Goal: Task Accomplishment & Management: Manage account settings

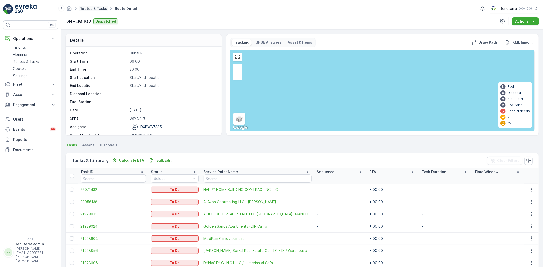
click at [100, 7] on link "Routes & Tasks" at bounding box center [93, 8] width 27 height 4
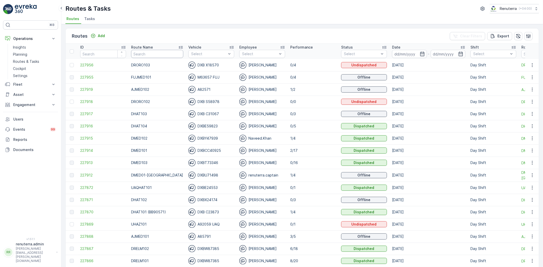
click at [154, 52] on input "text" at bounding box center [157, 54] width 52 height 8
click at [143, 55] on input "text" at bounding box center [157, 54] width 52 height 8
click at [394, 56] on input at bounding box center [409, 54] width 35 height 8
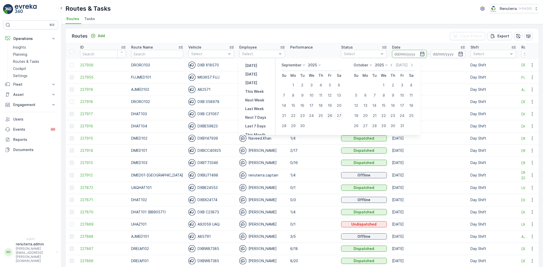
click at [332, 114] on div "26" at bounding box center [330, 116] width 8 height 8
type input "26.09.2025"
click at [332, 114] on div "26" at bounding box center [330, 116] width 8 height 8
type input "26.09.2025"
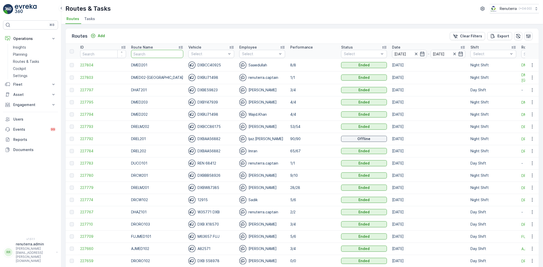
click at [149, 54] on input "text" at bounding box center [157, 54] width 52 height 8
type input "DRCW101"
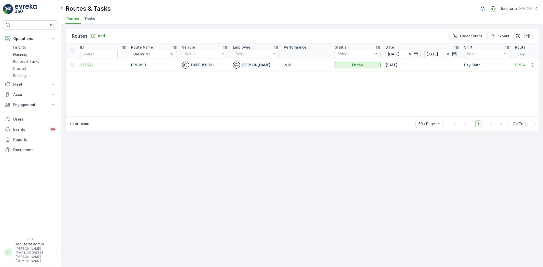
click at [93, 70] on td "227593" at bounding box center [103, 65] width 51 height 12
click at [91, 67] on span "227593" at bounding box center [103, 65] width 46 height 5
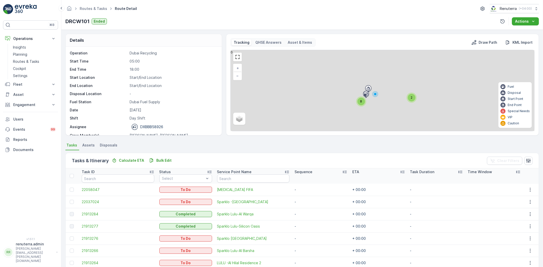
scroll to position [57, 0]
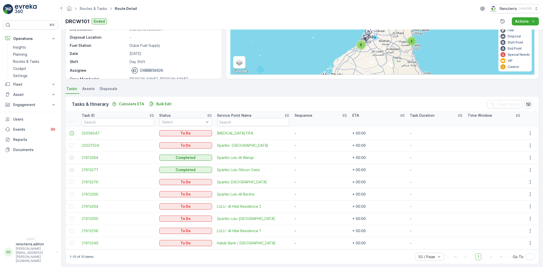
click at [71, 134] on div at bounding box center [72, 133] width 4 height 4
click at [70, 131] on input "checkbox" at bounding box center [70, 131] width 0 height 0
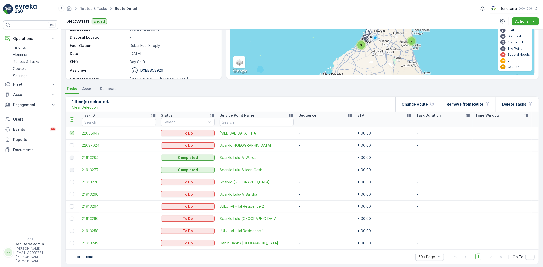
click at [71, 134] on icon at bounding box center [72, 134] width 4 height 4
click at [70, 131] on input "checkbox" at bounding box center [70, 131] width 0 height 0
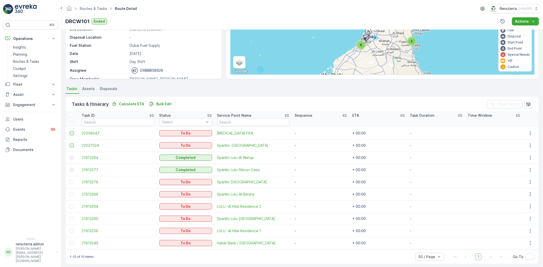
click at [70, 144] on div at bounding box center [72, 146] width 5 height 4
click at [70, 144] on input "checkbox" at bounding box center [70, 144] width 0 height 0
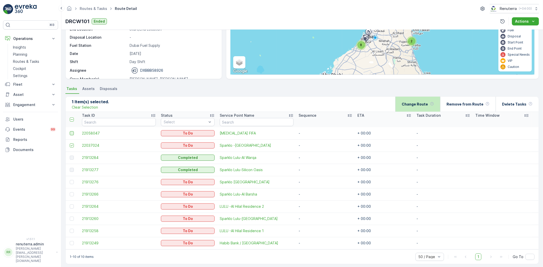
click at [428, 106] on p "Change Route" at bounding box center [415, 104] width 26 height 5
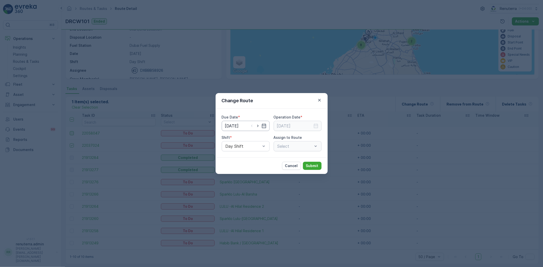
type input "26.09.2025"
click at [258, 127] on icon "button" at bounding box center [257, 125] width 5 height 5
type input "[DATE]"
click at [312, 127] on input at bounding box center [298, 126] width 48 height 10
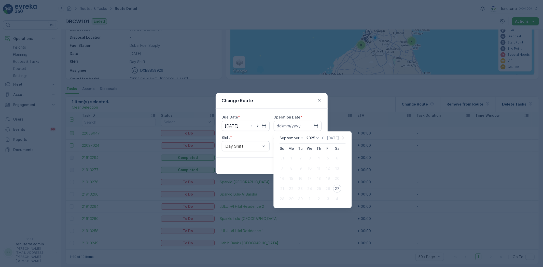
drag, startPoint x: 340, startPoint y: 188, endPoint x: 290, endPoint y: 161, distance: 57.4
click at [340, 188] on div "27" at bounding box center [337, 189] width 8 height 8
type input "[DATE]"
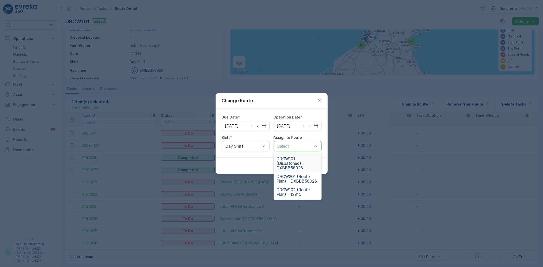
click at [291, 162] on span "DRCW101 (Dispatched) - DXBBB58926" at bounding box center [298, 164] width 42 height 14
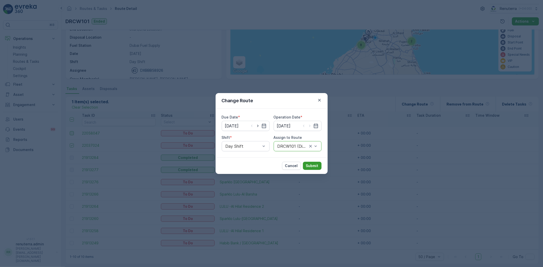
click at [312, 162] on button "Submit" at bounding box center [312, 166] width 19 height 8
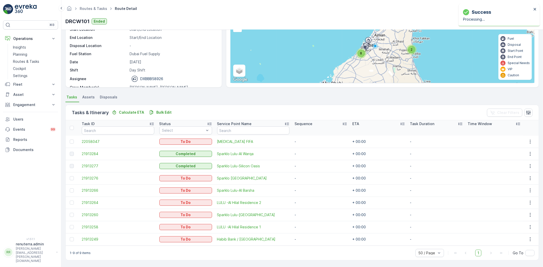
scroll to position [48, 0]
click at [71, 240] on div at bounding box center [72, 240] width 4 height 4
click at [70, 238] on input "checkbox" at bounding box center [70, 238] width 0 height 0
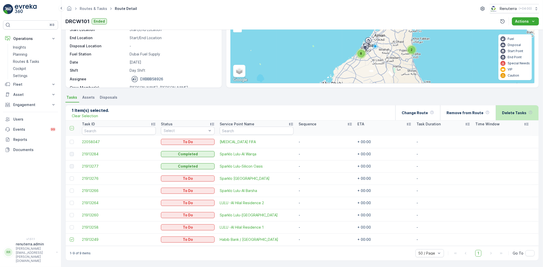
click at [511, 117] on div "Delete Tasks" at bounding box center [517, 112] width 31 height 15
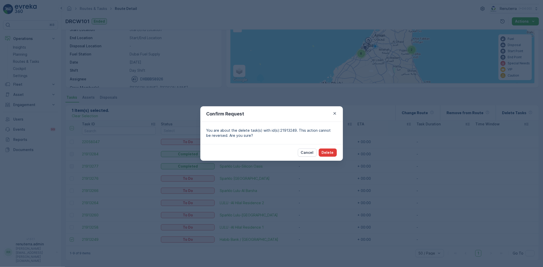
click at [326, 155] on p "Delete" at bounding box center [328, 152] width 12 height 5
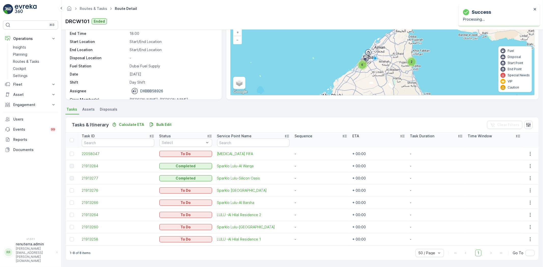
scroll to position [20, 0]
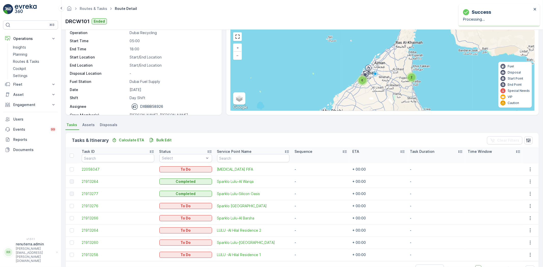
click at [359, 67] on div "2 6 + − Satellite Roadmap Terrain Hybrid Leaflet Keyboard shortcuts Map Data Ma…" at bounding box center [383, 70] width 304 height 81
click at [361, 83] on div "6" at bounding box center [363, 81] width 8 height 8
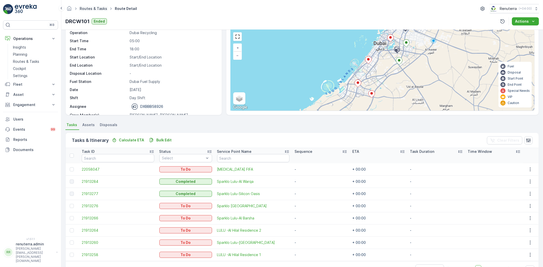
click at [98, 10] on link "Routes & Tasks" at bounding box center [93, 8] width 27 height 4
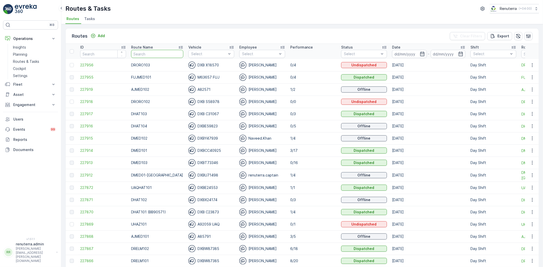
click at [148, 54] on input "text" at bounding box center [157, 54] width 52 height 8
click at [382, 50] on th "Status Select" at bounding box center [364, 51] width 51 height 15
click at [392, 52] on input at bounding box center [409, 54] width 35 height 8
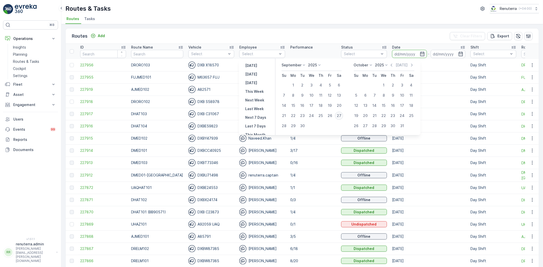
click at [341, 117] on div "27" at bounding box center [339, 116] width 8 height 8
type input "27.09.2025"
click at [341, 117] on div "27" at bounding box center [339, 116] width 8 height 8
type input "27.09.2025"
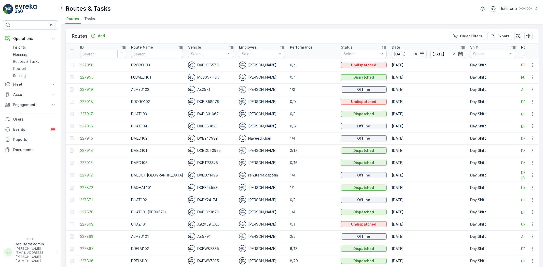
click at [146, 54] on input "text" at bounding box center [157, 54] width 52 height 8
type input "DHAT10"
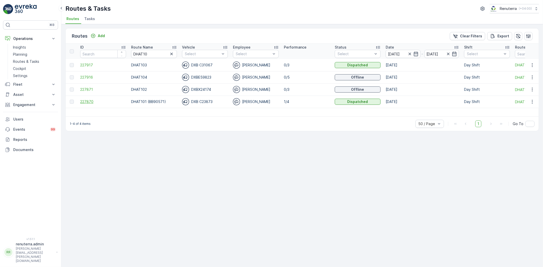
click at [103, 103] on span "227870" at bounding box center [103, 101] width 46 height 5
click at [102, 88] on span "227871" at bounding box center [103, 89] width 46 height 5
drag, startPoint x: 155, startPoint y: 52, endPoint x: 132, endPoint y: 50, distance: 23.0
click at [134, 50] on input "DHAT10" at bounding box center [154, 54] width 46 height 8
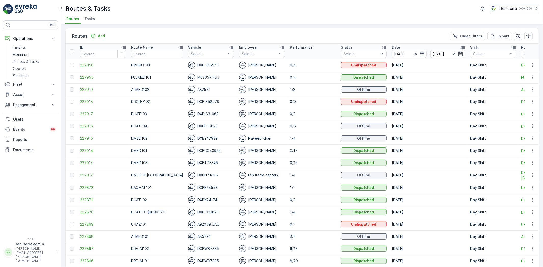
click at [162, 55] on input "text" at bounding box center [157, 54] width 52 height 8
type input "DHAT"
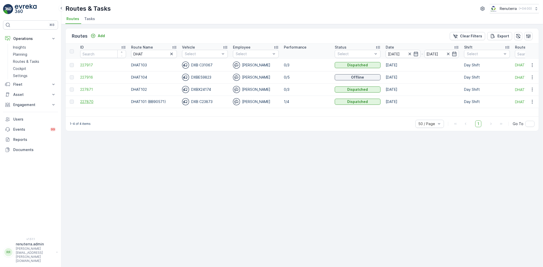
click at [105, 102] on span "227870" at bounding box center [103, 101] width 46 height 5
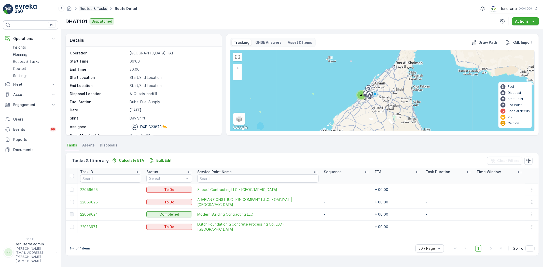
click at [99, 9] on link "Routes & Tasks" at bounding box center [93, 8] width 27 height 4
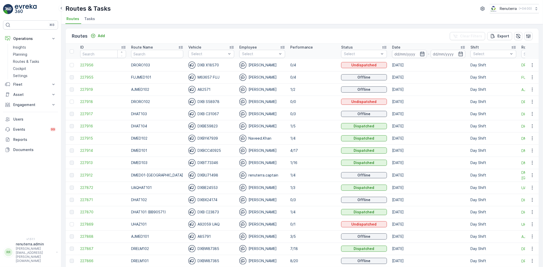
click at [420, 56] on icon "button" at bounding box center [422, 53] width 5 height 5
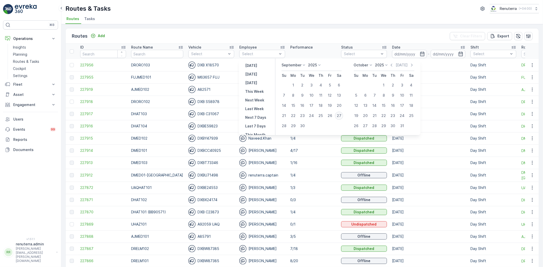
click at [342, 115] on div "27" at bounding box center [339, 116] width 8 height 8
type input "[DATE]"
click at [342, 115] on div "27" at bounding box center [339, 116] width 8 height 8
type input "[DATE]"
click at [340, 118] on div "27" at bounding box center [339, 116] width 8 height 8
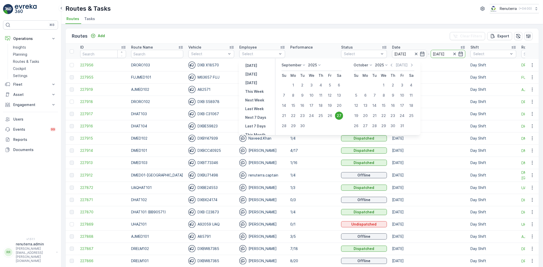
click at [340, 118] on td "Offline" at bounding box center [364, 114] width 51 height 12
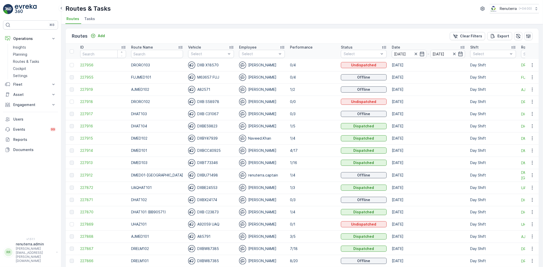
click at [69, 103] on td at bounding box center [72, 102] width 12 height 12
click at [69, 101] on td at bounding box center [72, 102] width 12 height 12
click at [72, 101] on div at bounding box center [72, 102] width 4 height 4
click at [70, 100] on input "checkbox" at bounding box center [70, 100] width 0 height 0
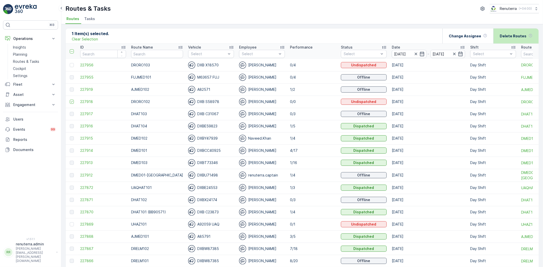
click at [527, 33] on div "Delete Routes" at bounding box center [516, 36] width 33 height 15
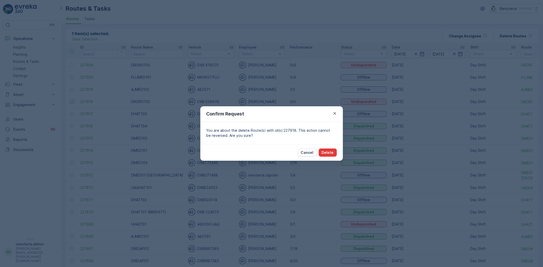
click at [329, 156] on button "Delete" at bounding box center [328, 153] width 18 height 8
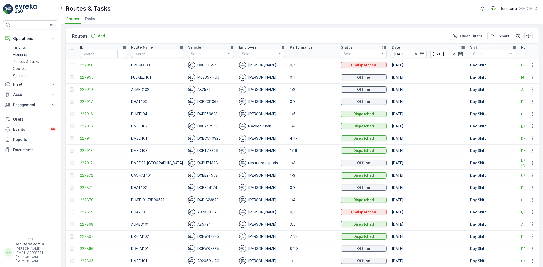
click at [165, 52] on input "text" at bounding box center [157, 54] width 52 height 8
type input "DHAT"
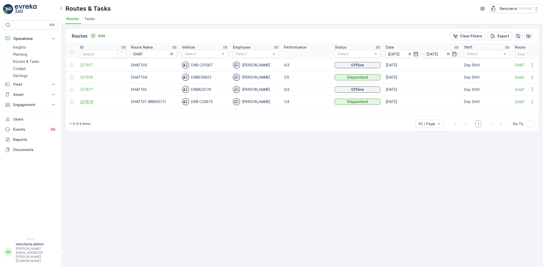
click at [90, 101] on span "227870" at bounding box center [103, 101] width 46 height 5
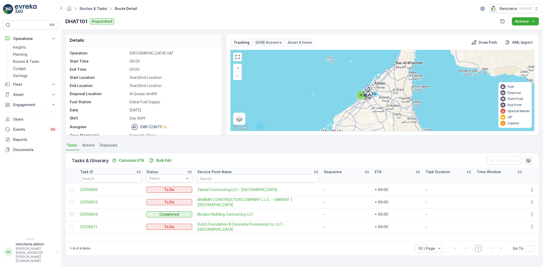
click at [99, 9] on link "Routes & Tasks" at bounding box center [93, 8] width 27 height 4
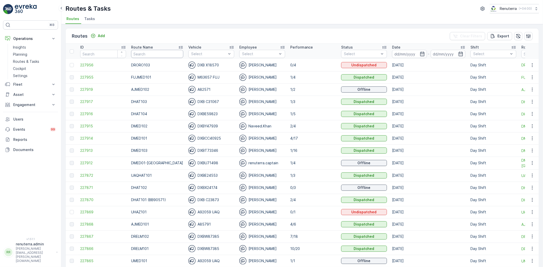
click at [153, 54] on input "text" at bounding box center [157, 54] width 52 height 8
drag, startPoint x: 401, startPoint y: 52, endPoint x: 401, endPoint y: 57, distance: 4.6
click at [402, 52] on input at bounding box center [409, 54] width 35 height 8
click at [159, 49] on div "Route Name" at bounding box center [157, 47] width 52 height 5
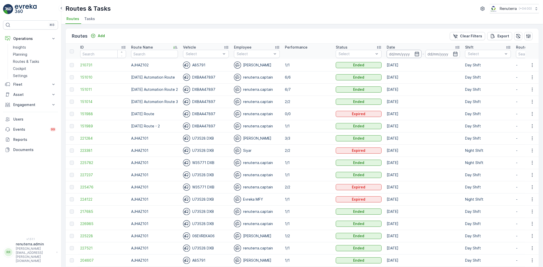
click at [400, 56] on input at bounding box center [404, 54] width 35 height 8
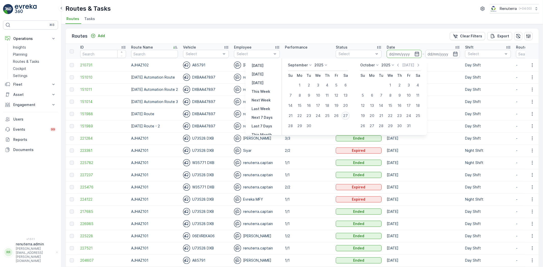
click at [344, 116] on div "27" at bounding box center [345, 116] width 8 height 8
type input "[DATE]"
click at [344, 116] on div "27" at bounding box center [345, 116] width 8 height 8
type input "[DATE]"
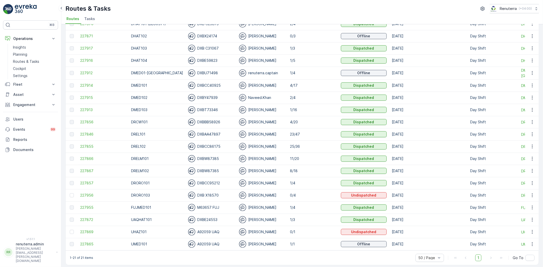
scroll to position [70, 0]
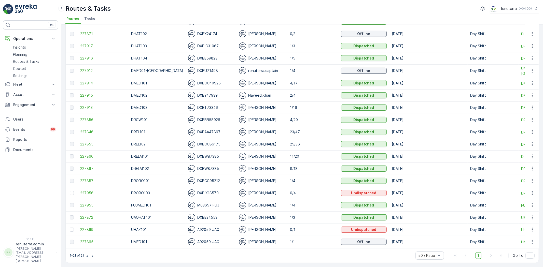
click at [91, 156] on span "227866" at bounding box center [103, 156] width 46 height 5
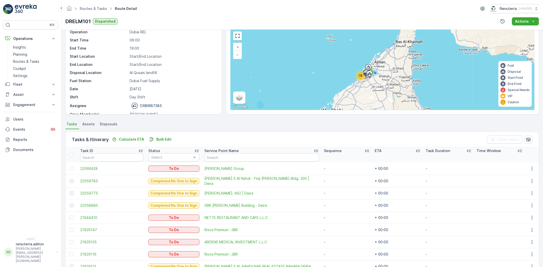
scroll to position [12, 0]
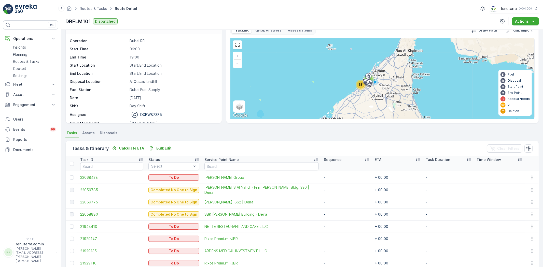
click at [94, 175] on span "22068428" at bounding box center [111, 177] width 63 height 5
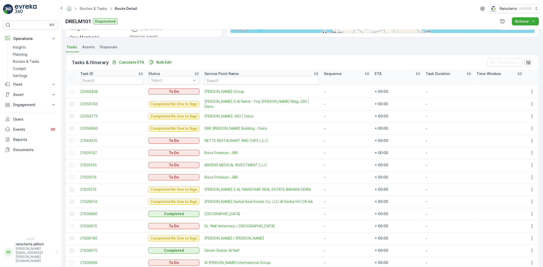
scroll to position [97, 0]
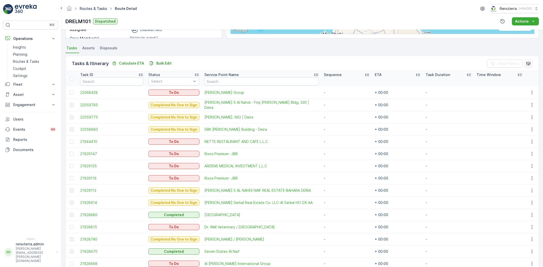
click at [87, 9] on link "Routes & Tasks" at bounding box center [93, 8] width 27 height 4
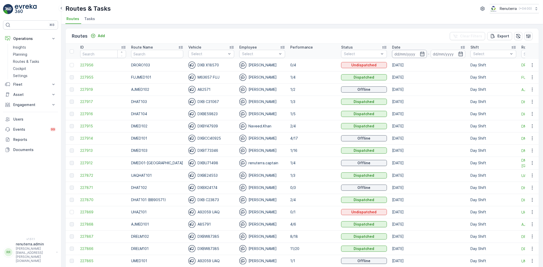
click at [399, 50] on input at bounding box center [409, 54] width 35 height 8
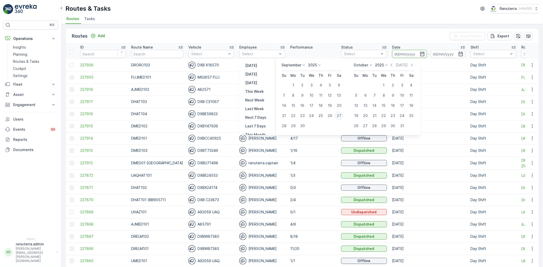
click at [338, 115] on div "27" at bounding box center [339, 116] width 8 height 8
type input "[DATE]"
click at [338, 115] on div "27" at bounding box center [339, 116] width 8 height 8
type input "[DATE]"
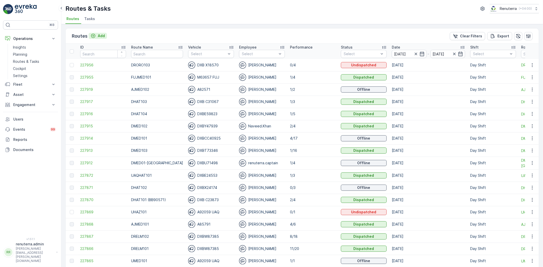
click at [96, 37] on div "Add" at bounding box center [98, 35] width 14 height 5
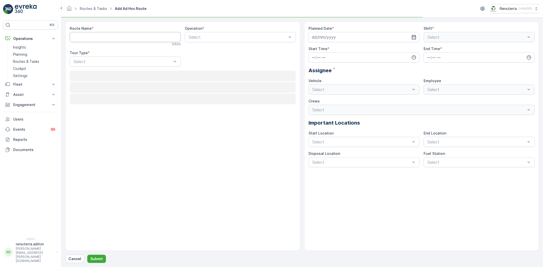
click at [96, 36] on Name "Route Name" at bounding box center [125, 37] width 111 height 10
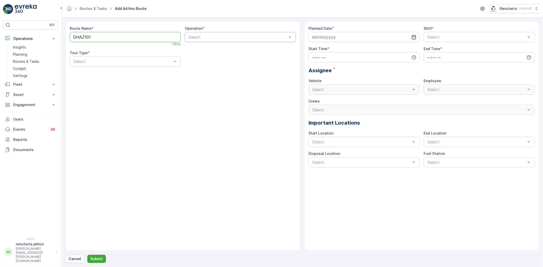
type Name "DHAZ101"
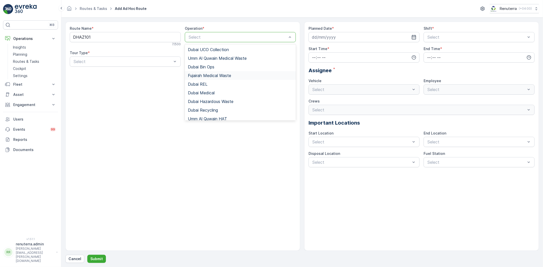
click at [218, 78] on div "Fujairah Medical Waste" at bounding box center [240, 75] width 111 height 9
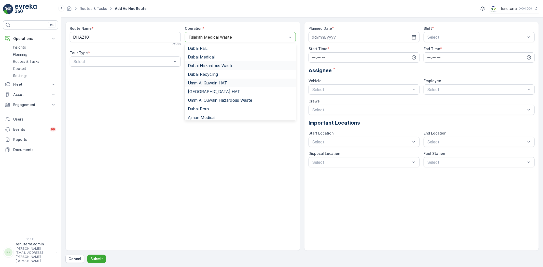
scroll to position [36, 0]
click at [222, 66] on span "Dubai Hazardous Waste" at bounding box center [211, 66] width 46 height 5
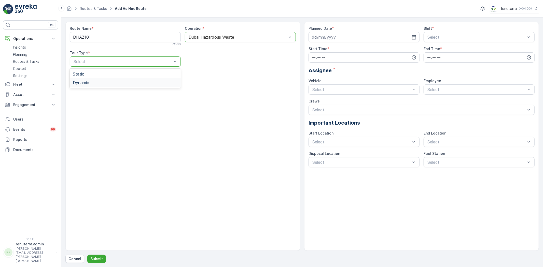
click at [116, 86] on div "Dynamic" at bounding box center [125, 82] width 111 height 9
click at [330, 37] on input at bounding box center [363, 37] width 111 height 10
click at [380, 97] on div "September 2025 Today Su Mo Tu We Th Fr Sa 31 1 2 3 4 5 6 7 8 9 10 11 12 13 14 1…" at bounding box center [347, 81] width 78 height 77
click at [375, 99] on div "27" at bounding box center [372, 100] width 8 height 8
type input "[DATE]"
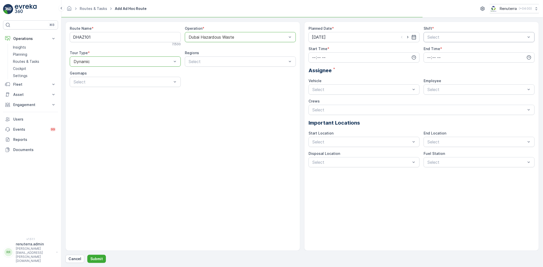
click at [443, 33] on div "Select" at bounding box center [479, 37] width 111 height 10
click at [433, 51] on span "Day Shift" at bounding box center [436, 49] width 18 height 5
drag, startPoint x: 376, startPoint y: 57, endPoint x: 328, endPoint y: 62, distance: 47.9
click at [374, 57] on input "time" at bounding box center [363, 57] width 111 height 10
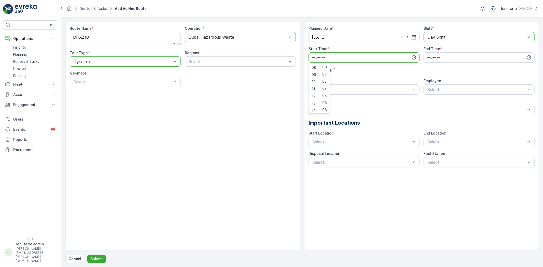
click at [316, 86] on div "11" at bounding box center [314, 89] width 9 height 7
type input "11:00"
drag, startPoint x: 420, startPoint y: 59, endPoint x: 428, endPoint y: 59, distance: 7.7
click at [427, 59] on div "Planned Date * 27.09.2025 Shift * option Day Shift, selected. Day Shift Start T…" at bounding box center [421, 97] width 226 height 142
click at [428, 59] on input "time" at bounding box center [479, 57] width 111 height 10
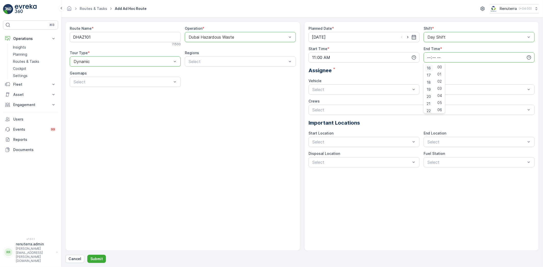
scroll to position [122, 0]
drag, startPoint x: 429, startPoint y: 88, endPoint x: 423, endPoint y: 87, distance: 6.5
click at [429, 87] on span "20" at bounding box center [429, 87] width 4 height 5
drag, startPoint x: 428, startPoint y: 79, endPoint x: 426, endPoint y: 84, distance: 5.6
click at [428, 79] on span "19" at bounding box center [429, 80] width 4 height 5
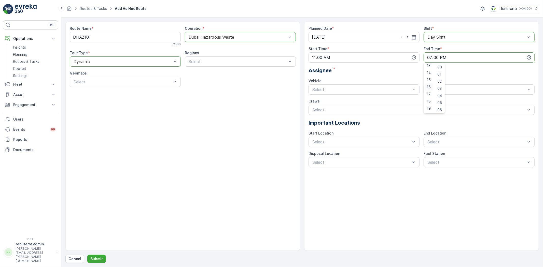
scroll to position [94, 0]
click at [429, 79] on span "15" at bounding box center [429, 80] width 4 height 5
click at [429, 90] on div "16" at bounding box center [429, 87] width 9 height 7
click at [429, 93] on span "17" at bounding box center [429, 94] width 4 height 5
click at [429, 100] on span "18" at bounding box center [429, 101] width 4 height 5
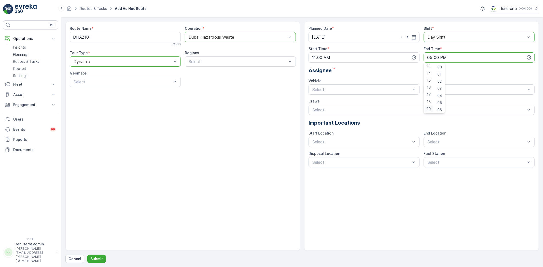
type input "18:00"
click at [344, 109] on div "W35771 DXB" at bounding box center [364, 110] width 105 height 5
click at [443, 113] on div "Siyar" at bounding box center [479, 110] width 111 height 9
drag, startPoint x: 445, startPoint y: 85, endPoint x: 448, endPoint y: 111, distance: 26.1
click at [446, 87] on div "Siyar" at bounding box center [479, 90] width 111 height 10
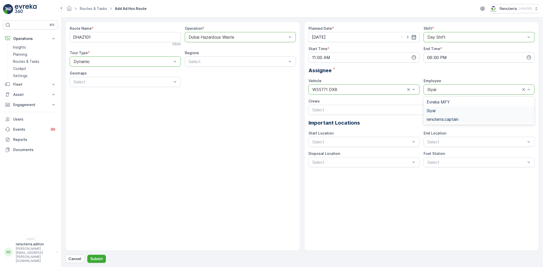
drag, startPoint x: 447, startPoint y: 117, endPoint x: 447, endPoint y: 122, distance: 5.9
click at [446, 117] on span "renuterra.captain" at bounding box center [443, 119] width 32 height 5
click at [95, 255] on button "Submit" at bounding box center [96, 259] width 19 height 8
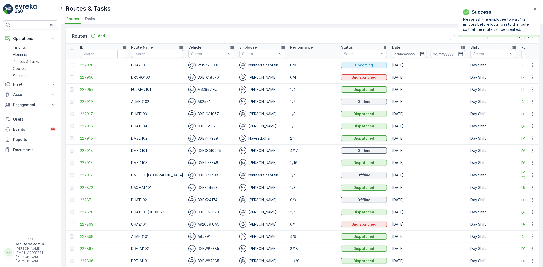
click at [166, 54] on input "text" at bounding box center [157, 54] width 52 height 8
type input "DHAT"
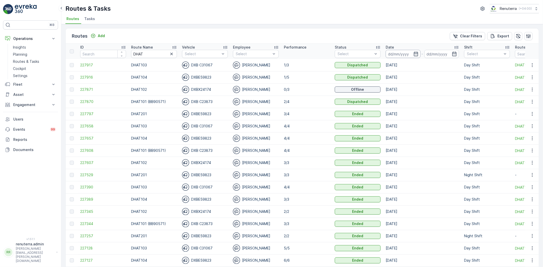
click at [409, 56] on input at bounding box center [403, 54] width 35 height 8
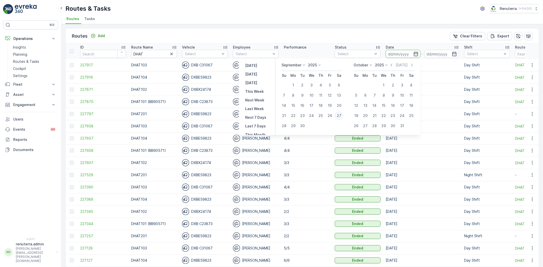
click at [340, 113] on div "27" at bounding box center [339, 116] width 8 height 8
type input "[DATE]"
click at [340, 113] on div "27" at bounding box center [339, 116] width 8 height 8
type input "[DATE]"
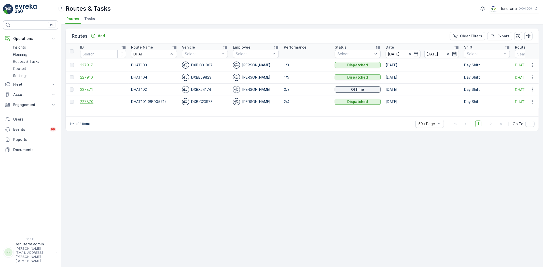
click at [93, 103] on span "227870" at bounding box center [103, 101] width 46 height 5
click at [86, 78] on span "227916" at bounding box center [103, 77] width 46 height 5
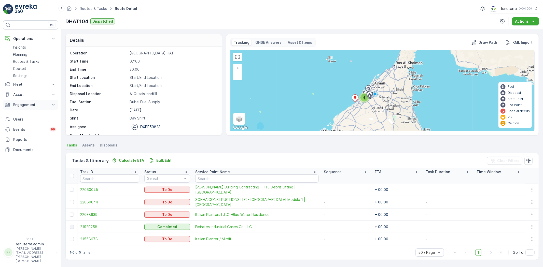
click at [34, 103] on p "Engagement" at bounding box center [30, 104] width 35 height 5
click at [103, 8] on link "Routes & Tasks" at bounding box center [93, 8] width 27 height 4
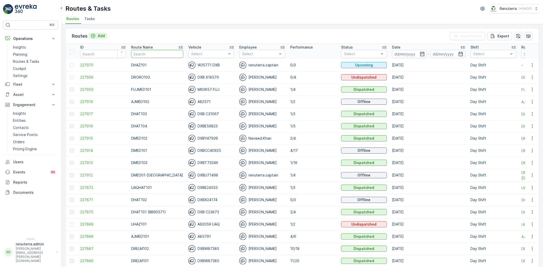
click at [102, 33] on button "Add" at bounding box center [98, 36] width 18 height 6
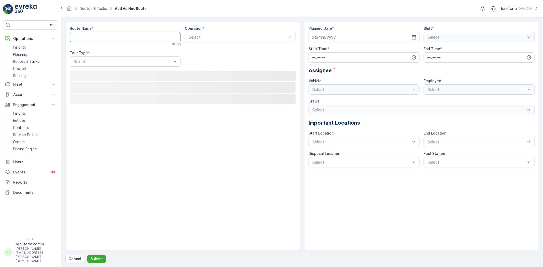
click at [113, 39] on Name "Route Name" at bounding box center [125, 37] width 111 height 10
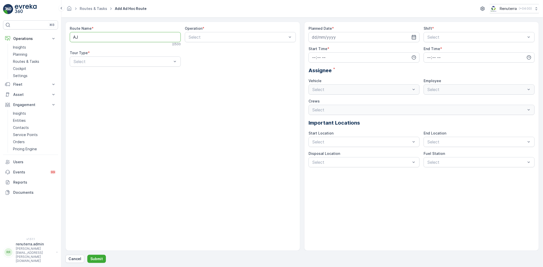
type Name "A"
click at [127, 37] on Name "Route Name" at bounding box center [125, 37] width 111 height 10
type Name "AJHAZ101"
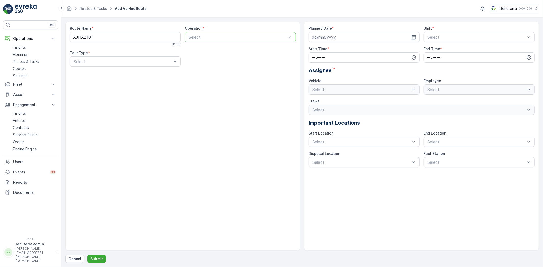
click at [209, 36] on div at bounding box center [237, 37] width 99 height 5
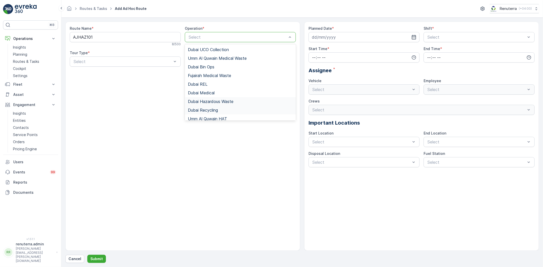
click at [216, 101] on span "Dubai Hazardous Waste" at bounding box center [211, 101] width 46 height 5
click at [206, 41] on div "Dubai Hazardous Waste" at bounding box center [240, 37] width 111 height 10
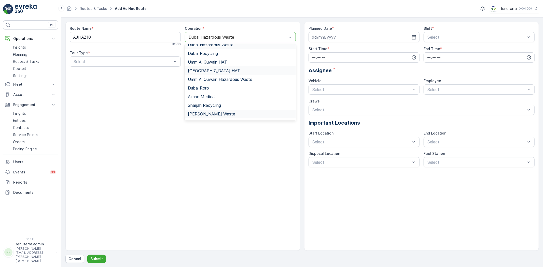
scroll to position [64, 0]
click at [213, 106] on span "[PERSON_NAME] Waste" at bounding box center [211, 107] width 47 height 5
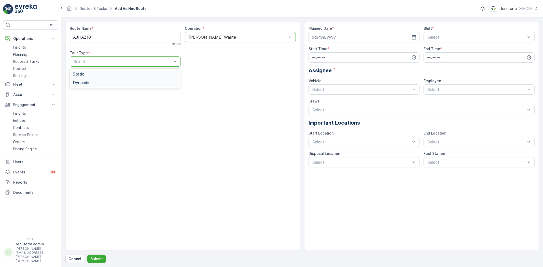
click at [157, 79] on div "Dynamic" at bounding box center [125, 82] width 111 height 9
click at [350, 40] on input at bounding box center [363, 37] width 111 height 10
click at [372, 100] on div "27" at bounding box center [372, 100] width 8 height 8
type input "[DATE]"
click at [433, 52] on div "Day Shift" at bounding box center [479, 49] width 111 height 9
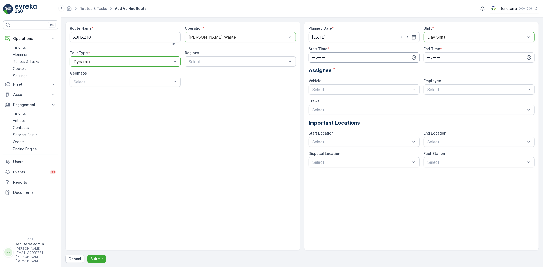
drag, startPoint x: 327, startPoint y: 52, endPoint x: 328, endPoint y: 55, distance: 3.2
click at [328, 55] on div "Start Time *" at bounding box center [363, 54] width 111 height 16
drag, startPoint x: 327, startPoint y: 58, endPoint x: 327, endPoint y: 62, distance: 4.6
click at [327, 58] on input "time" at bounding box center [363, 57] width 111 height 10
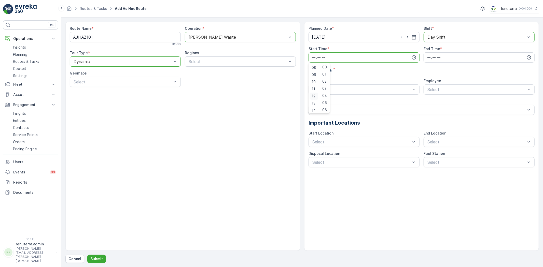
click at [315, 95] on span "12" at bounding box center [314, 96] width 4 height 5
type input "12:00"
click at [431, 55] on input "time" at bounding box center [479, 57] width 111 height 10
click at [431, 88] on span "20" at bounding box center [429, 87] width 4 height 5
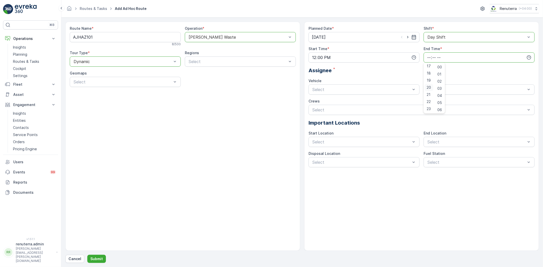
type input "20:00"
click at [327, 120] on span "U73528 DXB" at bounding box center [324, 119] width 25 height 5
drag, startPoint x: 444, startPoint y: 136, endPoint x: 441, endPoint y: 136, distance: 3.1
click at [442, 136] on span "renuterra.captain" at bounding box center [443, 136] width 32 height 5
click at [109, 260] on div "Cancel Submit" at bounding box center [301, 259] width 473 height 8
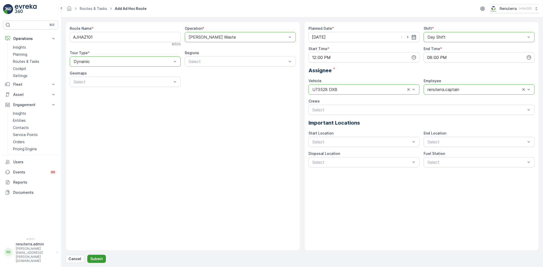
click at [103, 258] on button "Submit" at bounding box center [96, 259] width 19 height 8
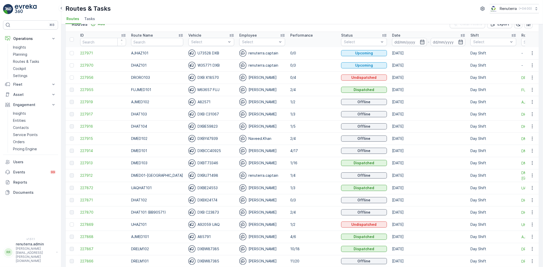
scroll to position [28, 0]
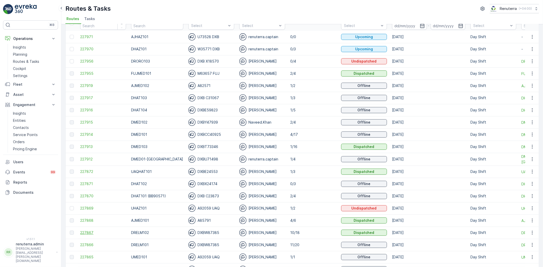
click at [90, 232] on span "227867" at bounding box center [103, 232] width 46 height 5
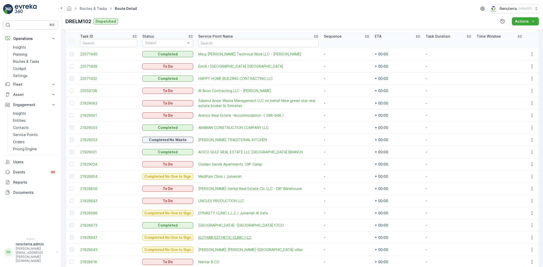
scroll to position [101, 0]
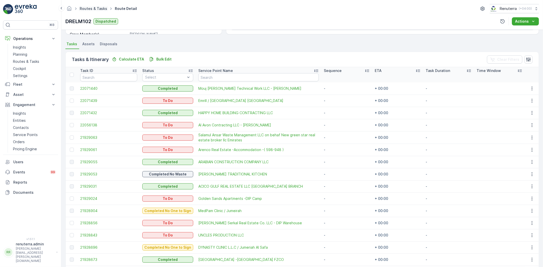
click at [102, 9] on link "Routes & Tasks" at bounding box center [93, 8] width 27 height 4
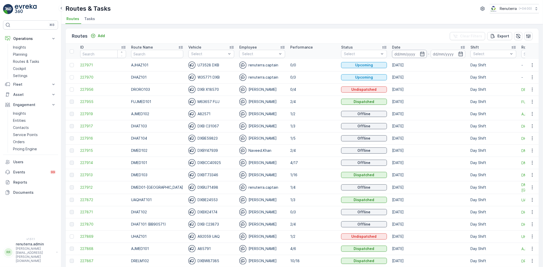
drag, startPoint x: 403, startPoint y: 50, endPoint x: 405, endPoint y: 56, distance: 6.3
click at [403, 51] on input at bounding box center [409, 54] width 35 height 8
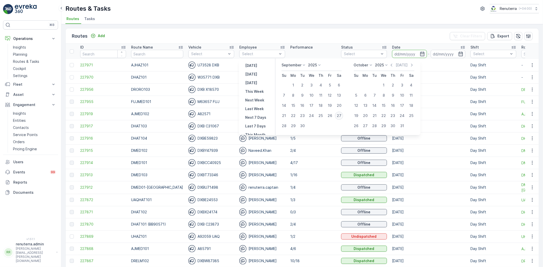
click at [343, 115] on div "27" at bounding box center [339, 116] width 8 height 8
type input "[DATE]"
click at [343, 115] on div "27" at bounding box center [339, 116] width 8 height 8
type input "[DATE]"
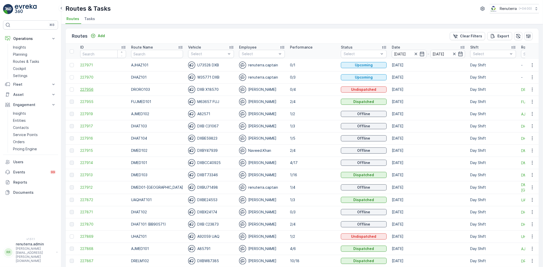
click at [92, 88] on span "227956" at bounding box center [103, 89] width 46 height 5
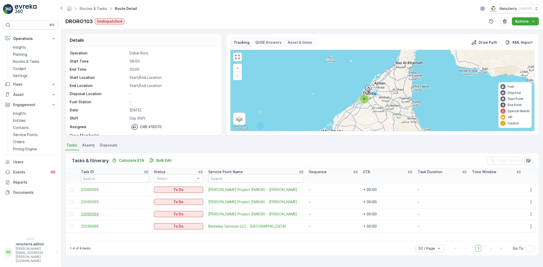
click at [89, 213] on span "22060064" at bounding box center [115, 214] width 68 height 5
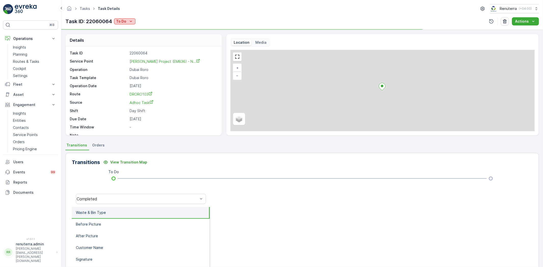
click at [129, 21] on icon "To Do" at bounding box center [130, 21] width 5 height 5
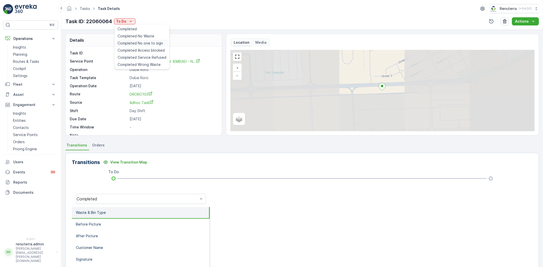
click at [138, 41] on span "Completed No one to sign" at bounding box center [140, 43] width 45 height 5
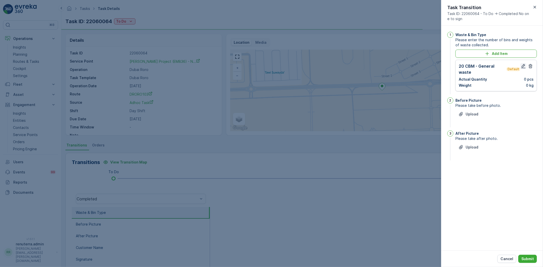
click at [522, 67] on icon "button" at bounding box center [523, 66] width 4 height 4
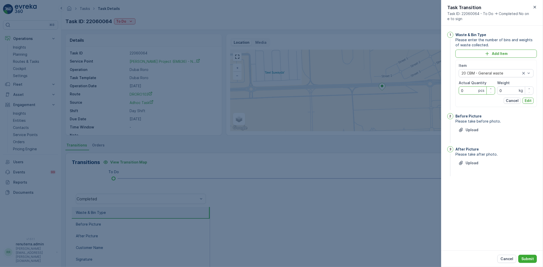
click at [464, 93] on Quantity "0" at bounding box center [477, 91] width 36 height 8
drag, startPoint x: 467, startPoint y: 89, endPoint x: 458, endPoint y: 89, distance: 9.7
click at [457, 89] on div "Item 20 CBM - General waste Actual Quantity 01 pcs Weight 0 kg Cancel Edit" at bounding box center [495, 83] width 81 height 47
type Quantity "1"
click at [528, 100] on p "Edit" at bounding box center [528, 100] width 7 height 5
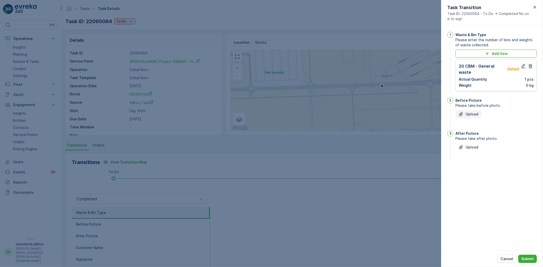
click at [461, 113] on icon "Upload File" at bounding box center [461, 114] width 4 height 4
click at [477, 175] on p "Upload" at bounding box center [472, 172] width 13 height 5
click at [531, 261] on p "Submit" at bounding box center [527, 259] width 12 height 5
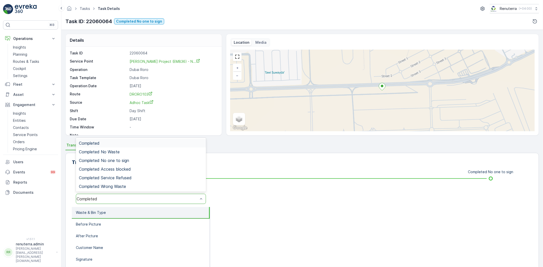
click at [141, 196] on div "Completed" at bounding box center [141, 199] width 130 height 10
click at [136, 160] on div "Completed No one to sign" at bounding box center [141, 160] width 124 height 5
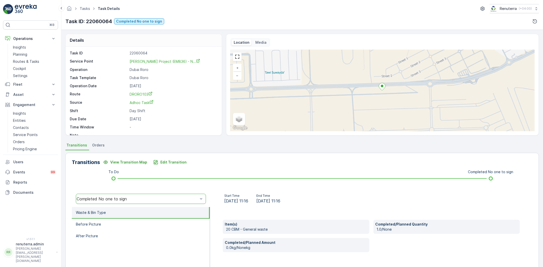
click at [111, 218] on li "Waste & Bin Type" at bounding box center [141, 213] width 138 height 12
click at [111, 221] on li "Before Picture" at bounding box center [141, 225] width 138 height 12
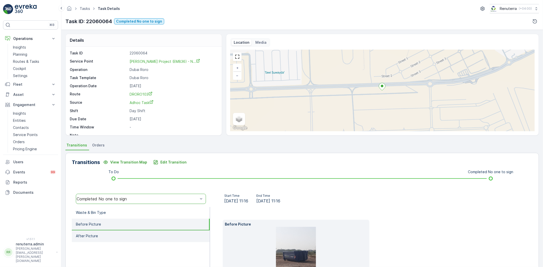
click at [113, 231] on li "After Picture" at bounding box center [141, 237] width 138 height 12
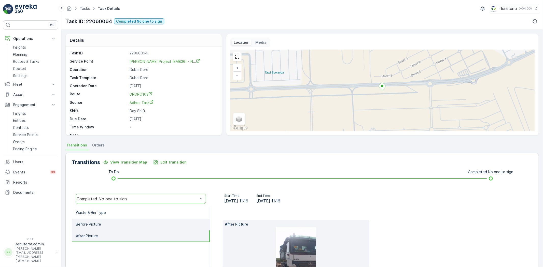
click at [113, 224] on li "Before Picture" at bounding box center [141, 225] width 138 height 12
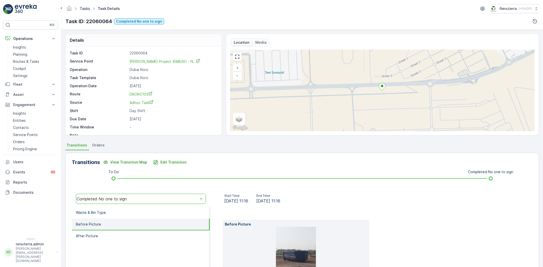
click at [83, 7] on link "Tasks" at bounding box center [85, 8] width 10 height 4
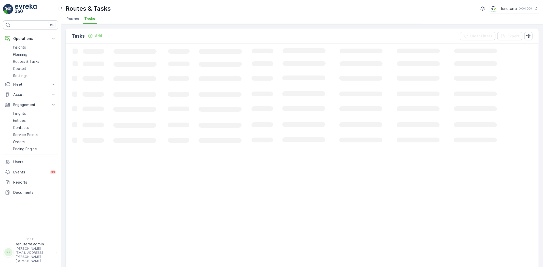
click at [79, 12] on p "Routes & Tasks" at bounding box center [87, 9] width 45 height 8
click at [78, 15] on div "Routes & Tasks Renuterra ( +04:00 ) Routes Tasks" at bounding box center [302, 12] width 482 height 24
click at [78, 18] on span "Routes" at bounding box center [72, 18] width 13 height 5
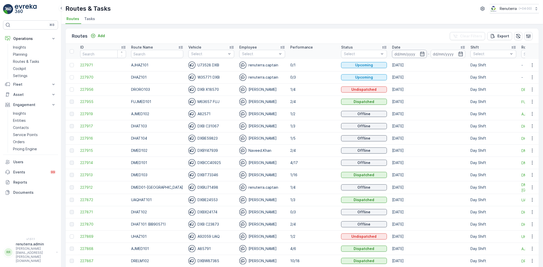
click at [400, 53] on input at bounding box center [409, 54] width 35 height 8
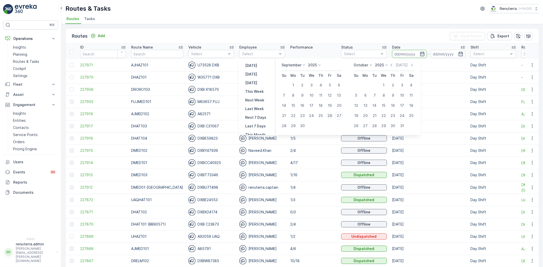
click at [332, 113] on div "26" at bounding box center [330, 116] width 8 height 8
type input "[DATE]"
click at [332, 113] on div "26" at bounding box center [330, 116] width 8 height 8
type input "[DATE]"
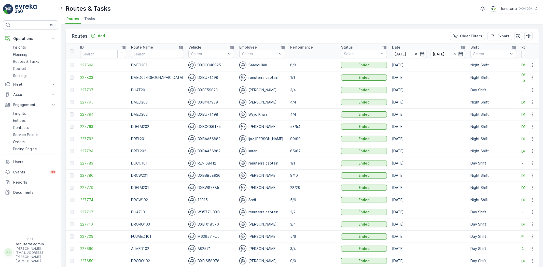
click at [96, 174] on span "227780" at bounding box center [103, 175] width 46 height 5
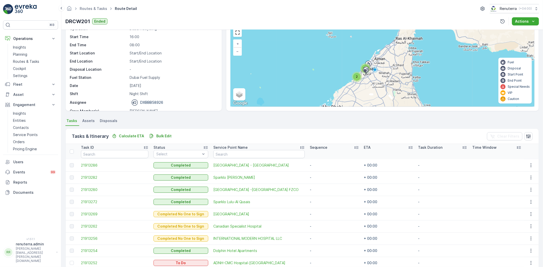
scroll to position [72, 0]
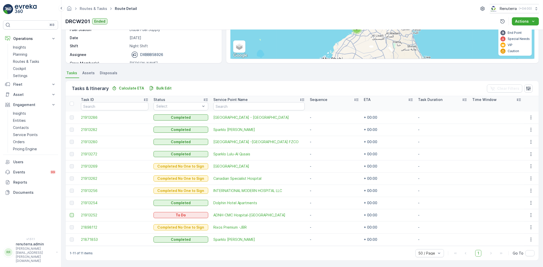
click at [71, 215] on div at bounding box center [72, 215] width 4 height 4
click at [70, 213] on input "checkbox" at bounding box center [70, 213] width 0 height 0
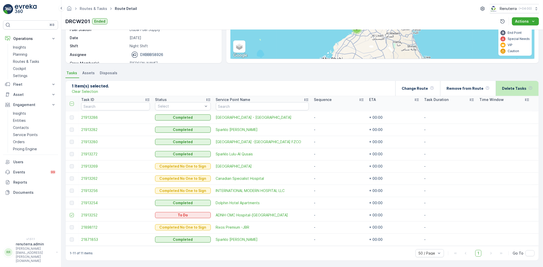
click at [507, 86] on p "Delete Tasks" at bounding box center [514, 88] width 24 height 5
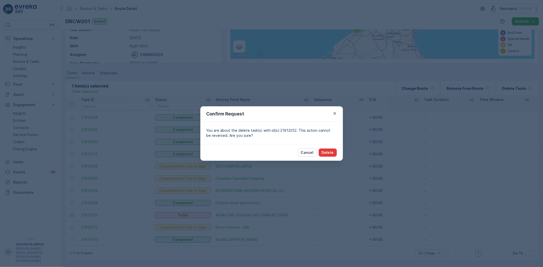
click at [337, 151] on div "Cancel Delete" at bounding box center [271, 152] width 143 height 17
click at [332, 152] on p "Delete" at bounding box center [328, 152] width 12 height 5
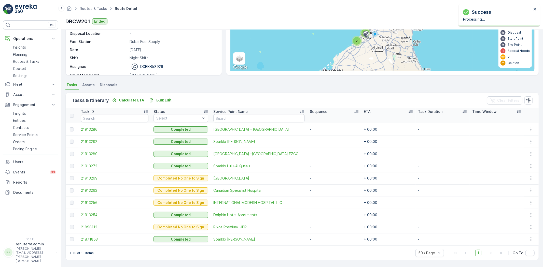
scroll to position [60, 0]
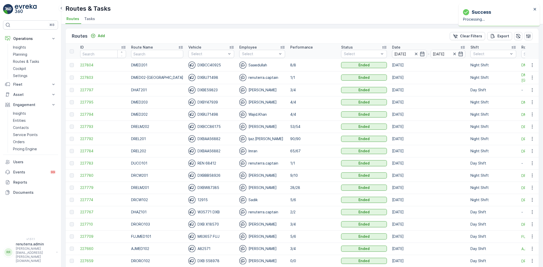
scroll to position [28, 0]
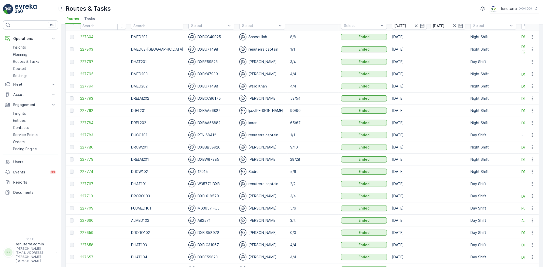
click at [91, 96] on span "227793" at bounding box center [103, 98] width 46 height 5
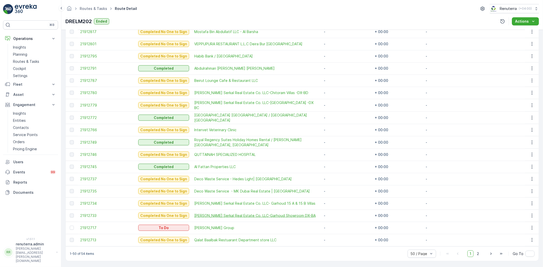
scroll to position [551, 0]
click at [70, 226] on div at bounding box center [72, 228] width 4 height 4
click at [70, 226] on input "checkbox" at bounding box center [70, 226] width 0 height 0
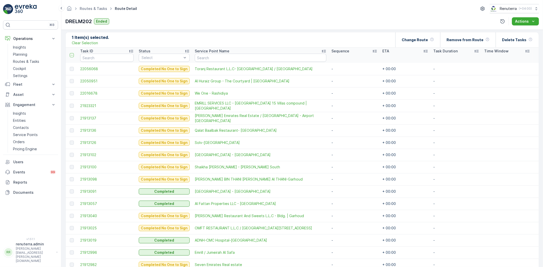
scroll to position [69, 0]
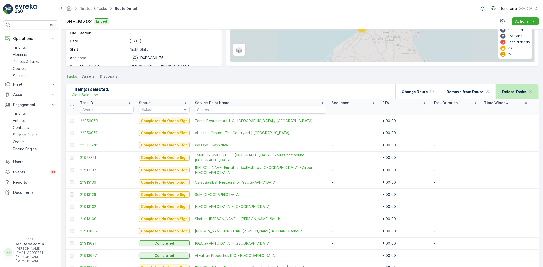
click at [516, 93] on p "Delete Tasks" at bounding box center [514, 91] width 24 height 5
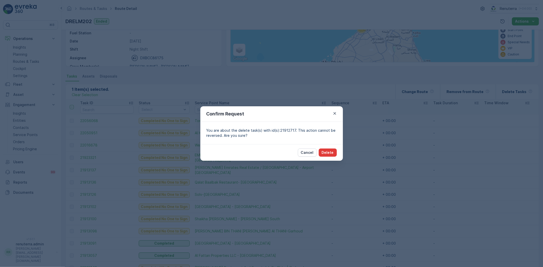
click at [335, 156] on button "Delete" at bounding box center [328, 153] width 18 height 8
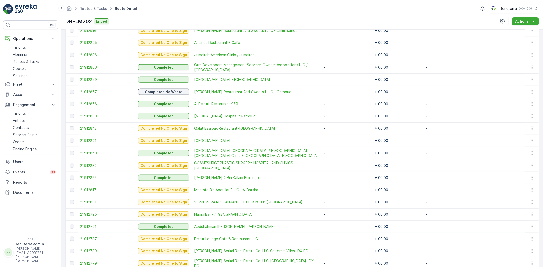
scroll to position [381, 0]
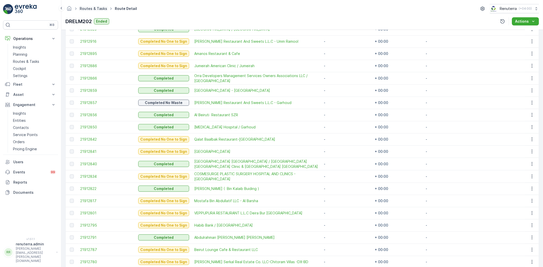
click at [90, 6] on link "Routes & Tasks" at bounding box center [93, 8] width 27 height 4
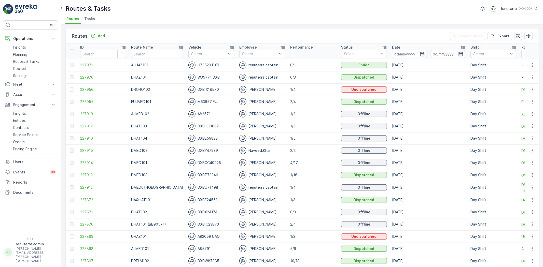
click at [158, 57] on input "text" at bounding box center [157, 54] width 52 height 8
drag, startPoint x: 399, startPoint y: 51, endPoint x: 401, endPoint y: 56, distance: 5.5
click at [400, 51] on input at bounding box center [409, 54] width 35 height 8
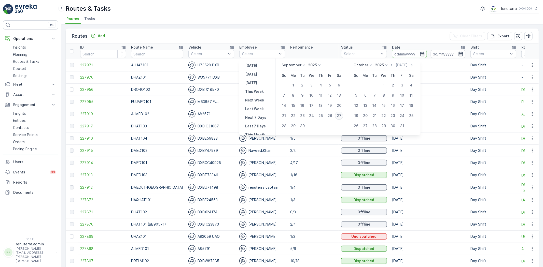
click at [343, 116] on div "27" at bounding box center [339, 116] width 8 height 8
type input "[DATE]"
click at [343, 116] on div "27" at bounding box center [339, 116] width 8 height 8
type input "[DATE]"
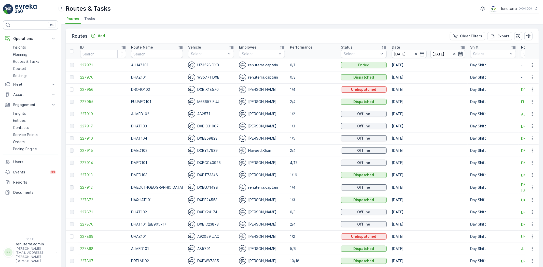
click at [148, 57] on input "text" at bounding box center [157, 54] width 52 height 8
type input "DHAT"
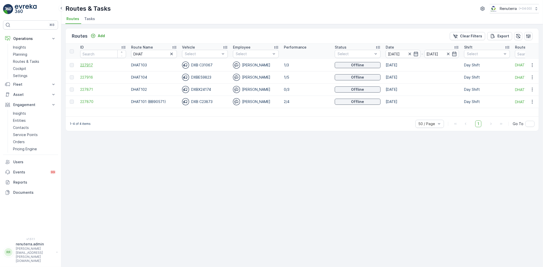
click at [94, 66] on span "227917" at bounding box center [103, 65] width 46 height 5
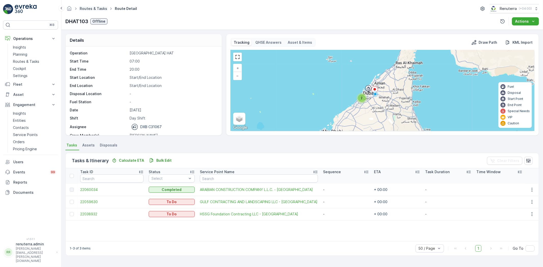
click at [95, 8] on link "Routes & Tasks" at bounding box center [93, 8] width 27 height 4
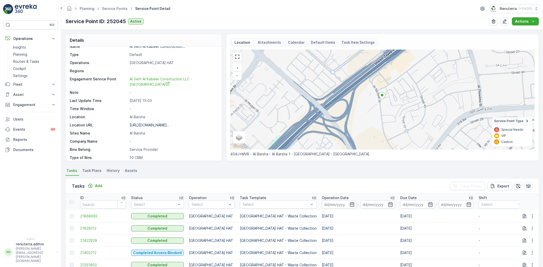
scroll to position [28, 0]
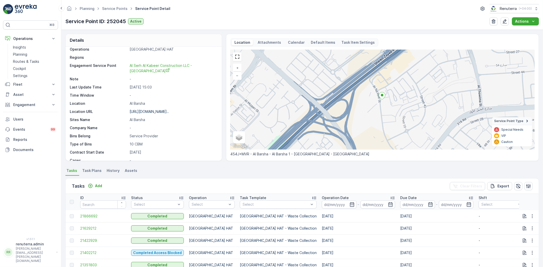
click at [115, 5] on ul "Service Points" at bounding box center [117, 8] width 33 height 7
click at [117, 7] on link "Service Points" at bounding box center [114, 8] width 25 height 4
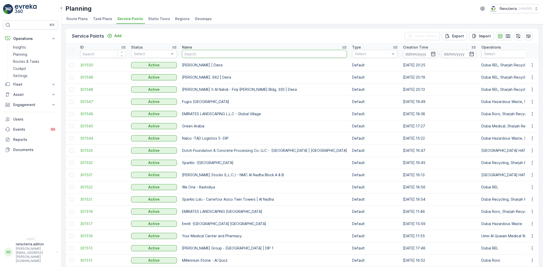
drag, startPoint x: 206, startPoint y: 83, endPoint x: 543, endPoint y: 259, distance: 379.2
click at [193, 55] on input "text" at bounding box center [264, 54] width 165 height 8
type input "noma"
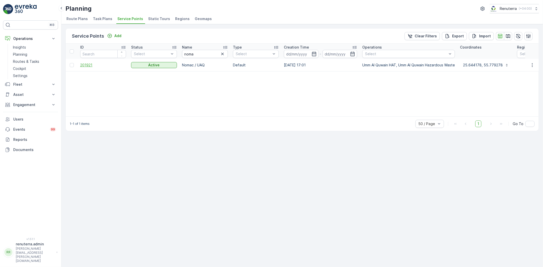
click at [91, 63] on span "201921" at bounding box center [103, 65] width 46 height 5
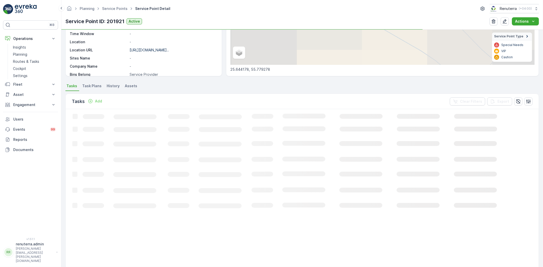
scroll to position [85, 0]
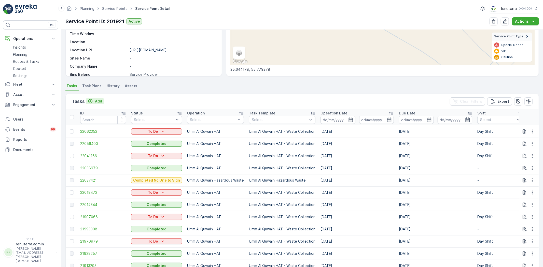
click at [94, 101] on div "Add" at bounding box center [95, 101] width 14 height 5
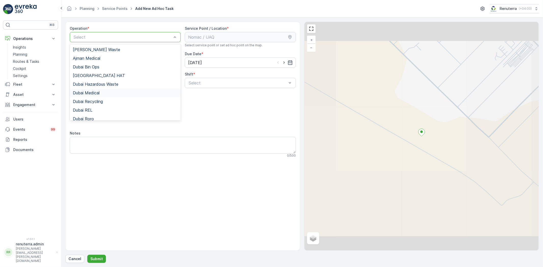
scroll to position [64, 0]
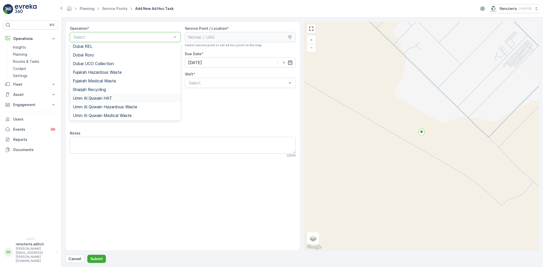
click at [109, 100] on span "Umm Al Quwain HAT" at bounding box center [92, 98] width 39 height 5
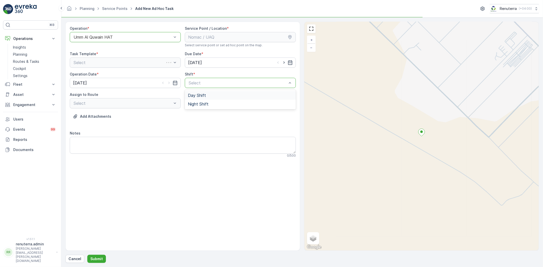
click at [208, 91] on div "Day Shift Night Shift" at bounding box center [240, 99] width 111 height 19
click at [207, 92] on div "Day Shift" at bounding box center [240, 95] width 111 height 9
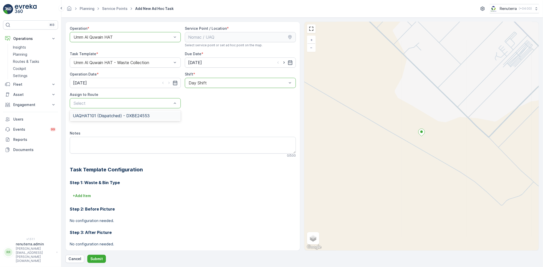
click at [118, 116] on span "UAQHAT101 (Dispatched) - DXBE24553" at bounding box center [111, 116] width 77 height 5
click at [94, 258] on p "Submit" at bounding box center [96, 259] width 12 height 5
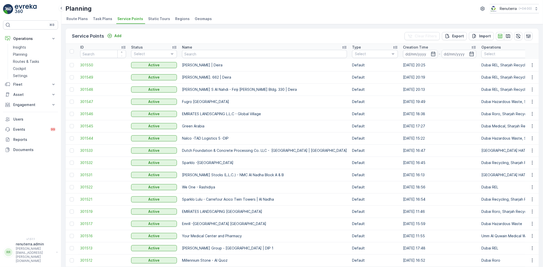
drag, startPoint x: 190, startPoint y: 58, endPoint x: 191, endPoint y: 55, distance: 3.2
click at [191, 58] on th "Name" at bounding box center [264, 51] width 170 height 15
click at [191, 54] on input "text" at bounding box center [264, 54] width 165 height 8
type input "nomac"
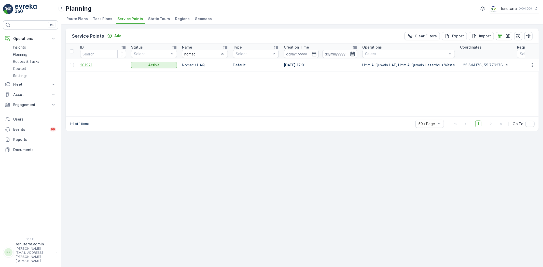
click at [92, 64] on span "201921" at bounding box center [103, 65] width 46 height 5
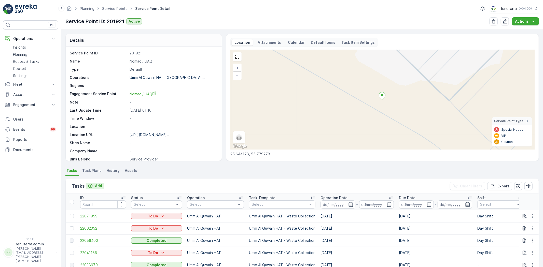
click at [93, 186] on div "Add" at bounding box center [95, 186] width 14 height 5
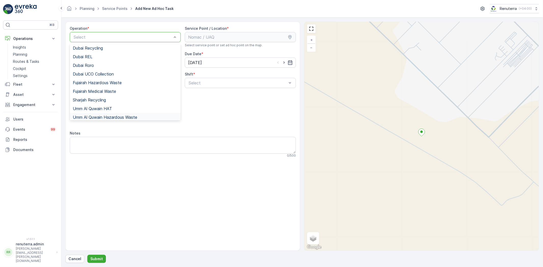
scroll to position [64, 0]
click at [111, 97] on span "Umm Al Quwain HAT" at bounding box center [92, 98] width 39 height 5
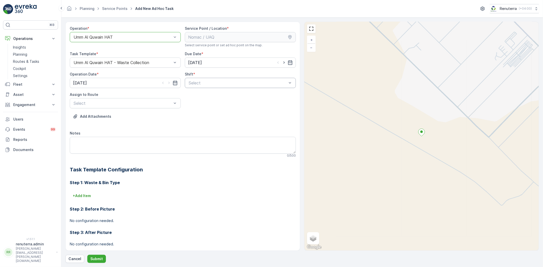
click at [193, 87] on div "Select" at bounding box center [240, 83] width 111 height 10
click at [192, 94] on span "Day Shift" at bounding box center [197, 95] width 18 height 5
drag, startPoint x: 147, startPoint y: 103, endPoint x: 133, endPoint y: 125, distance: 26.2
click at [126, 118] on div "UAQHAT101 (Dispatched) - DXBE24553" at bounding box center [125, 115] width 111 height 9
click at [97, 258] on p "Submit" at bounding box center [96, 259] width 12 height 5
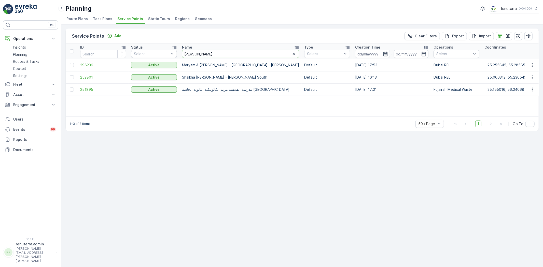
drag, startPoint x: 204, startPoint y: 55, endPoint x: 175, endPoint y: 52, distance: 29.7
type input "maritime"
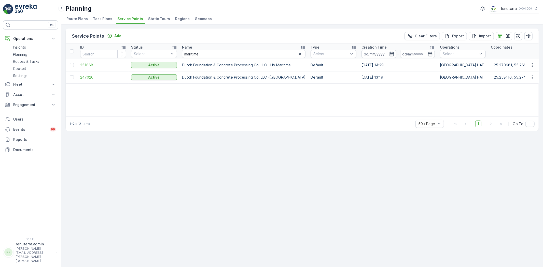
click at [87, 77] on span "247026" at bounding box center [103, 77] width 46 height 5
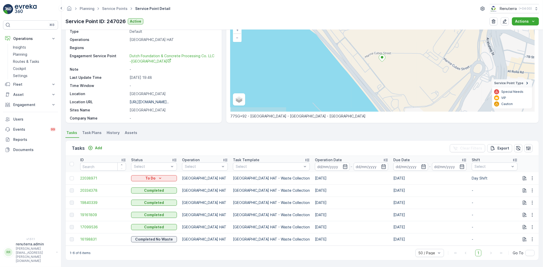
scroll to position [40, 0]
click at [91, 188] on span "20334378" at bounding box center [103, 190] width 46 height 5
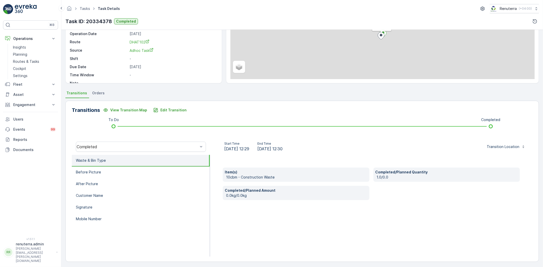
scroll to position [53, 0]
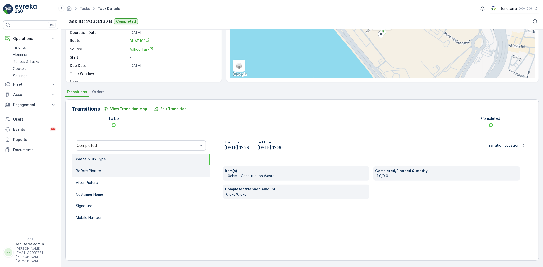
click at [148, 167] on li "Before Picture" at bounding box center [141, 171] width 138 height 12
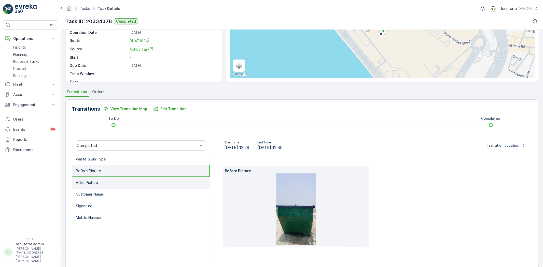
click at [151, 184] on li "After Picture" at bounding box center [141, 183] width 138 height 12
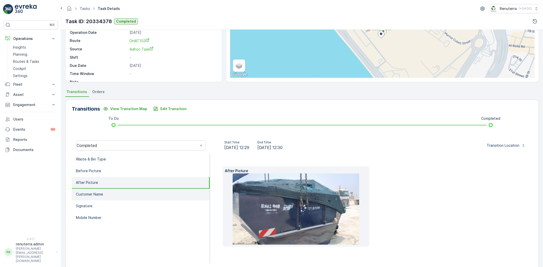
click at [113, 199] on li "Customer Name" at bounding box center [141, 195] width 138 height 12
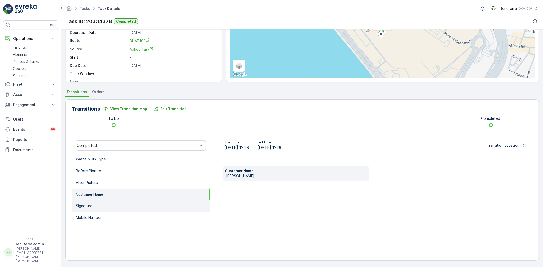
click at [116, 207] on li "Signature" at bounding box center [141, 207] width 138 height 12
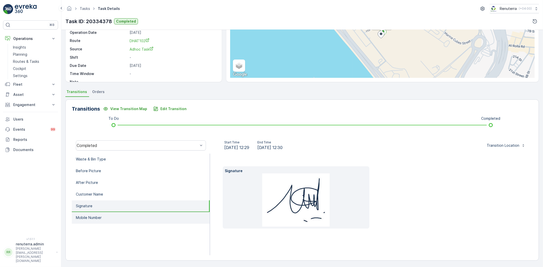
click at [154, 218] on li "Mobile Number" at bounding box center [141, 218] width 138 height 12
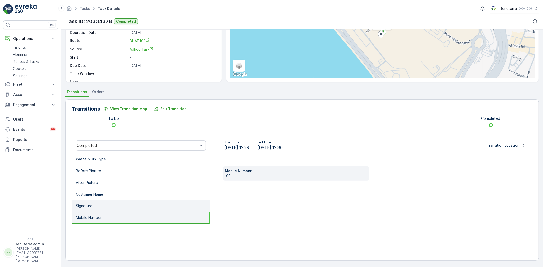
click at [129, 199] on li "Customer Name" at bounding box center [141, 195] width 138 height 12
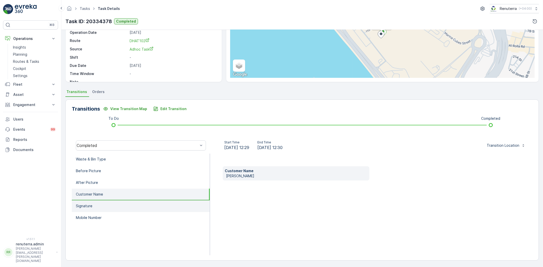
click at [128, 201] on li "Signature" at bounding box center [141, 207] width 138 height 12
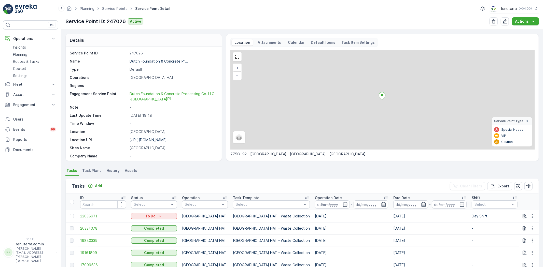
scroll to position [40, 0]
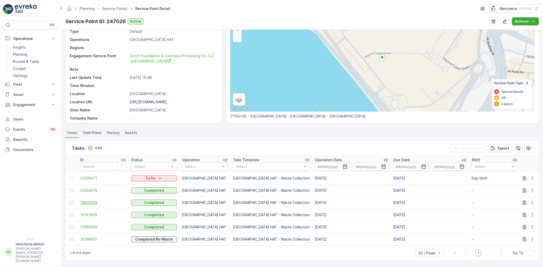
drag, startPoint x: 96, startPoint y: 196, endPoint x: 96, endPoint y: 200, distance: 4.1
click at [96, 197] on td "19840339" at bounding box center [103, 203] width 51 height 12
click at [96, 200] on span "19840339" at bounding box center [103, 202] width 46 height 5
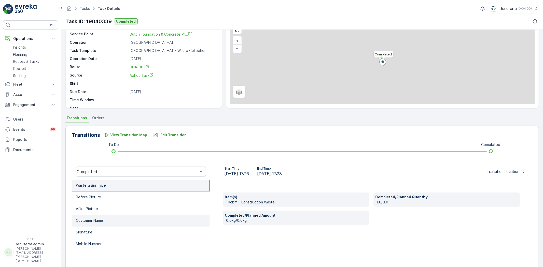
scroll to position [53, 0]
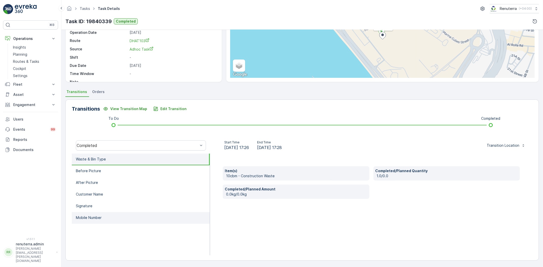
click at [112, 215] on li "Mobile Number" at bounding box center [141, 218] width 138 height 12
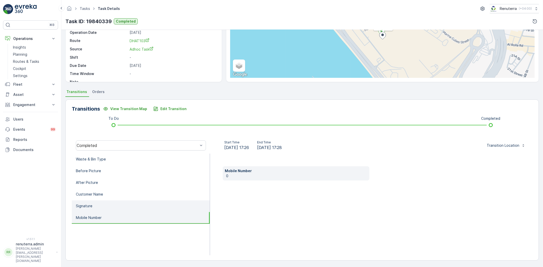
click at [96, 201] on li "Signature" at bounding box center [141, 207] width 138 height 12
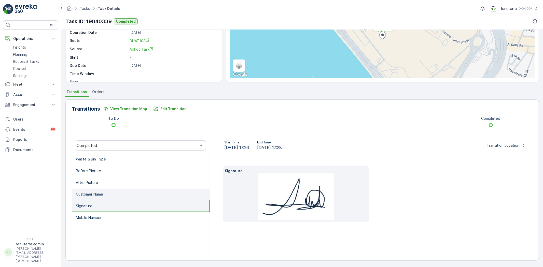
click at [97, 192] on p "Customer Name" at bounding box center [89, 194] width 27 height 5
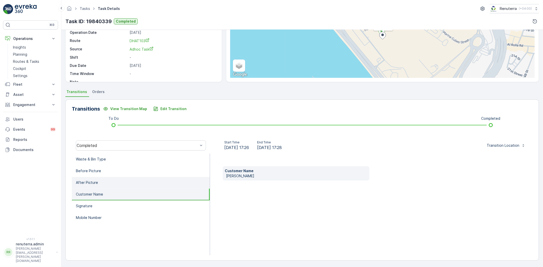
click at [98, 181] on li "After Picture" at bounding box center [141, 183] width 138 height 12
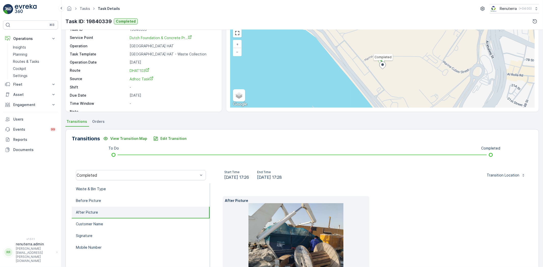
scroll to position [0, 0]
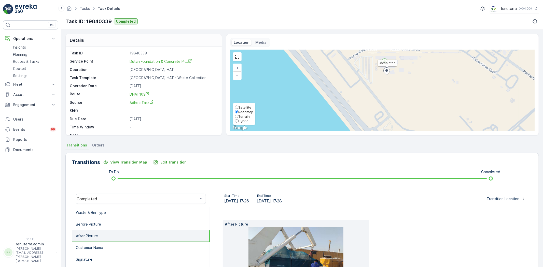
click at [242, 106] on span "Satellite" at bounding box center [244, 107] width 13 height 4
click at [238, 106] on input "Satellite" at bounding box center [236, 107] width 3 height 3
radio input "true"
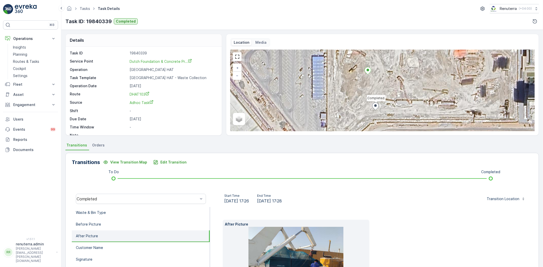
click at [370, 116] on div "Completed + − Satellite Roadmap Terrain Hybrid Leaflet" at bounding box center [382, 90] width 304 height 81
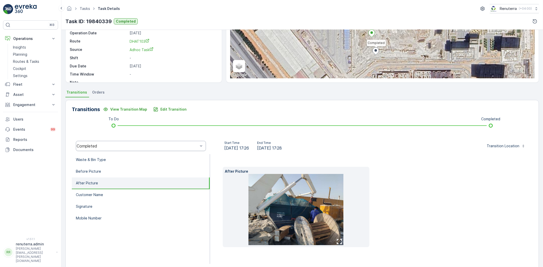
scroll to position [57, 0]
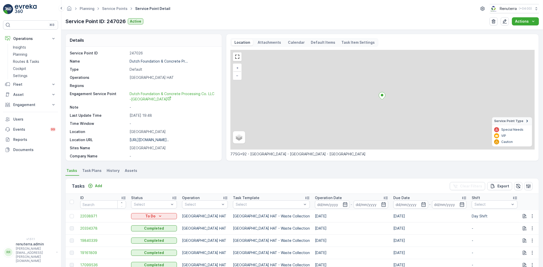
scroll to position [40, 0]
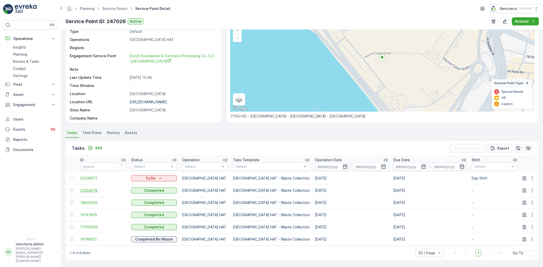
click at [90, 188] on span "20334378" at bounding box center [103, 190] width 46 height 5
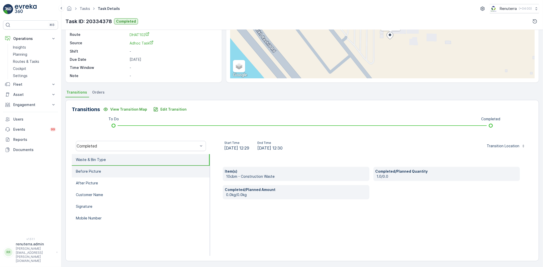
scroll to position [53, 0]
click at [241, 56] on label "Roadmap" at bounding box center [244, 58] width 18 height 5
click at [238, 57] on input "Roadmap" at bounding box center [236, 58] width 3 height 3
click at [240, 52] on span "Satellite" at bounding box center [244, 54] width 13 height 4
click at [238, 52] on input "Satellite" at bounding box center [236, 53] width 3 height 3
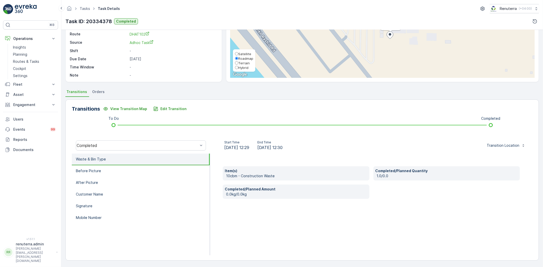
radio input "true"
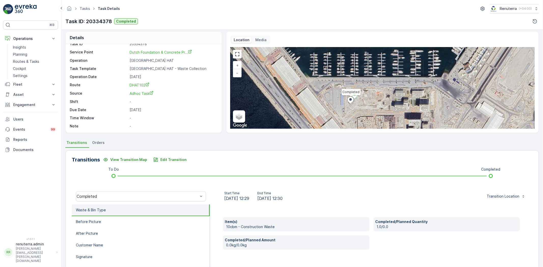
scroll to position [0, 0]
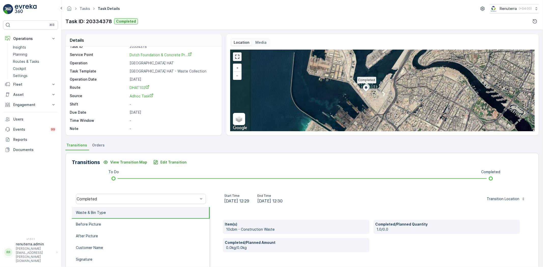
click at [240, 57] on link at bounding box center [237, 57] width 8 height 8
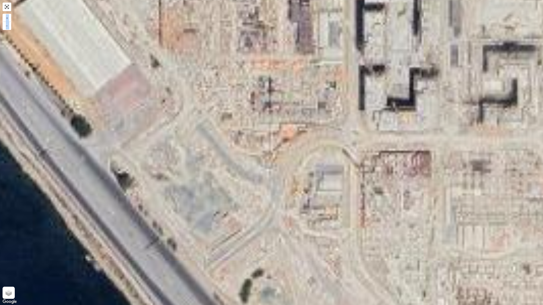
drag, startPoint x: 222, startPoint y: 98, endPoint x: 348, endPoint y: 268, distance: 211.1
click at [348, 267] on div "Completed + − Satellite Roadmap Terrain Hybrid Leaflet Keyboard shortcuts Map D…" at bounding box center [271, 152] width 543 height 305
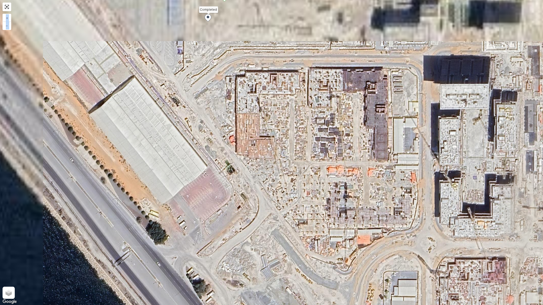
drag, startPoint x: 311, startPoint y: 206, endPoint x: 296, endPoint y: 201, distance: 15.6
click at [384, 267] on div "Completed + − Satellite Roadmap Terrain Hybrid Leaflet Keyboard shortcuts Map D…" at bounding box center [271, 152] width 543 height 305
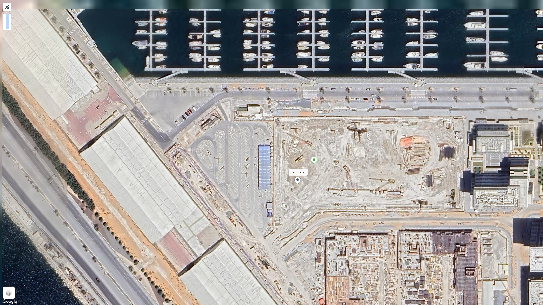
drag, startPoint x: 218, startPoint y: 119, endPoint x: 290, endPoint y: 193, distance: 102.8
click at [234, 183] on div "Completed + − Satellite Roadmap Terrain Hybrid Leaflet Keyboard shortcuts Map D…" at bounding box center [271, 152] width 543 height 305
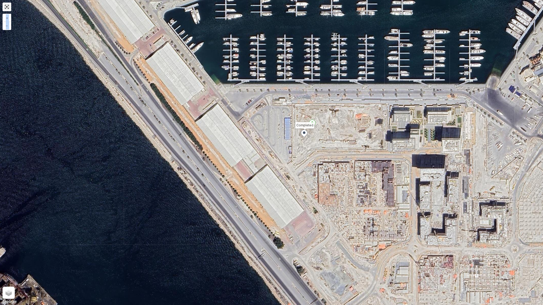
click at [9, 9] on link at bounding box center [7, 7] width 8 height 8
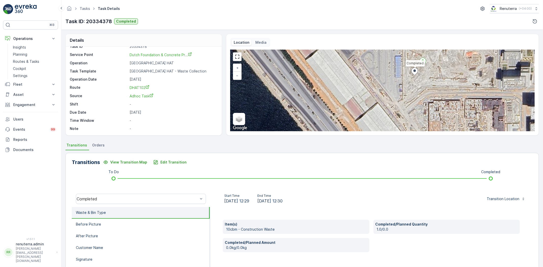
click at [118, 218] on li "Waste & Bin Type" at bounding box center [141, 213] width 138 height 12
click at [119, 222] on li "Before Picture" at bounding box center [141, 225] width 138 height 12
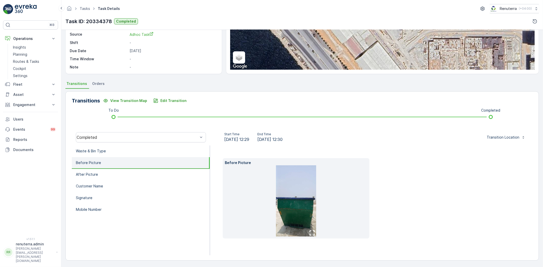
click at [115, 172] on li "After Picture" at bounding box center [141, 175] width 138 height 12
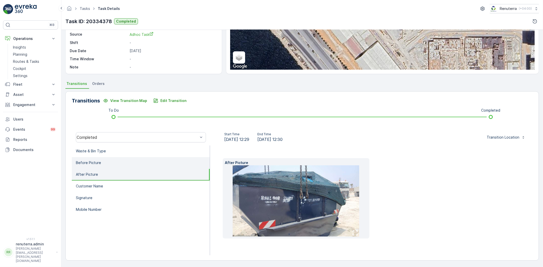
scroll to position [54, 0]
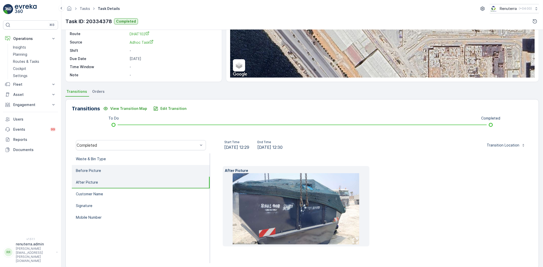
click at [141, 168] on li "Before Picture" at bounding box center [141, 171] width 138 height 12
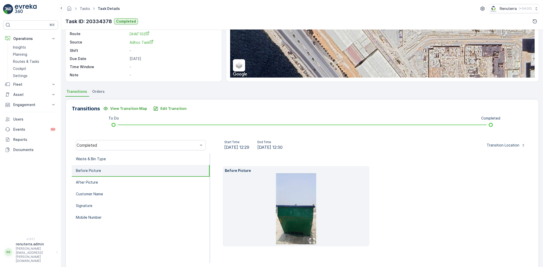
click at [276, 210] on img at bounding box center [296, 208] width 40 height 71
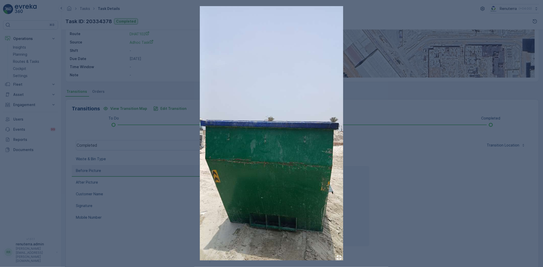
click at [353, 146] on div at bounding box center [271, 133] width 543 height 267
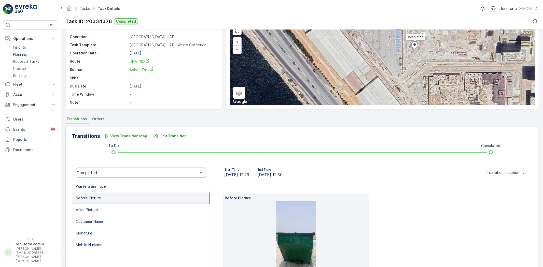
click at [122, 176] on div "Transitions View Transition Map Edit Transition To Do Completed Completed Start…" at bounding box center [301, 212] width 473 height 170
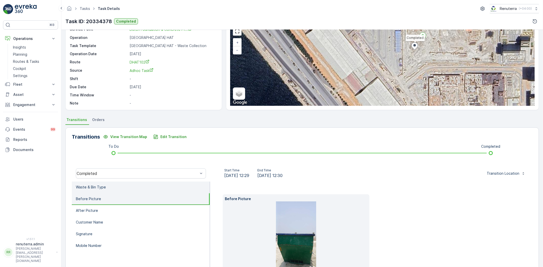
click at [123, 182] on li "Waste & Bin Type" at bounding box center [141, 188] width 138 height 12
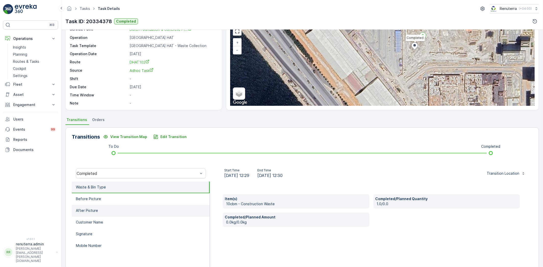
click at [129, 206] on li "After Picture" at bounding box center [141, 211] width 138 height 12
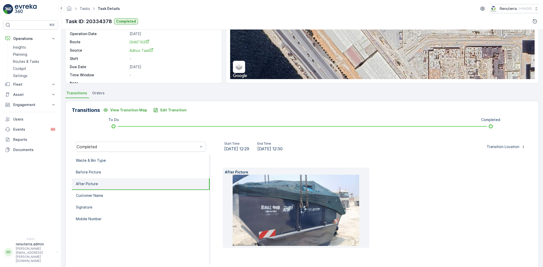
scroll to position [62, 0]
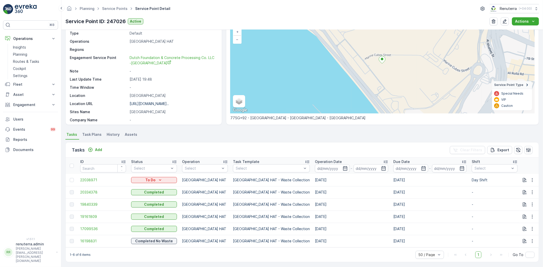
scroll to position [40, 0]
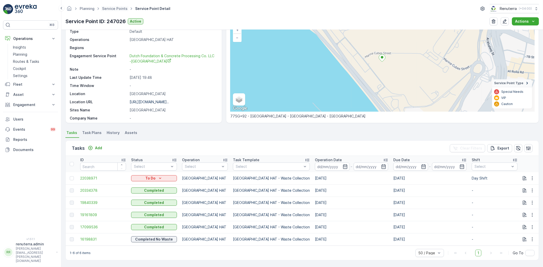
click at [106, 11] on span "Service Points" at bounding box center [114, 8] width 27 height 5
click at [110, 9] on link "Service Points" at bounding box center [114, 8] width 25 height 4
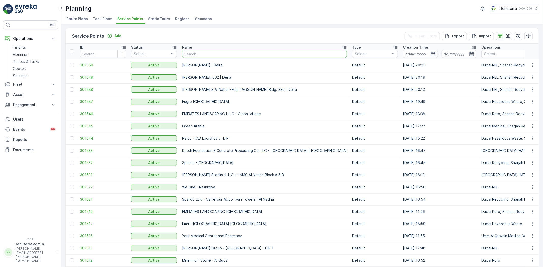
click at [188, 55] on input "text" at bounding box center [264, 54] width 165 height 8
type input "ajman aca"
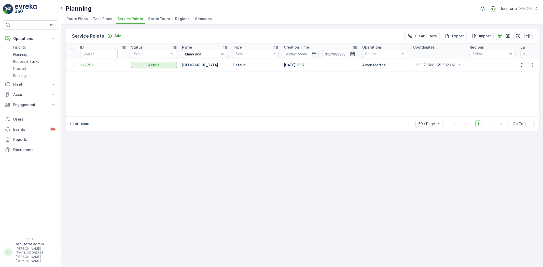
click at [92, 64] on span "247253" at bounding box center [103, 65] width 46 height 5
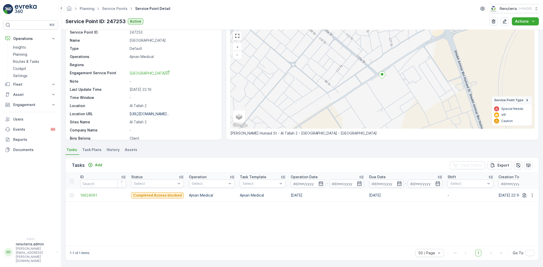
scroll to position [21, 0]
click at [99, 165] on p "Add" at bounding box center [98, 165] width 7 height 5
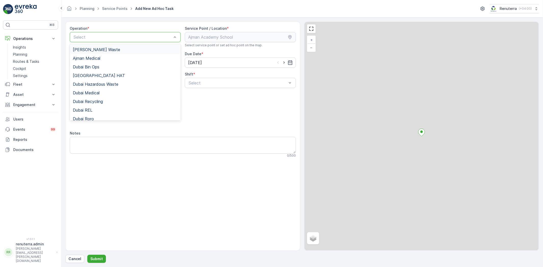
click at [103, 40] on div "Select" at bounding box center [125, 37] width 111 height 10
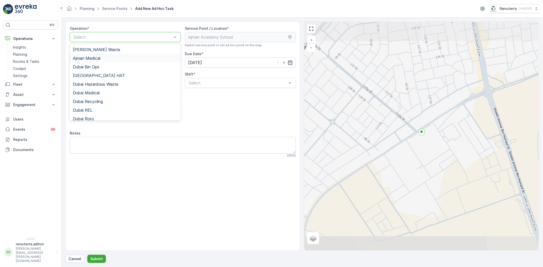
drag, startPoint x: 102, startPoint y: 60, endPoint x: 158, endPoint y: 79, distance: 59.0
click at [102, 60] on div "Ajman Medical" at bounding box center [125, 58] width 105 height 5
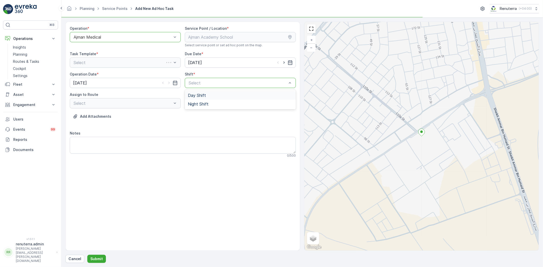
drag, startPoint x: 190, startPoint y: 83, endPoint x: 196, endPoint y: 94, distance: 12.6
click at [189, 96] on span "Day Shift" at bounding box center [197, 95] width 18 height 5
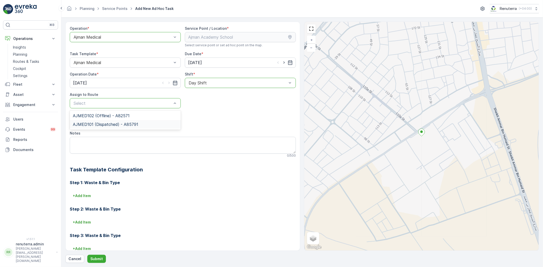
click at [126, 122] on span "AJMED101 (Dispatched) - A85791" at bounding box center [105, 124] width 65 height 5
click at [101, 261] on p "Submit" at bounding box center [96, 259] width 12 height 5
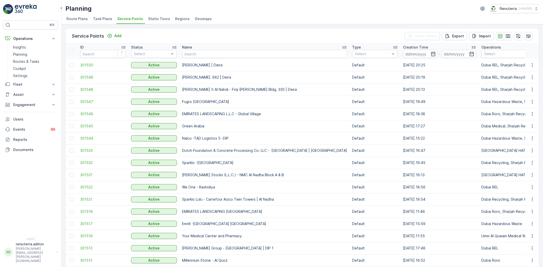
click at [214, 54] on input "text" at bounding box center [264, 54] width 165 height 8
click at [28, 105] on p "Engagement" at bounding box center [30, 104] width 35 height 5
click at [190, 52] on input "text" at bounding box center [264, 54] width 165 height 8
click at [209, 52] on input "text" at bounding box center [264, 54] width 165 height 8
type input "K"
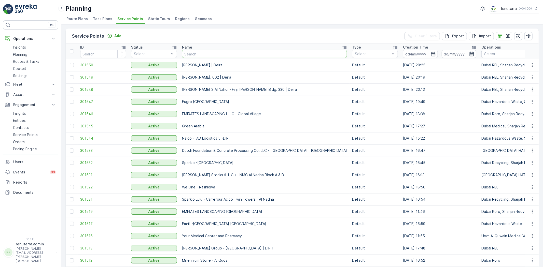
click at [187, 51] on input "text" at bounding box center [264, 54] width 165 height 8
type input "Sika"
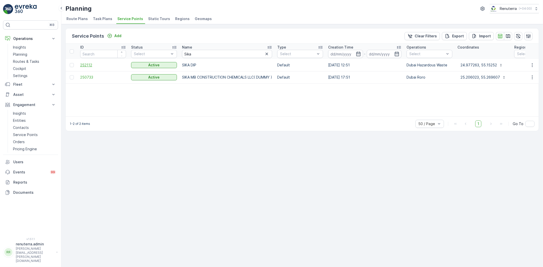
click at [100, 66] on span "252112" at bounding box center [103, 65] width 46 height 5
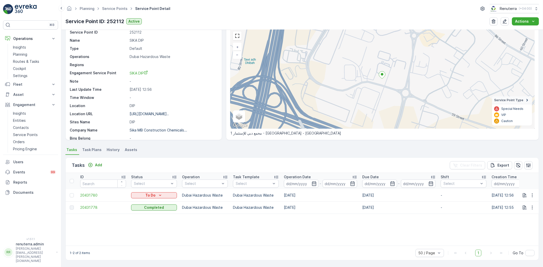
scroll to position [21, 0]
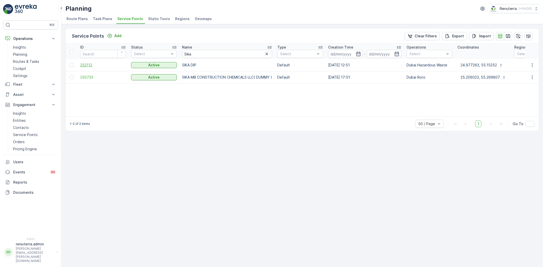
click at [92, 65] on span "252112" at bounding box center [103, 65] width 46 height 5
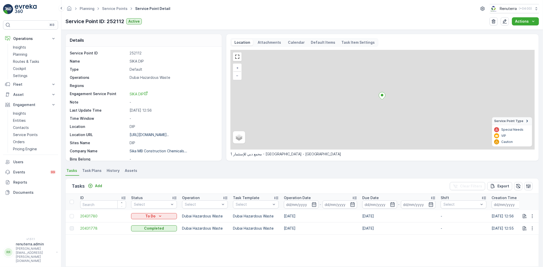
scroll to position [21, 0]
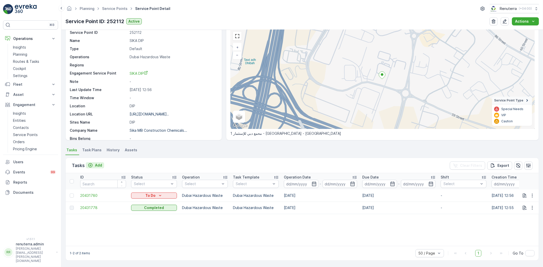
click at [101, 163] on p "Add" at bounding box center [98, 165] width 7 height 5
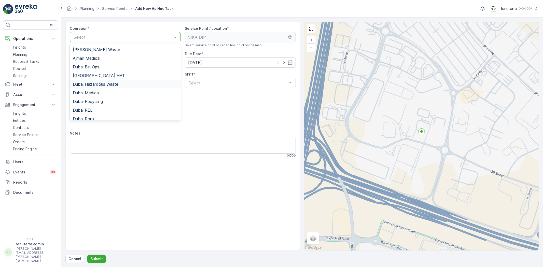
drag, startPoint x: 101, startPoint y: 81, endPoint x: 103, endPoint y: 81, distance: 2.6
click at [101, 81] on div "Dubai Hazardous Waste" at bounding box center [125, 84] width 111 height 9
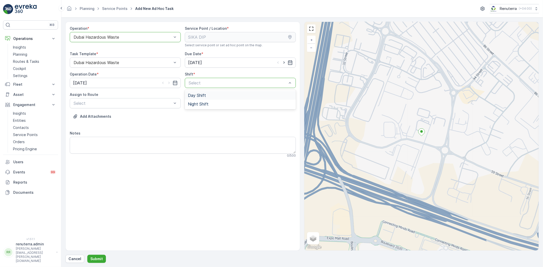
click at [194, 94] on span "Day Shift" at bounding box center [197, 95] width 18 height 5
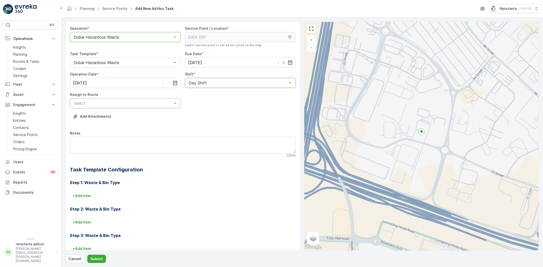
click at [164, 100] on div "Select" at bounding box center [125, 103] width 111 height 10
click at [153, 110] on div "DHAZ101 (Upcoming) - W35771 DXB" at bounding box center [125, 115] width 111 height 11
click at [148, 117] on div "DHAZ101 (Upcoming) - W35771 DXB" at bounding box center [125, 116] width 105 height 5
click at [101, 257] on p "Submit" at bounding box center [96, 259] width 12 height 5
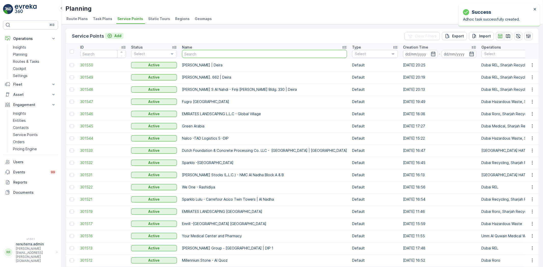
drag, startPoint x: 123, startPoint y: 31, endPoint x: 119, endPoint y: 35, distance: 6.0
click at [123, 31] on div "Service Points Add Clear Filters Export Import" at bounding box center [302, 36] width 473 height 15
click at [119, 35] on p "Add" at bounding box center [117, 35] width 7 height 5
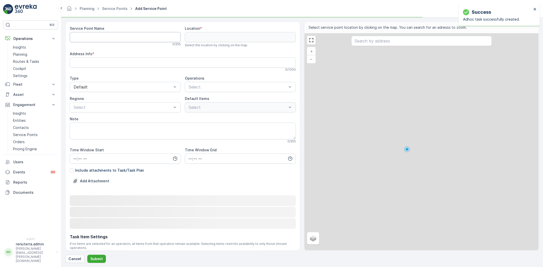
click at [113, 40] on Name "Service Point Name" at bounding box center [125, 37] width 111 height 10
paste Name "American school of Dubai"
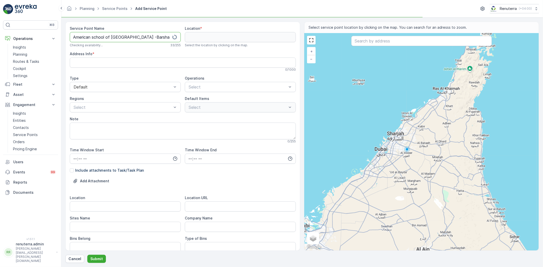
type Name "American school of Dubai -Barsha"
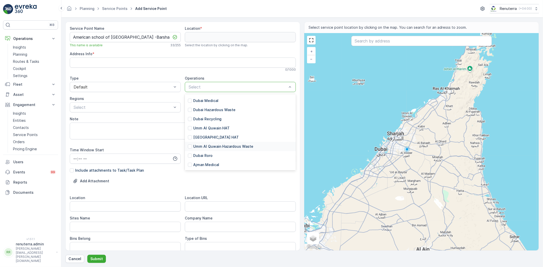
scroll to position [57, 0]
click at [222, 109] on p "Dubai Hazardous Waste" at bounding box center [214, 109] width 42 height 5
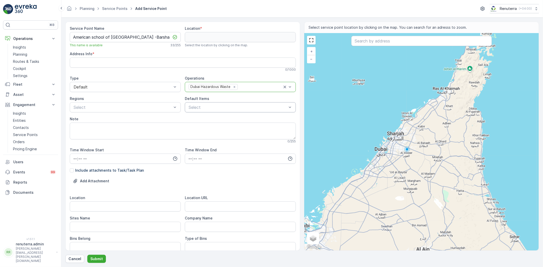
click at [219, 112] on div "Select" at bounding box center [240, 107] width 111 height 10
click at [218, 128] on p "Chemical Waste" at bounding box center [207, 126] width 29 height 5
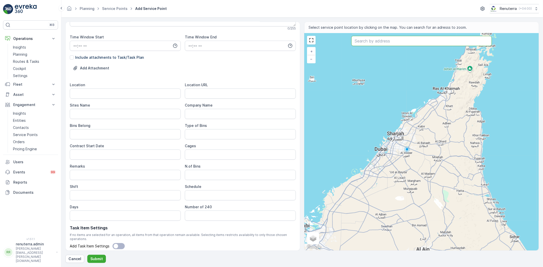
drag, startPoint x: 374, startPoint y: 37, endPoint x: 374, endPoint y: 41, distance: 4.3
click at [375, 37] on input "text" at bounding box center [421, 41] width 141 height 10
paste input "American School of Dubai"
type input "American School of Dubai"
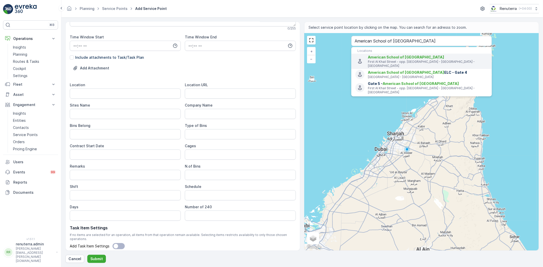
click at [407, 60] on p "First Al Khail Street - opp. Saudi German Hospital - Dubai - United Arab Emirat…" at bounding box center [428, 64] width 120 height 8
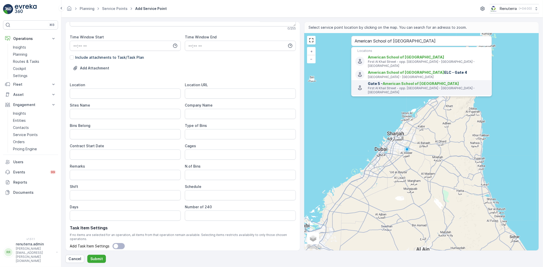
type input "25.0996997,55.1828875"
type Info "452M+JPC - Al Barsha 1, Hessa St - First Al Khail St - opp. Saudi German Hospit…"
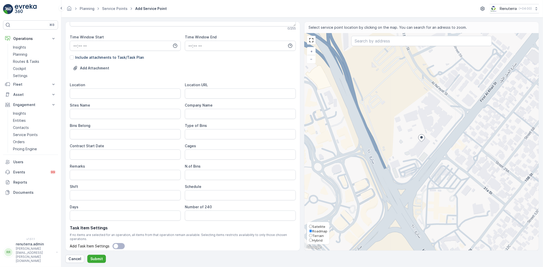
click at [323, 229] on label "Roadmap" at bounding box center [318, 231] width 18 height 5
click at [312, 230] on input "Roadmap" at bounding box center [310, 231] width 3 height 3
click at [323, 226] on span "Satellite" at bounding box center [318, 227] width 13 height 4
click at [312, 226] on input "Satellite" at bounding box center [310, 226] width 3 height 3
radio input "true"
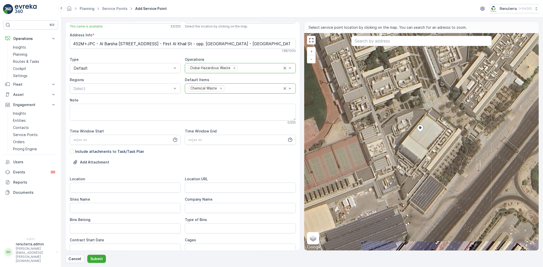
scroll to position [15, 0]
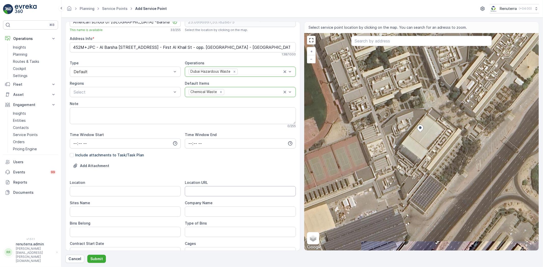
click at [199, 191] on URL "Location URL" at bounding box center [240, 191] width 111 height 10
paste URL "https://maps.app.goo.gl/ES8s3RHQ9bj27KVGA"
type URL "https://maps.app.goo.gl/ES8s3RHQ9bj27KVGA"
click at [156, 192] on input "Location" at bounding box center [125, 191] width 111 height 10
drag, startPoint x: 91, startPoint y: 192, endPoint x: 49, endPoint y: 190, distance: 41.8
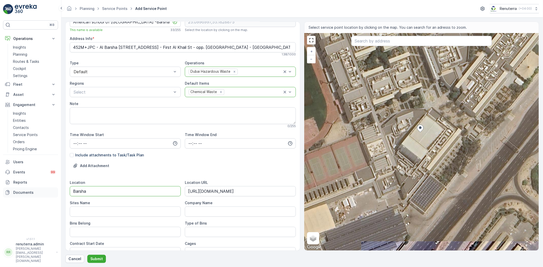
click at [48, 190] on div "⌘B Operations Insights Planning Routes & Tasks Cockpit Settings Fleet Live Trac…" at bounding box center [271, 133] width 543 height 267
paste input "https://maps.app.goo.gl/ES8s3RHQ9bj27KVGA"
click at [112, 221] on div "Bins Belong" at bounding box center [125, 223] width 111 height 5
type input "Barsha"
drag, startPoint x: 98, startPoint y: 210, endPoint x: 101, endPoint y: 213, distance: 4.0
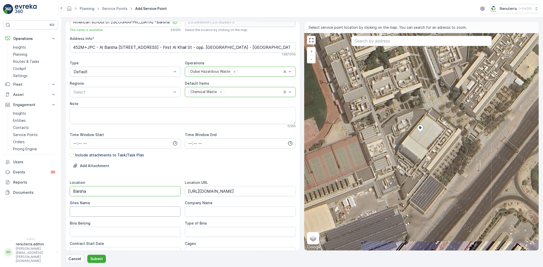
click at [99, 211] on Name "Sites Name" at bounding box center [125, 212] width 111 height 10
paste Name "https://maps.app.goo.gl/ES8s3RHQ9bj27KVGA"
type Name "https://maps.app.goo.gl/ES8s3RHQ9bj27KVGA"
click at [98, 231] on Belong "Bins Belong" at bounding box center [125, 232] width 111 height 10
drag, startPoint x: 106, startPoint y: 232, endPoint x: 66, endPoint y: 228, distance: 40.9
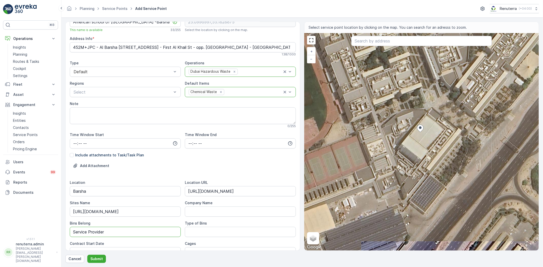
click at [66, 228] on div "Service Point Name American school of Dubai -Barsha This name is available 33 /…" at bounding box center [182, 136] width 235 height 229
type Belong "Client"
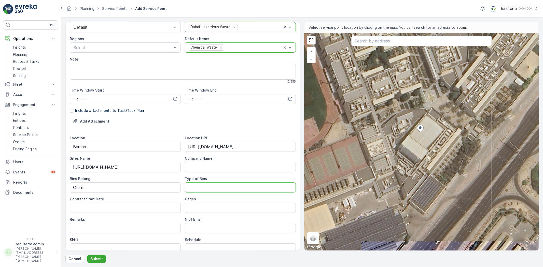
scroll to position [72, 0]
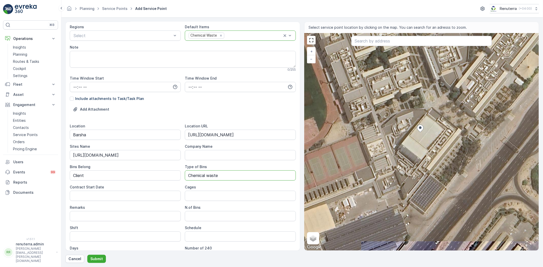
type Bins "Chemical waste"
click at [132, 190] on div "Contract Start Date" at bounding box center [125, 193] width 111 height 16
click at [128, 196] on Date "Contract Start Date" at bounding box center [125, 196] width 111 height 10
type Date "-"
type Date "27-09-2025"
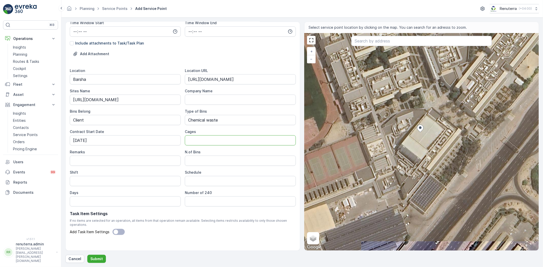
scroll to position [128, 0]
click at [205, 161] on Bins "N.of Bins" at bounding box center [240, 160] width 111 height 10
type Bins "1"
type input "Day Shift"
click at [186, 233] on div "Service Point Name American school of Dubai -Barsha This name is available 33 /…" at bounding box center [183, 76] width 226 height 357
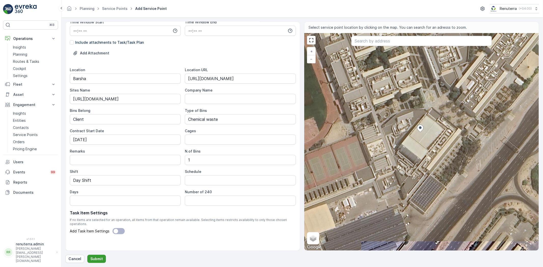
click at [100, 258] on p "Submit" at bounding box center [96, 259] width 12 height 5
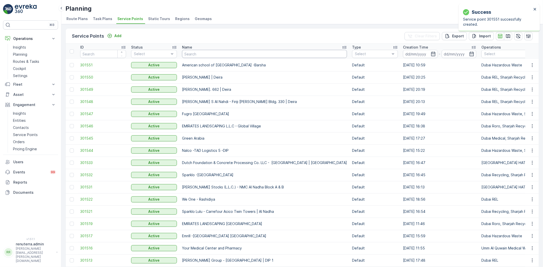
click at [187, 54] on input "text" at bounding box center [264, 54] width 165 height 8
type input "whin"
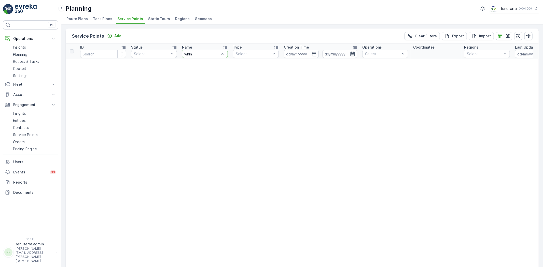
drag, startPoint x: 193, startPoint y: 53, endPoint x: 171, endPoint y: 50, distance: 21.8
type input "winch"
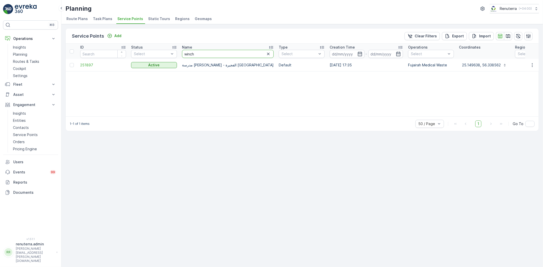
drag, startPoint x: 203, startPoint y: 52, endPoint x: 179, endPoint y: 52, distance: 23.9
type input "UAQ"
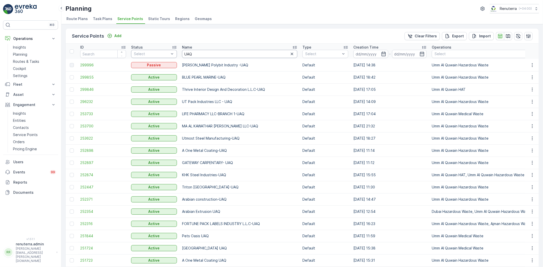
drag, startPoint x: 198, startPoint y: 57, endPoint x: 172, endPoint y: 55, distance: 25.3
type input "Whinchim"
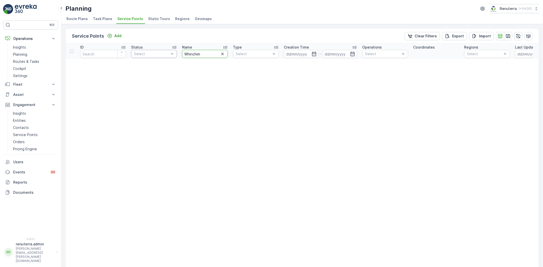
drag, startPoint x: 204, startPoint y: 54, endPoint x: 147, endPoint y: 50, distance: 57.7
type input "whin"
type input "winchem"
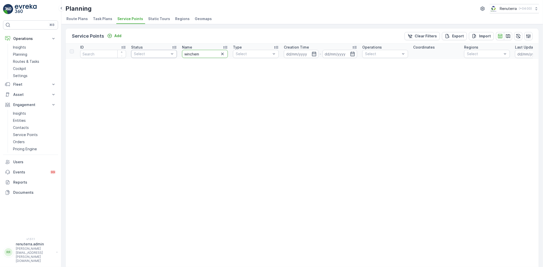
drag, startPoint x: 208, startPoint y: 57, endPoint x: 168, endPoint y: 52, distance: 40.2
type input "UAq"
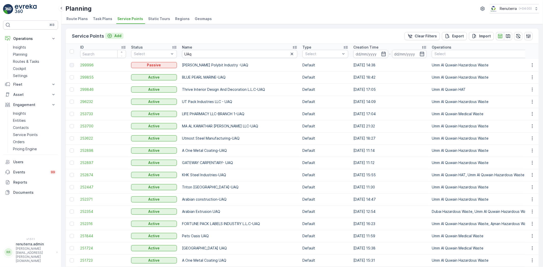
click at [111, 27] on div "Service Points Add Clear Filters Export Import ID Status Select Name UAq Type S…" at bounding box center [302, 145] width 482 height 243
click at [112, 37] on div "Add" at bounding box center [114, 35] width 14 height 5
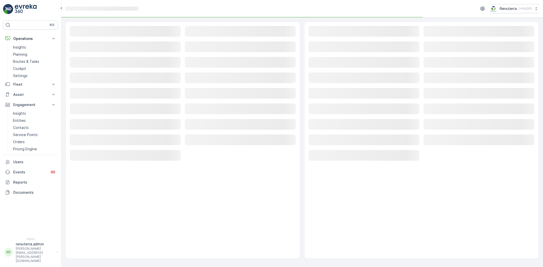
click at [112, 37] on div "Loading..." at bounding box center [125, 31] width 111 height 11
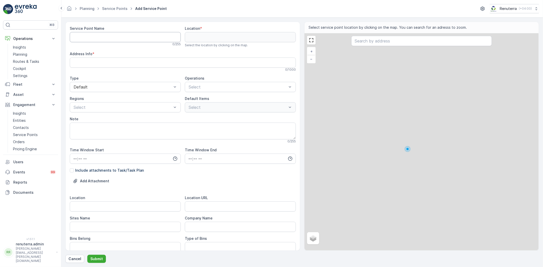
click at [110, 35] on Name "Service Point Name" at bounding box center [125, 37] width 111 height 10
paste Name "Winchem"
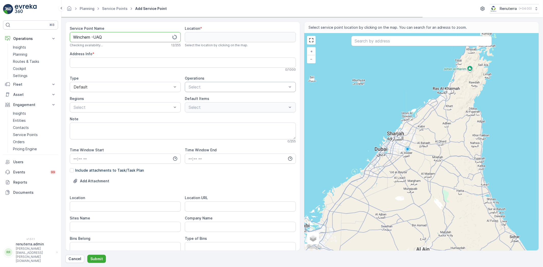
type Name "Winchem -UAQ"
click at [205, 90] on div "Select" at bounding box center [240, 87] width 111 height 10
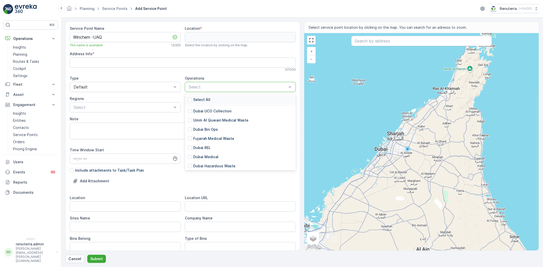
click at [219, 90] on p "Select" at bounding box center [238, 87] width 98 height 6
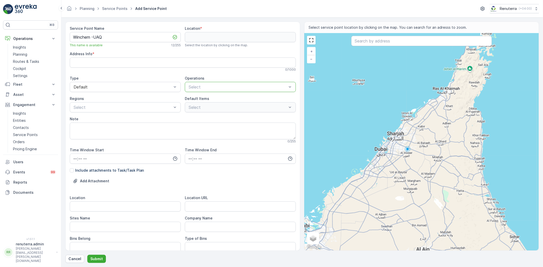
click at [219, 90] on p "Select" at bounding box center [238, 87] width 98 height 6
type input "d"
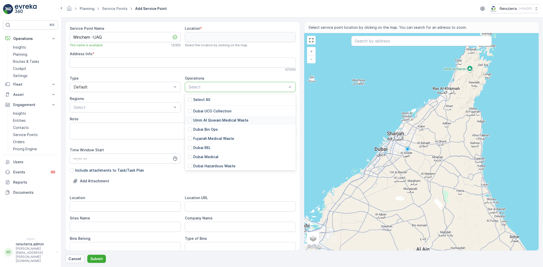
type input "u"
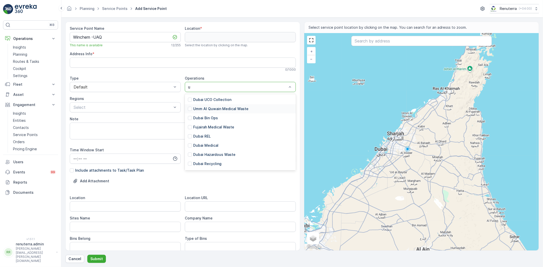
click at [213, 110] on p "Umm Al Quwain Medical Waste" at bounding box center [220, 108] width 55 height 5
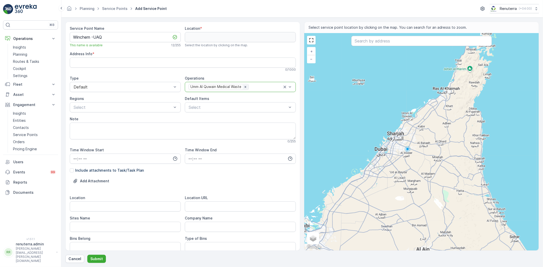
click at [243, 88] on div "Remove Umm Al Quwain Medical Waste" at bounding box center [246, 87] width 6 height 5
click at [239, 88] on div at bounding box center [237, 87] width 99 height 5
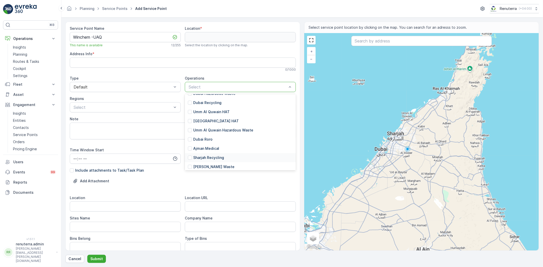
scroll to position [83, 0]
click at [230, 117] on p "Umm Al Quwain Hazardous Waste" at bounding box center [223, 119] width 60 height 5
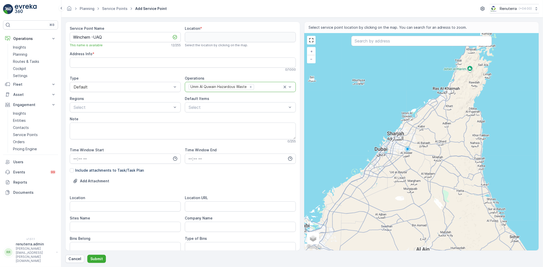
click at [221, 116] on div "Service Point Name Winchem -UAQ This name is available 12 / 255 Location * Sele…" at bounding box center [183, 204] width 226 height 357
click at [219, 113] on div "Select" at bounding box center [240, 107] width 111 height 10
click at [217, 143] on div "Liquid Waste" at bounding box center [240, 145] width 111 height 9
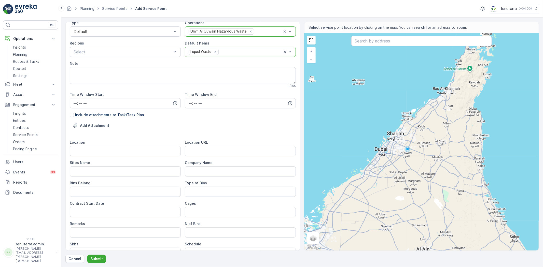
scroll to position [57, 0]
drag, startPoint x: 205, startPoint y: 151, endPoint x: 203, endPoint y: 148, distance: 2.8
click at [203, 148] on URL "Location URL" at bounding box center [240, 150] width 111 height 10
paste URL "https://maps.app.goo.gl/C9UimgKiS87eak727"
type URL "https://maps.app.goo.gl/C9UimgKiS87eak727"
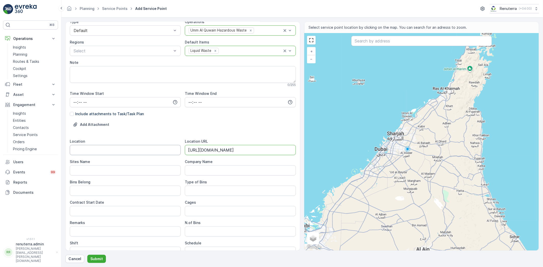
click at [144, 152] on input "Location" at bounding box center [125, 150] width 111 height 10
drag, startPoint x: 122, startPoint y: 146, endPoint x: 48, endPoint y: 147, distance: 73.3
click at [47, 144] on div "⌘B Operations Insights Planning Routes & Tasks Cockpit Settings Fleet Live Trac…" at bounding box center [271, 133] width 543 height 267
paste input "https://maps.app.goo.gl/C9UimgKiS87eak727"
click at [87, 170] on Name "Sites Name" at bounding box center [125, 170] width 111 height 10
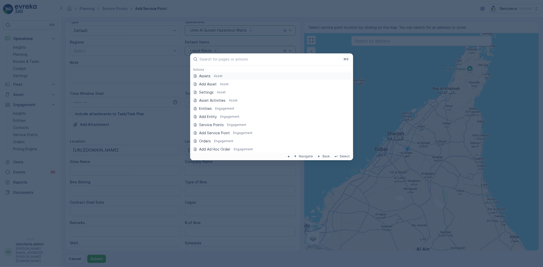
type input "UAQ"
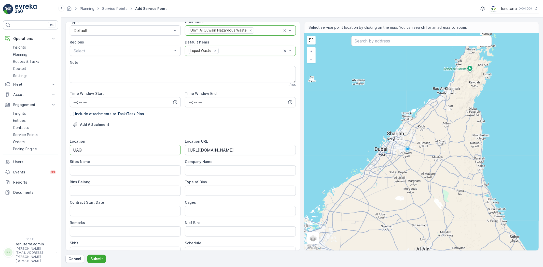
drag, startPoint x: 57, startPoint y: 151, endPoint x: 66, endPoint y: 161, distance: 13.0
click at [54, 152] on div "⌘B Operations Insights Planning Routes & Tasks Cockpit Settings Fleet Live Trac…" at bounding box center [271, 133] width 543 height 267
type input "UAQ"
drag, startPoint x: 89, startPoint y: 170, endPoint x: 93, endPoint y: 174, distance: 5.8
click at [89, 170] on Name "Sites Name" at bounding box center [125, 170] width 111 height 10
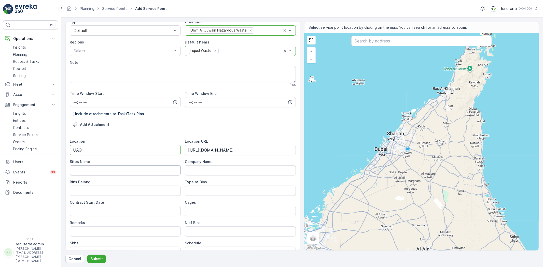
paste Name "UAQ"
type Name "UAQ"
click at [83, 186] on Belong "Bins Belong" at bounding box center [125, 191] width 111 height 10
type Belong "Client"
type Bins "Tanker Collection"
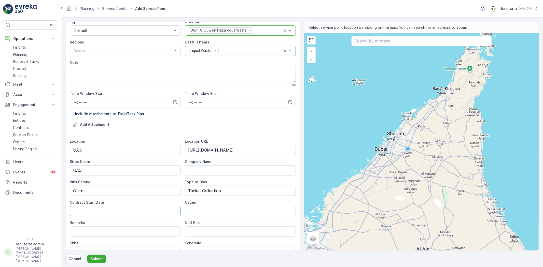
click at [144, 207] on Date "Contract Start Date" at bounding box center [125, 211] width 111 height 10
type Date "[DATE]"
drag, startPoint x: 193, startPoint y: 227, endPoint x: 194, endPoint y: 231, distance: 4.3
click at [193, 227] on Bins "N.of Bins" at bounding box center [240, 232] width 111 height 10
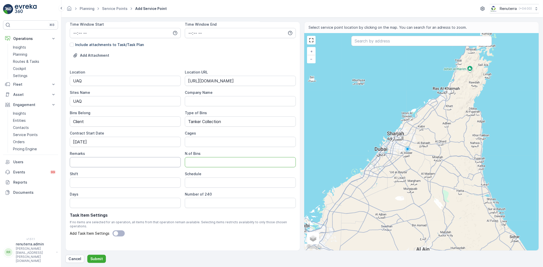
scroll to position [128, 0]
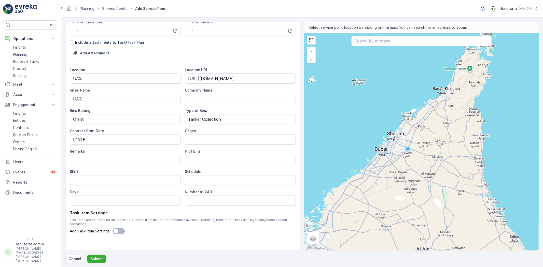
click at [105, 173] on div "Shift" at bounding box center [125, 171] width 111 height 5
click at [103, 176] on input "Shift" at bounding box center [125, 180] width 111 height 10
type input "Day Shift"
click at [214, 206] on div "Service Point Name Winchem -UAQ This name is available 12 / 255 Location * Sele…" at bounding box center [183, 76] width 226 height 357
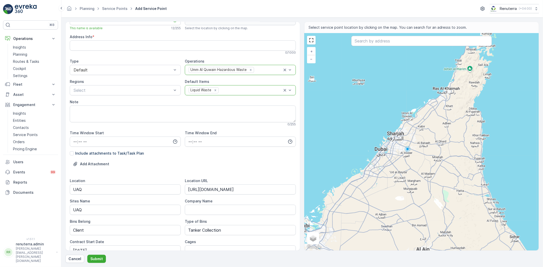
scroll to position [0, 0]
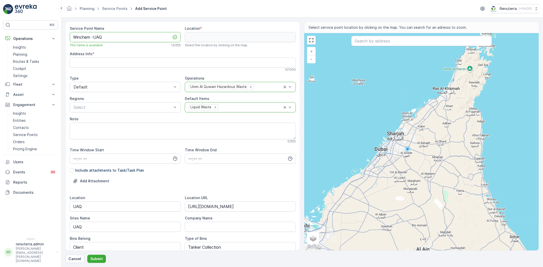
drag, startPoint x: 107, startPoint y: 37, endPoint x: 32, endPoint y: 33, distance: 75.0
click at [32, 33] on div "⌘B Operations Insights Planning Routes & Tasks Cockpit Settings Fleet Live Trac…" at bounding box center [271, 133] width 543 height 267
paste Name "Middle East Chemical Industries LLC"
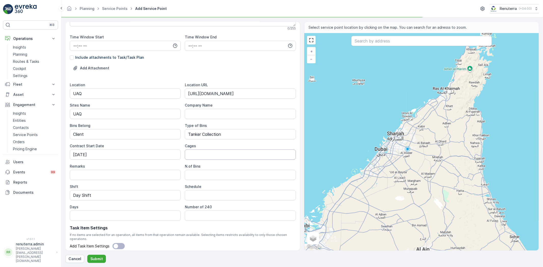
scroll to position [128, 0]
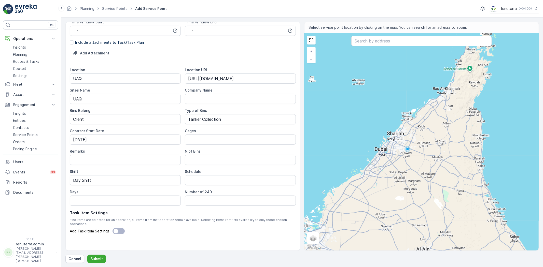
type Name "Winchem Middle East Chemical Industries LLC-UAQ"
click at [380, 40] on input "text" at bounding box center [421, 41] width 141 height 10
paste input "Winchem Middle East Chemical Industries LLC"
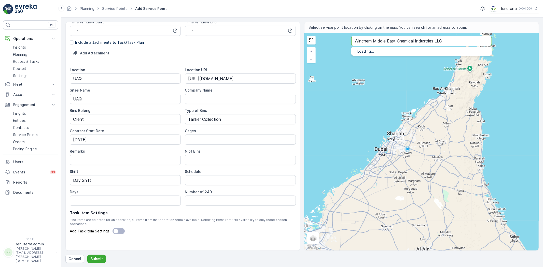
type input "Winchem Middle East Chemical Industries LLC"
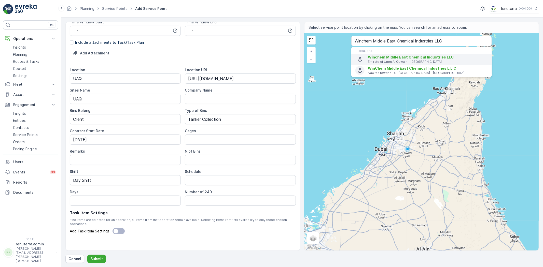
click at [405, 59] on span "Winchem Middle East Chemical Industries LLC" at bounding box center [411, 57] width 86 height 4
type input "25.5404824,55.69642"
type Info "GMRW+5HV - Umm Al Thuoob - Emirate of Umm Al Quwain - United Arab Emirates"
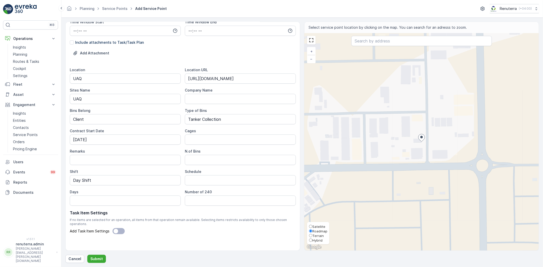
click at [321, 227] on span "Satellite" at bounding box center [318, 227] width 13 height 4
click at [312, 227] on input "Satellite" at bounding box center [310, 226] width 3 height 3
radio input "true"
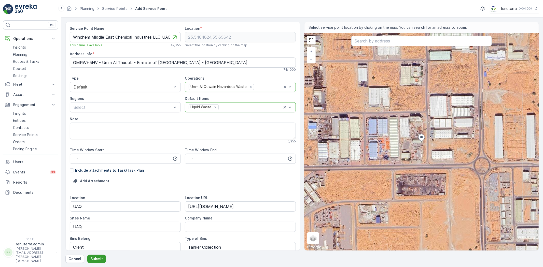
click at [93, 258] on p "Submit" at bounding box center [96, 259] width 12 height 5
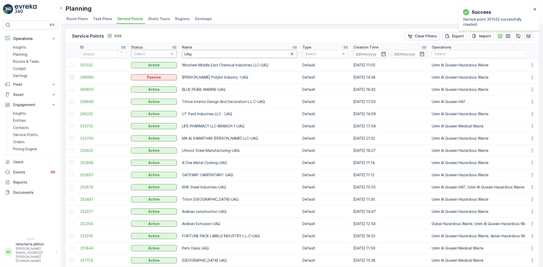
drag, startPoint x: 179, startPoint y: 53, endPoint x: 175, endPoint y: 52, distance: 5.0
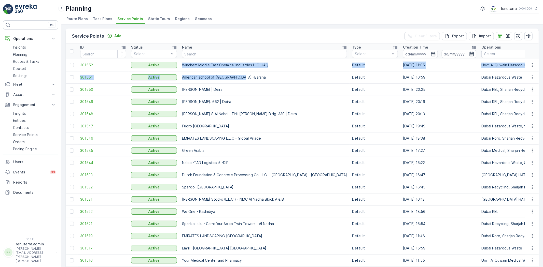
drag, startPoint x: 183, startPoint y: 65, endPoint x: 304, endPoint y: 74, distance: 121.7
click at [270, 68] on td "Winchem Middle East Chemical Industries LLC-UAQ" at bounding box center [264, 65] width 170 height 12
drag, startPoint x: 272, startPoint y: 65, endPoint x: 179, endPoint y: 61, distance: 93.0
click at [179, 61] on td "Winchem Middle East Chemical Industries LLC-UAQ" at bounding box center [264, 65] width 170 height 12
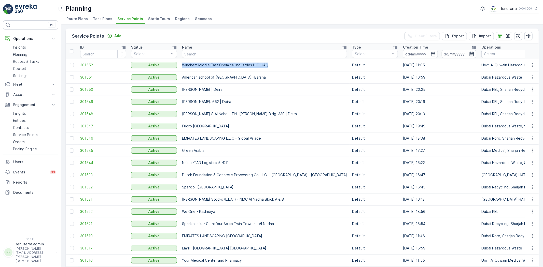
copy p "Winchem Middle East Chemical Industries LLC-UAQ"
click at [27, 101] on button "Engagement" at bounding box center [30, 105] width 55 height 10
drag, startPoint x: 29, startPoint y: 102, endPoint x: 37, endPoint y: 111, distance: 12.6
click at [29, 102] on button "Engagement" at bounding box center [30, 105] width 55 height 10
drag, startPoint x: 182, startPoint y: 76, endPoint x: 269, endPoint y: 76, distance: 87.3
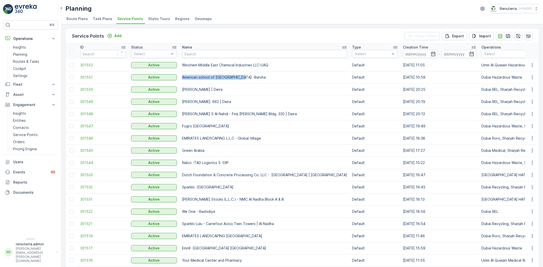
click at [269, 76] on p "American school of [GEOGRAPHIC_DATA] -Barsha" at bounding box center [264, 77] width 165 height 5
copy p "American school of [GEOGRAPHIC_DATA] -Barsha"
click at [90, 75] on span "301551" at bounding box center [103, 77] width 46 height 5
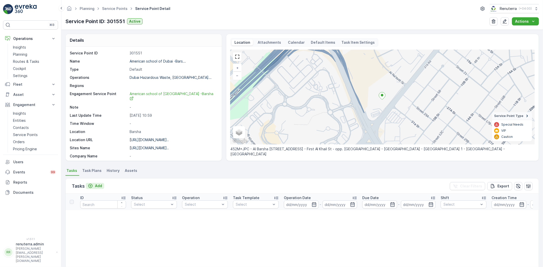
click at [99, 185] on p "Add" at bounding box center [98, 186] width 7 height 5
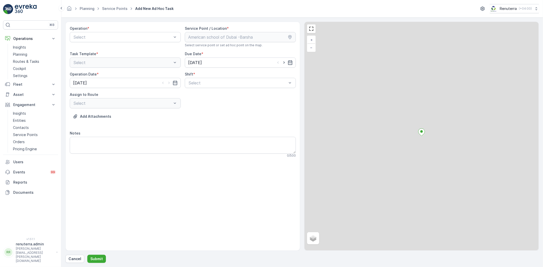
click at [106, 41] on div "Select" at bounding box center [125, 37] width 111 height 10
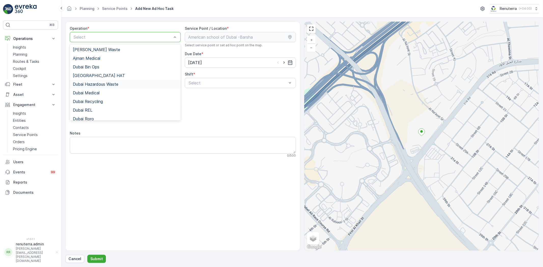
click at [106, 85] on span "Dubai Hazardous Waste" at bounding box center [96, 84] width 46 height 5
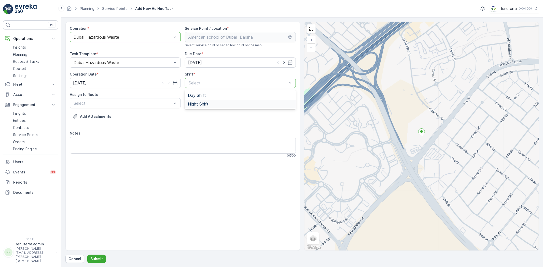
click at [200, 97] on span "Day Shift" at bounding box center [197, 95] width 18 height 5
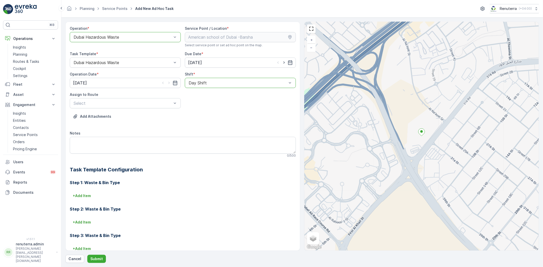
click at [146, 97] on div "Assign to Route Select" at bounding box center [125, 100] width 111 height 16
click at [132, 117] on span "DHAZ101 (Upcoming) - W35771 DXB" at bounding box center [108, 116] width 70 height 5
click at [95, 260] on p "Submit" at bounding box center [96, 259] width 12 height 5
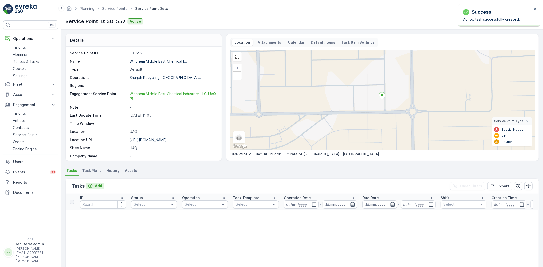
click at [99, 187] on p "Add" at bounding box center [98, 186] width 7 height 5
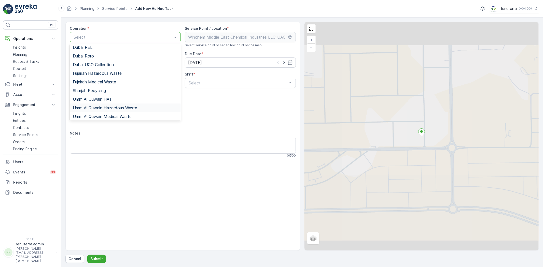
scroll to position [64, 0]
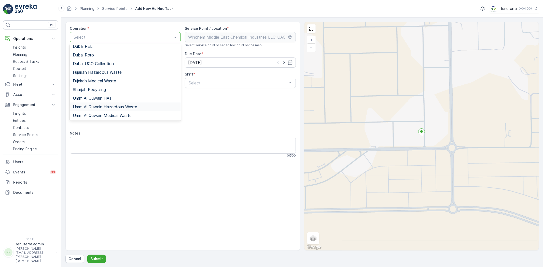
click at [109, 108] on span "Umm Al Quwain Hazardous Waste" at bounding box center [105, 107] width 64 height 5
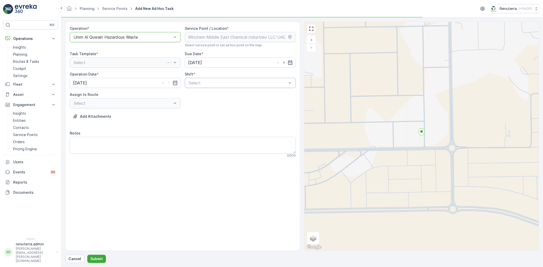
click at [198, 88] on div "Select" at bounding box center [240, 83] width 111 height 10
click at [194, 95] on span "Day Shift" at bounding box center [197, 95] width 18 height 5
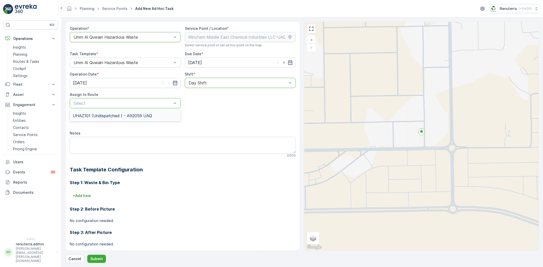
drag, startPoint x: 149, startPoint y: 116, endPoint x: 129, endPoint y: 147, distance: 37.4
click at [149, 116] on span "UHAZ101 (Undispatched ) - A92059 UAQ" at bounding box center [112, 116] width 79 height 5
click at [99, 260] on p "Submit" at bounding box center [96, 259] width 12 height 5
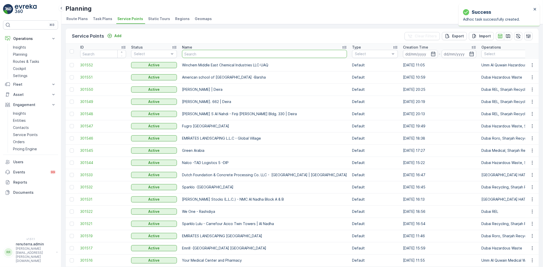
click at [198, 52] on input "text" at bounding box center [264, 54] width 165 height 8
click at [86, 124] on span "301547" at bounding box center [103, 126] width 46 height 5
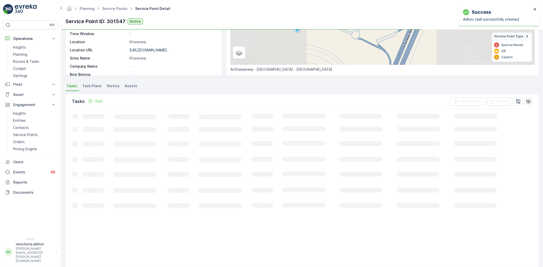
scroll to position [85, 0]
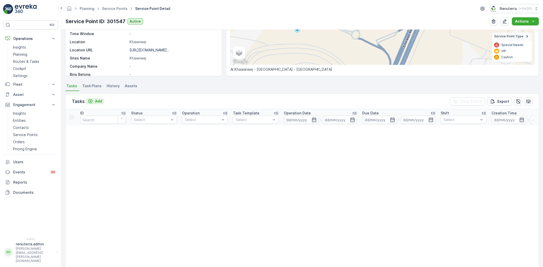
click at [95, 101] on p "Add" at bounding box center [98, 101] width 7 height 5
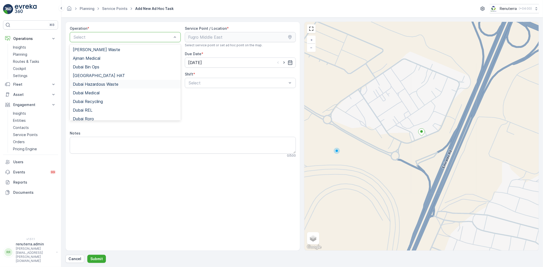
click at [117, 82] on span "Dubai Hazardous Waste" at bounding box center [96, 84] width 46 height 5
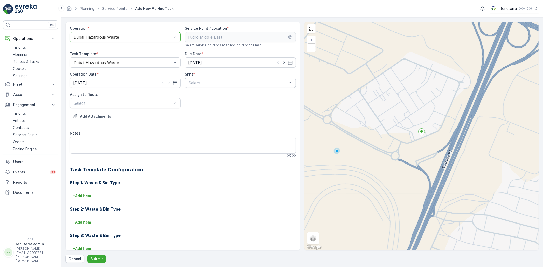
drag, startPoint x: 204, startPoint y: 90, endPoint x: 201, endPoint y: 85, distance: 5.5
click at [201, 93] on span "Day Shift" at bounding box center [197, 95] width 18 height 5
drag, startPoint x: 151, startPoint y: 113, endPoint x: 151, endPoint y: 129, distance: 15.8
click at [151, 113] on div "DHAZ101 (Upcoming) - W35771 DXB" at bounding box center [125, 115] width 111 height 9
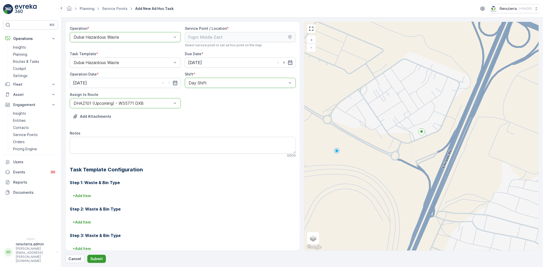
click at [98, 263] on form "Operation * option Dubai Hazardous Waste, selected. Dubai Hazardous Waste Servi…" at bounding box center [302, 143] width 482 height 250
click at [98, 257] on p "Submit" at bounding box center [96, 259] width 12 height 5
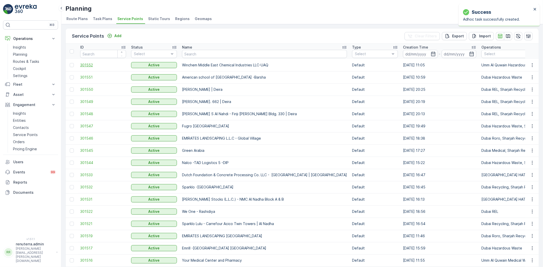
click at [98, 65] on span "301552" at bounding box center [103, 65] width 46 height 5
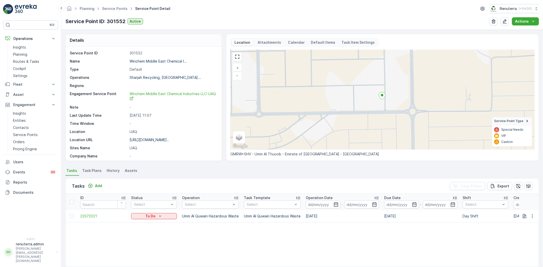
click at [88, 211] on td "22072021" at bounding box center [103, 216] width 51 height 12
click at [89, 213] on td "22072021" at bounding box center [103, 216] width 51 height 12
click at [90, 214] on span "22072021" at bounding box center [103, 216] width 46 height 5
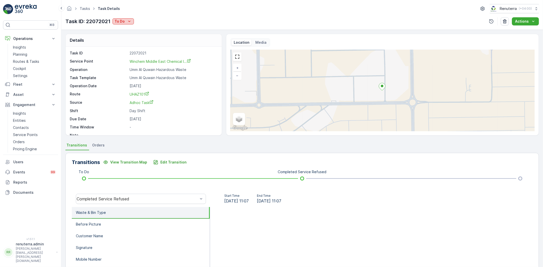
click at [128, 21] on icon "To Do" at bounding box center [129, 21] width 5 height 5
click at [142, 42] on span "Completed No One to Sign" at bounding box center [139, 43] width 46 height 5
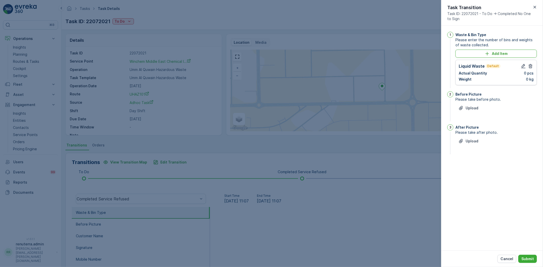
click at [522, 62] on div "Liquid Waste Default Actual Quantity 0 pcs Weight 0 kg" at bounding box center [495, 72] width 81 height 25
click at [521, 68] on button "button" at bounding box center [523, 66] width 6 height 6
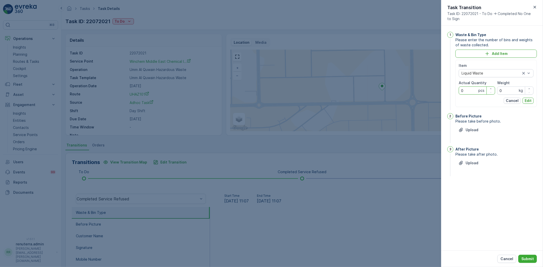
click at [465, 89] on Quantity "0" at bounding box center [477, 91] width 36 height 8
type Quantity "1"
click at [511, 92] on input "0" at bounding box center [515, 91] width 36 height 8
drag, startPoint x: 510, startPoint y: 89, endPoint x: 479, endPoint y: 86, distance: 31.7
click at [479, 86] on div "Item Liquid Waste Actual Quantity 1 pcs Weight 0 kg" at bounding box center [496, 79] width 75 height 32
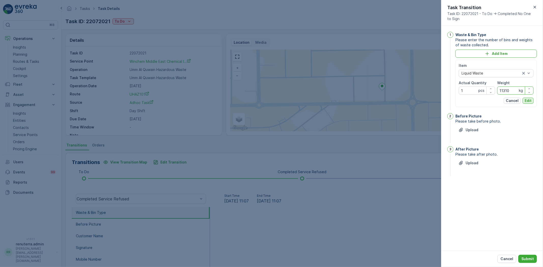
type input "11310"
drag, startPoint x: 525, startPoint y: 100, endPoint x: 518, endPoint y: 155, distance: 55.4
click at [525, 100] on p "Edit" at bounding box center [528, 100] width 7 height 5
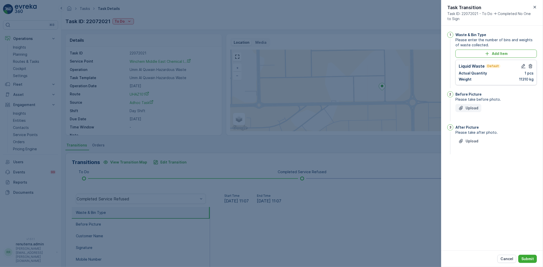
click at [472, 108] on p "Upload" at bounding box center [472, 108] width 13 height 5
click at [470, 165] on p "Upload" at bounding box center [472, 166] width 13 height 5
click at [523, 255] on button "Submit" at bounding box center [527, 259] width 19 height 8
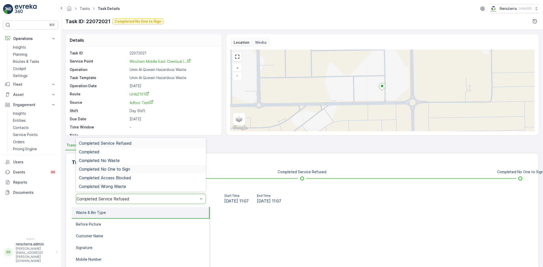
drag, startPoint x: 124, startPoint y: 167, endPoint x: 130, endPoint y: 188, distance: 21.4
click at [123, 167] on span "Completed No One to Sign" at bounding box center [104, 169] width 51 height 5
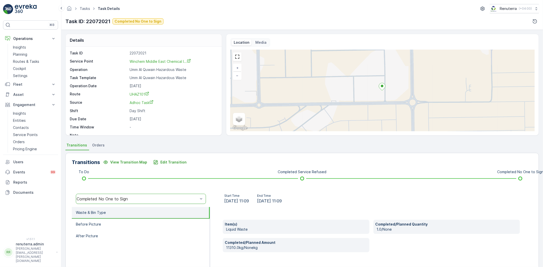
click at [110, 215] on li "Waste & Bin Type" at bounding box center [141, 213] width 138 height 12
click at [112, 222] on li "Before Picture" at bounding box center [141, 225] width 138 height 12
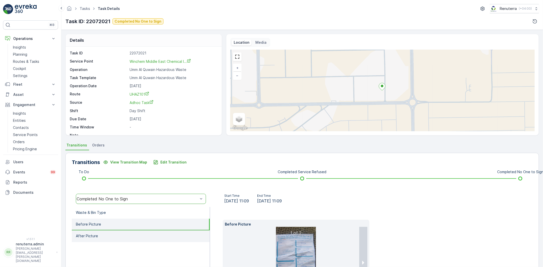
drag, startPoint x: 129, startPoint y: 233, endPoint x: 129, endPoint y: 236, distance: 3.1
click at [129, 233] on li "After Picture" at bounding box center [141, 237] width 138 height 12
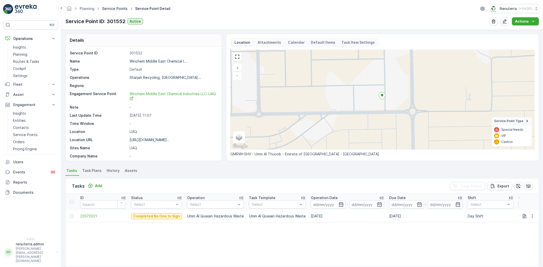
click at [113, 10] on link "Service Points" at bounding box center [114, 8] width 25 height 4
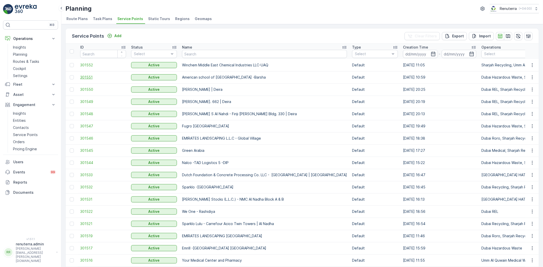
click at [90, 77] on span "301551" at bounding box center [103, 77] width 46 height 5
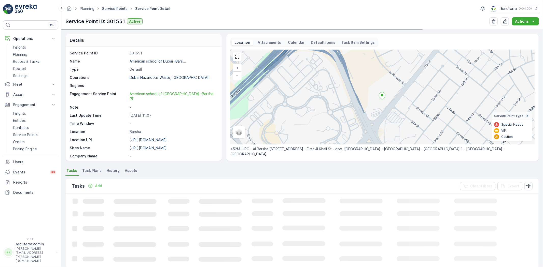
drag, startPoint x: 113, startPoint y: 4, endPoint x: 114, endPoint y: 8, distance: 4.0
click at [114, 4] on div "Planning Service Points Service Point Detail Renuterra ( +04:00 )" at bounding box center [301, 8] width 473 height 9
click at [114, 8] on link "Service Points" at bounding box center [114, 8] width 25 height 4
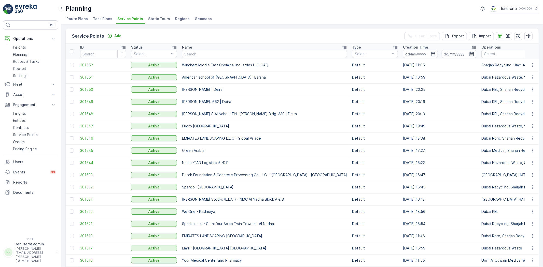
click at [204, 52] on input "text" at bounding box center [264, 54] width 165 height 8
type input "Ajman"
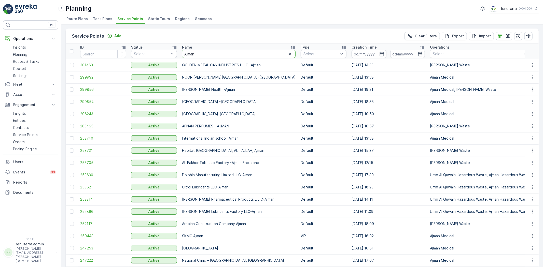
click at [97, 88] on span "299856" at bounding box center [103, 89] width 46 height 5
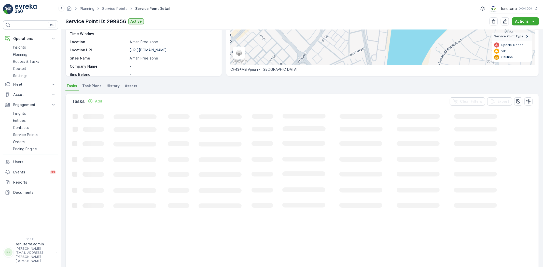
scroll to position [21, 0]
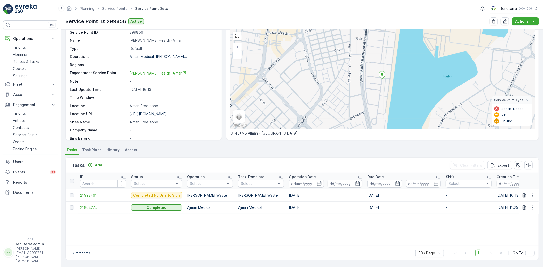
drag, startPoint x: 97, startPoint y: 162, endPoint x: 112, endPoint y: 173, distance: 19.2
click at [97, 162] on div "Tasks Add" at bounding box center [88, 165] width 32 height 7
click at [100, 163] on p "Add" at bounding box center [98, 165] width 7 height 5
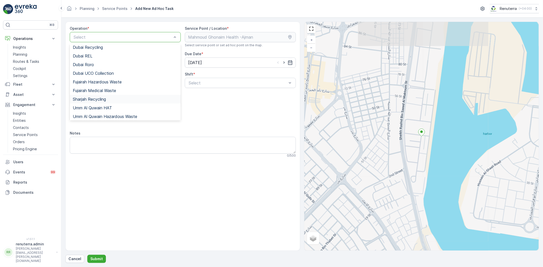
scroll to position [64, 0]
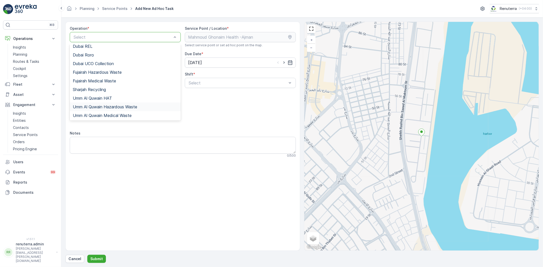
click at [111, 105] on span "Umm Al Quwain Hazardous Waste" at bounding box center [105, 107] width 64 height 5
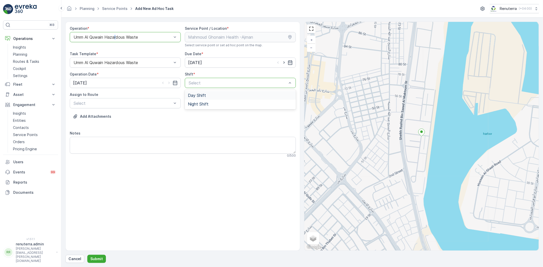
drag, startPoint x: 116, startPoint y: 44, endPoint x: 115, endPoint y: 40, distance: 4.1
click at [115, 40] on div "Operation * option Umm Al Quwain Hazardous Waste, selected. Umm Al Quwain Hazar…" at bounding box center [125, 36] width 111 height 21
click at [115, 40] on div "Umm Al Quwain Hazardous Waste" at bounding box center [125, 37] width 111 height 10
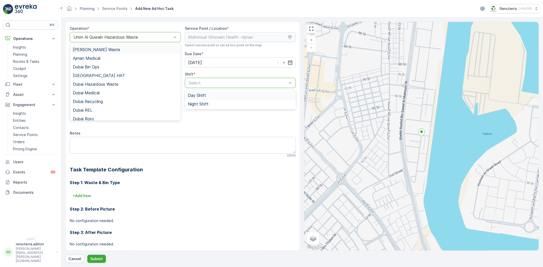
click at [100, 50] on span "[PERSON_NAME] Waste" at bounding box center [96, 49] width 47 height 5
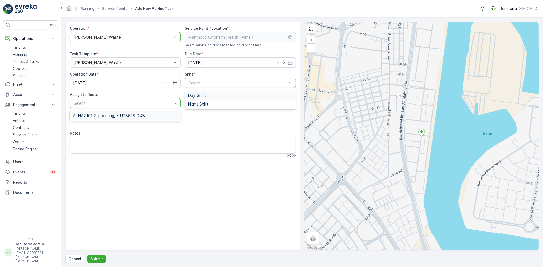
drag, startPoint x: 165, startPoint y: 103, endPoint x: 185, endPoint y: 97, distance: 20.6
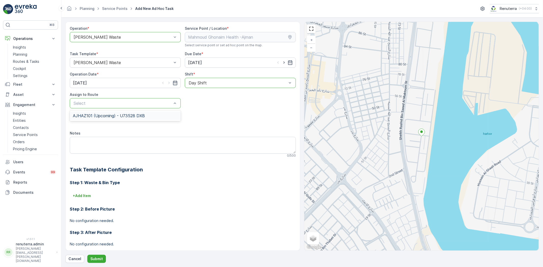
click at [157, 114] on div "AJHAZ101 (Upcoming) - U73528 DXB" at bounding box center [125, 116] width 105 height 5
click at [89, 264] on form "Operation * option Ajman Hazardous Waste, selected. Ajman Hazardous Waste Servi…" at bounding box center [302, 143] width 482 height 250
click at [95, 266] on form "Operation * option Ajman Hazardous Waste, selected. Ajman Hazardous Waste Servi…" at bounding box center [302, 143] width 482 height 250
click at [95, 262] on button "Submit" at bounding box center [96, 259] width 19 height 8
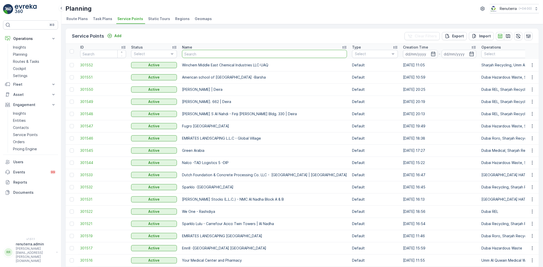
click at [193, 55] on input "text" at bounding box center [264, 54] width 165 height 8
type input "Barsha"
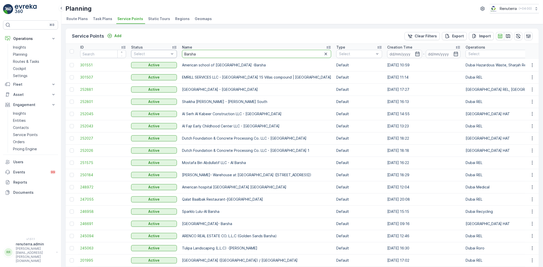
drag, startPoint x: 200, startPoint y: 52, endPoint x: 172, endPoint y: 54, distance: 28.9
type input "ser"
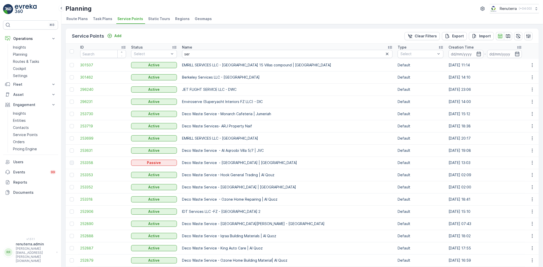
click at [193, 51] on input "ser" at bounding box center [287, 54] width 210 height 8
type input "serh"
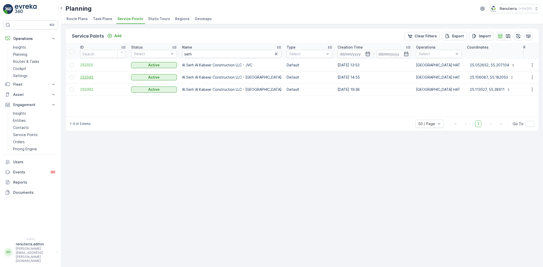
click at [86, 75] on span "252045" at bounding box center [103, 77] width 46 height 5
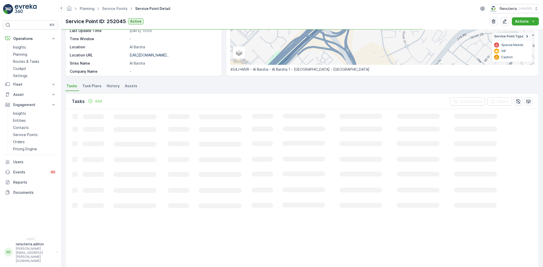
scroll to position [85, 0]
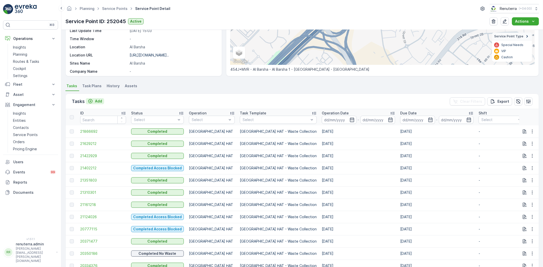
click at [95, 101] on p "Add" at bounding box center [98, 101] width 7 height 5
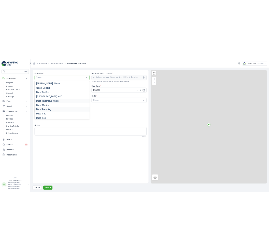
scroll to position [28, 0]
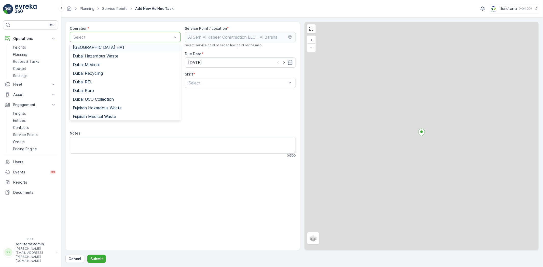
click at [97, 48] on div "[GEOGRAPHIC_DATA] HAT" at bounding box center [125, 47] width 105 height 5
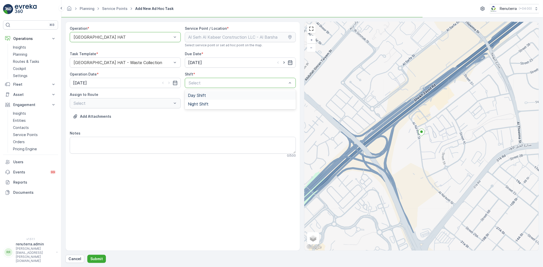
click at [212, 86] on div "Select" at bounding box center [240, 83] width 111 height 10
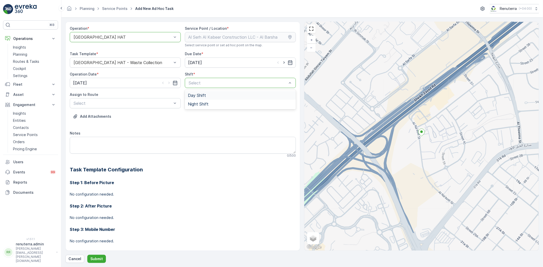
drag, startPoint x: 187, startPoint y: 95, endPoint x: 180, endPoint y: 101, distance: 9.6
click at [189, 95] on span "Day Shift" at bounding box center [197, 95] width 18 height 5
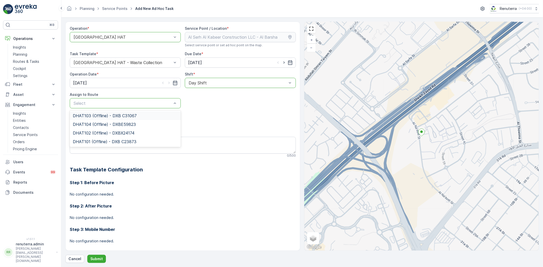
click at [119, 118] on div "DHAT103 (Offline) - DXB C31067" at bounding box center [125, 115] width 111 height 9
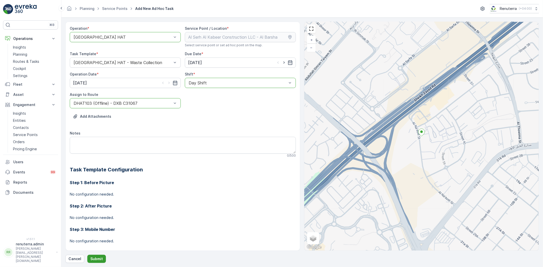
click at [96, 258] on p "Submit" at bounding box center [96, 259] width 12 height 5
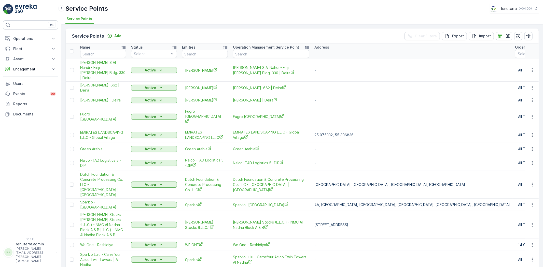
drag, startPoint x: 110, startPoint y: 48, endPoint x: 109, endPoint y: 55, distance: 6.4
click at [110, 49] on div "Name" at bounding box center [103, 47] width 46 height 5
click at [109, 55] on input "text" at bounding box center [103, 54] width 46 height 8
type input "a"
drag, startPoint x: 107, startPoint y: 53, endPoint x: 37, endPoint y: 46, distance: 70.9
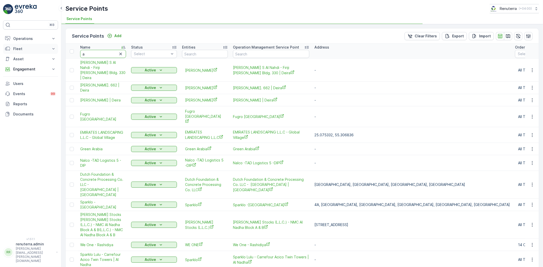
click at [37, 46] on div "⌘B Operations Insights Planning Routes & Tasks Cockpit Settings Fleet Live Trac…" at bounding box center [271, 133] width 543 height 267
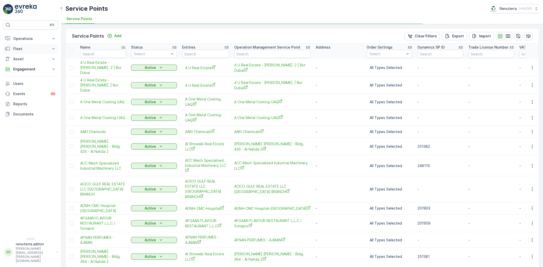
type input "a"
click at [86, 52] on input "a" at bounding box center [103, 54] width 46 height 8
click at [91, 55] on input "a" at bounding box center [103, 54] width 46 height 8
drag, startPoint x: 86, startPoint y: 52, endPoint x: 78, endPoint y: 49, distance: 8.3
click at [78, 49] on th "Name a" at bounding box center [103, 51] width 51 height 15
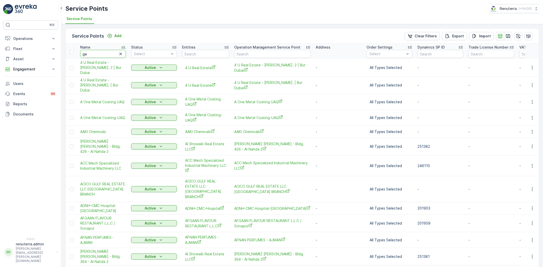
type input "geo"
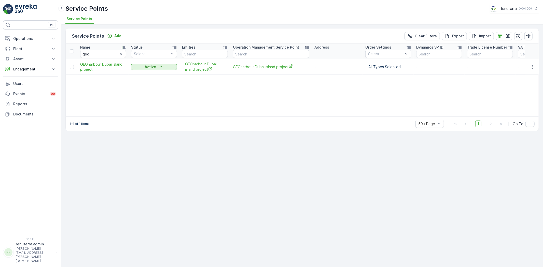
click at [93, 67] on span "GEOharbour Dubai island project" at bounding box center [103, 67] width 46 height 10
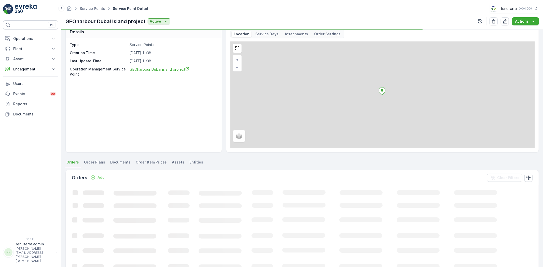
scroll to position [85, 0]
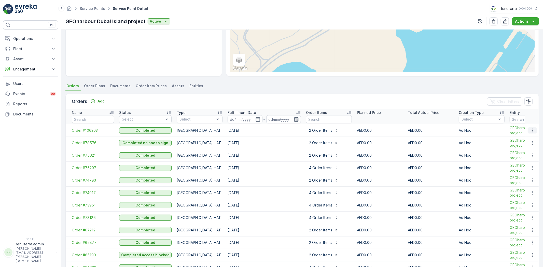
click at [533, 129] on icon "button" at bounding box center [532, 130] width 5 height 5
click at [521, 150] on span "Create Document" at bounding box center [525, 152] width 31 height 5
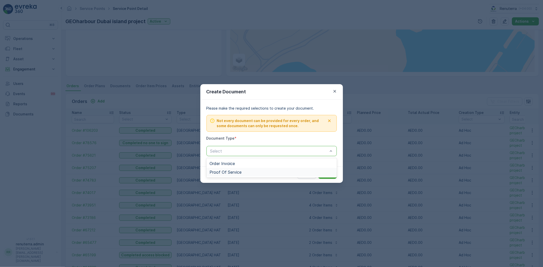
click at [245, 169] on div "Proof Of Service" at bounding box center [271, 172] width 130 height 9
click at [328, 176] on p "Submit" at bounding box center [327, 174] width 12 height 5
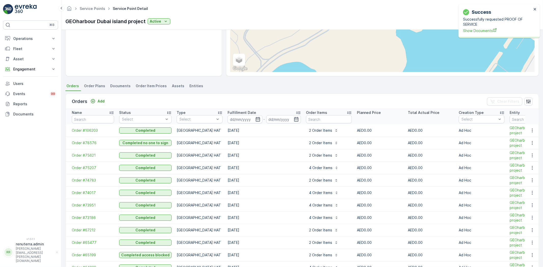
click at [489, 27] on div "Successfully requested PROOF OF SERVICE Show Documents" at bounding box center [497, 25] width 69 height 17
click at [488, 29] on span "Show Documents" at bounding box center [497, 30] width 69 height 5
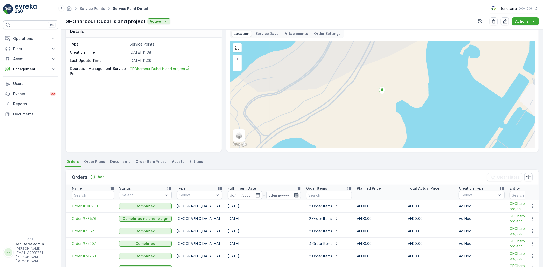
scroll to position [0, 0]
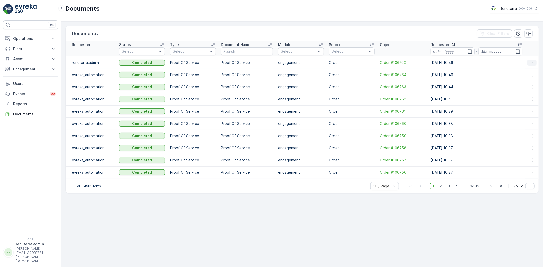
click at [531, 61] on icon "button" at bounding box center [531, 62] width 5 height 5
click at [524, 71] on span "See Details" at bounding box center [531, 70] width 20 height 5
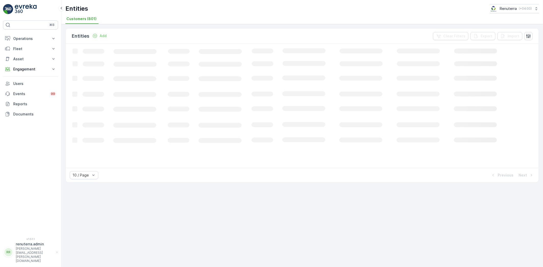
click at [100, 36] on p "Add" at bounding box center [103, 35] width 7 height 5
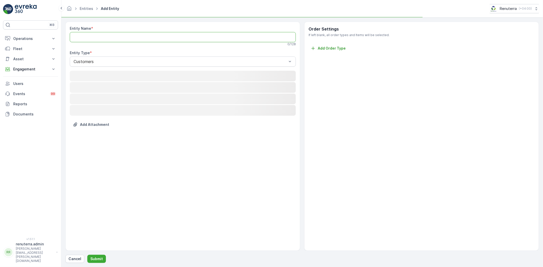
click at [101, 38] on Name "Entity Name" at bounding box center [183, 37] width 226 height 10
paste Name "Winchem Middle East Chemical Industries LLC-UAQ"
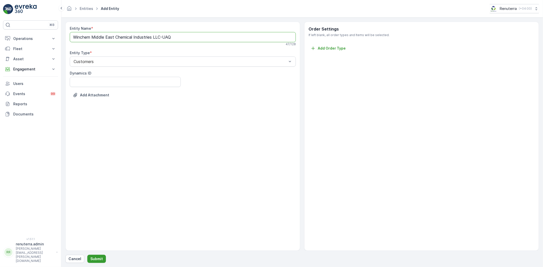
type Name "Winchem Middle East Chemical Industries LLC-UAQ"
click at [100, 258] on p "Submit" at bounding box center [96, 259] width 12 height 5
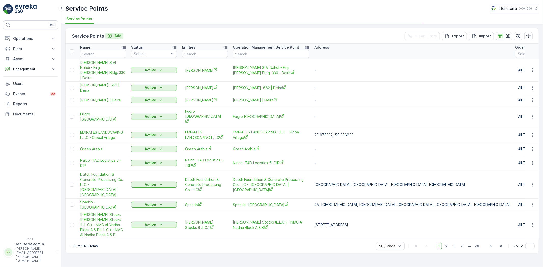
drag, startPoint x: 129, startPoint y: 35, endPoint x: 118, endPoint y: 36, distance: 11.0
click at [129, 35] on div "Service Points Add Clear Filters Export Import" at bounding box center [302, 36] width 473 height 15
click at [118, 36] on p "Add" at bounding box center [117, 35] width 7 height 5
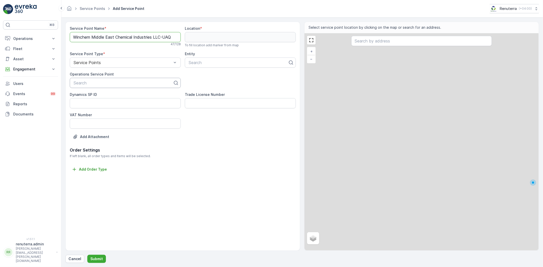
type Name "Winchem Middle East Chemical Industries LLC-UAQ"
click at [114, 86] on div "Search" at bounding box center [125, 83] width 111 height 10
paste input "Winchem Middle East Chemical Industries LLC-UAQ"
type input "Winchem Middle East Chemical Industries LLC-UAQ"
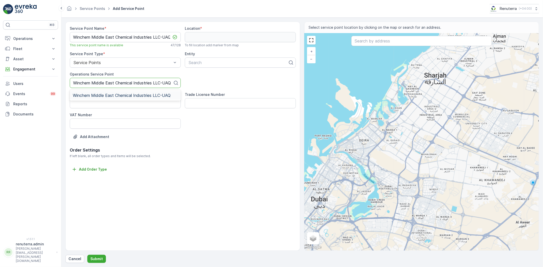
scroll to position [0, 1]
drag, startPoint x: 128, startPoint y: 97, endPoint x: 164, endPoint y: 86, distance: 38.0
click at [127, 96] on span "Winchem Middle East Chemical Industries LLC-UAQ" at bounding box center [122, 95] width 98 height 5
click at [203, 62] on div at bounding box center [238, 62] width 100 height 5
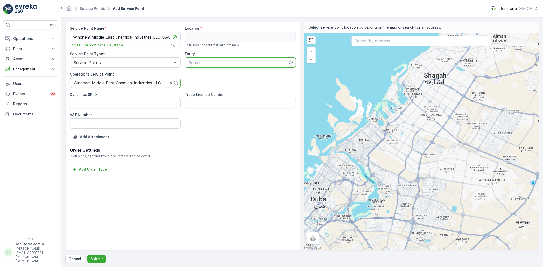
paste input "Winchem Middle East Chemical Industries LLC-UAQ"
type input "Winchem Middle East Chemical Industries LLC-UAQ"
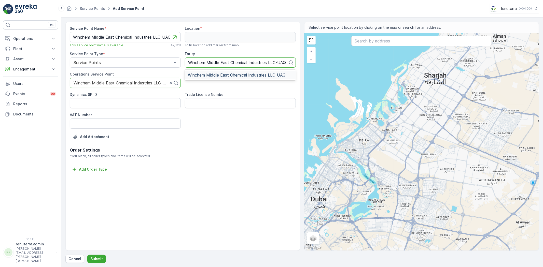
click at [241, 77] on span "Winchem Middle East Chemical Industries LLC-UAQ" at bounding box center [237, 75] width 98 height 5
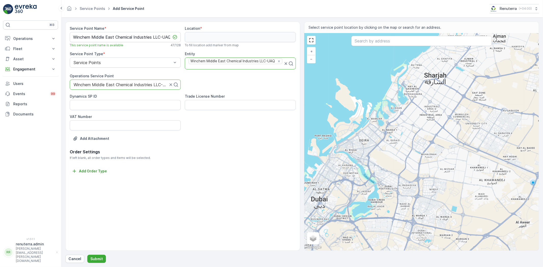
scroll to position [0, 0]
click at [362, 40] on input "text" at bounding box center [421, 41] width 141 height 10
paste input "Winchem Middle East Chemical Industries LLC-UAQ"
type input "Winchem Middle East Chemical Industries LLC-UAQ"
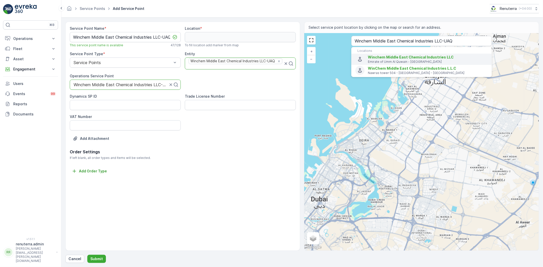
click at [412, 59] on span "Winchem Middle East Chemical Industries LLC" at bounding box center [411, 57] width 86 height 4
type input "25.5404824,55.69642"
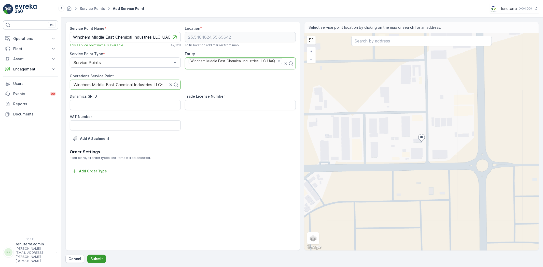
click at [95, 257] on p "Submit" at bounding box center [96, 259] width 12 height 5
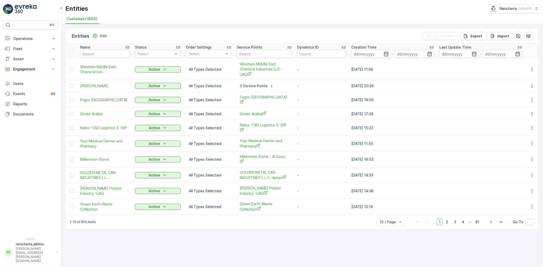
click at [100, 33] on div "Entities Add" at bounding box center [90, 36] width 37 height 7
click at [102, 38] on button "Add" at bounding box center [99, 36] width 18 height 6
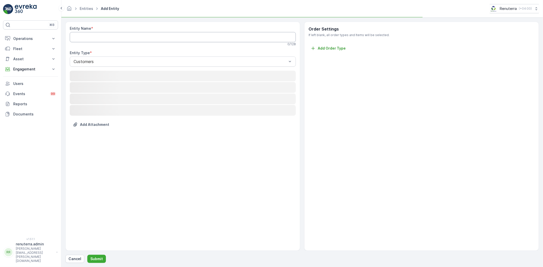
click at [103, 41] on div "Entity Name * 0 / 128" at bounding box center [183, 36] width 226 height 20
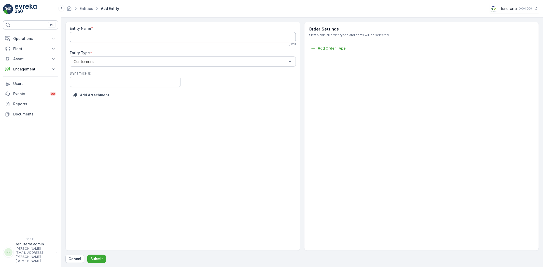
click at [104, 37] on Name "Entity Name" at bounding box center [183, 37] width 226 height 10
paste Name "American School of [GEOGRAPHIC_DATA]"
drag, startPoint x: 138, startPoint y: 34, endPoint x: 72, endPoint y: 37, distance: 66.2
click at [64, 27] on form "Entity Name * American School of [GEOGRAPHIC_DATA] This entity name is availabl…" at bounding box center [302, 143] width 482 height 250
paste Name "school of [GEOGRAPHIC_DATA] -[GEOGRAPHIC_DATA]"
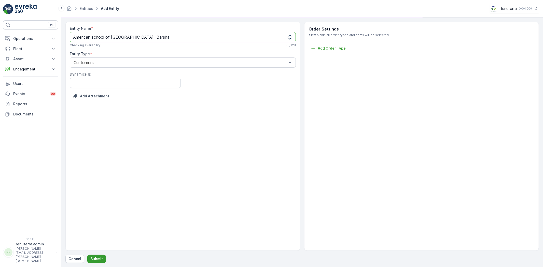
type Name "American school of [GEOGRAPHIC_DATA] -Barsha"
click at [101, 258] on p "Submit" at bounding box center [96, 259] width 12 height 5
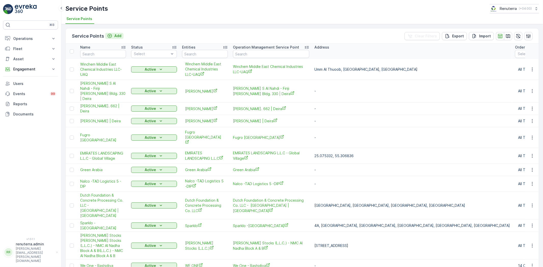
click at [110, 34] on icon "Add" at bounding box center [109, 35] width 5 height 5
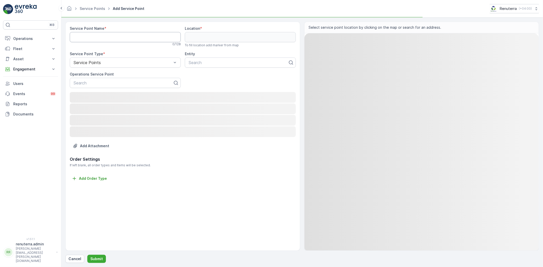
click at [111, 34] on Name "Service Point Name" at bounding box center [125, 37] width 111 height 10
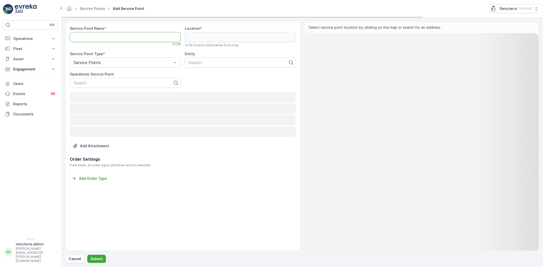
paste Name "American school of [GEOGRAPHIC_DATA] -Barsha"
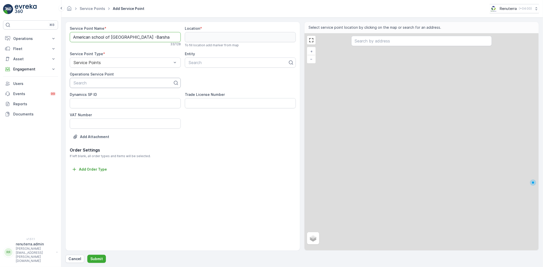
type Name "American school of [GEOGRAPHIC_DATA] -Barsha"
paste input "American school of [GEOGRAPHIC_DATA] -Barsha"
type input "American school of [GEOGRAPHIC_DATA] -Barsha"
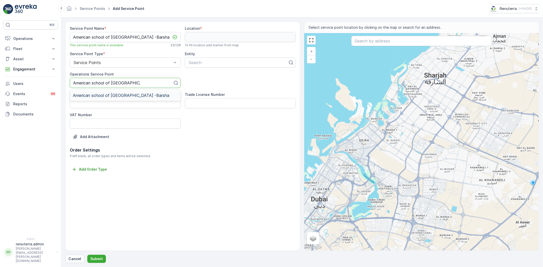
click at [116, 96] on span "American school of [GEOGRAPHIC_DATA] -Barsha" at bounding box center [121, 95] width 96 height 5
click at [230, 67] on div "Search" at bounding box center [240, 63] width 111 height 10
paste input "American school of [GEOGRAPHIC_DATA] -Barsha"
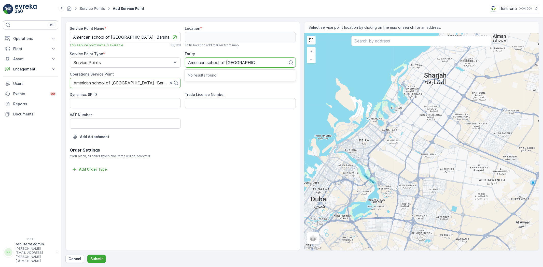
click at [233, 75] on p "No results found" at bounding box center [240, 75] width 105 height 5
type input "American school of Dubai"
click at [224, 77] on div "American school of [GEOGRAPHIC_DATA] -Barsha" at bounding box center [240, 75] width 111 height 9
click at [380, 45] on input "text" at bounding box center [421, 41] width 141 height 10
paste input "American school of [GEOGRAPHIC_DATA] -Barsha"
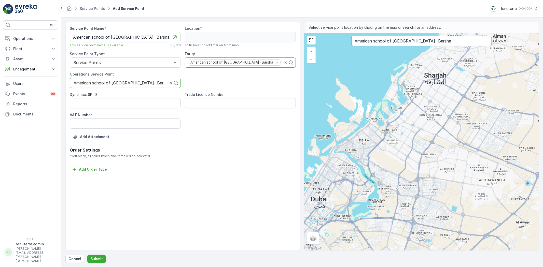
type input "American school of [GEOGRAPHIC_DATA] -Barsha"
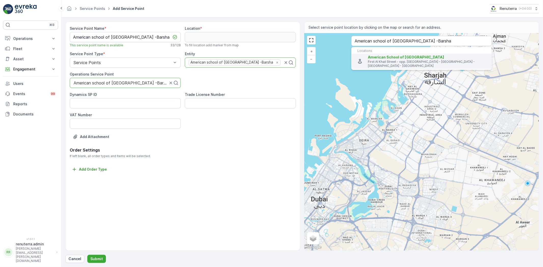
click at [393, 59] on span "American School of Dubai" at bounding box center [406, 57] width 76 height 4
type input "25.0996997,55.1828875"
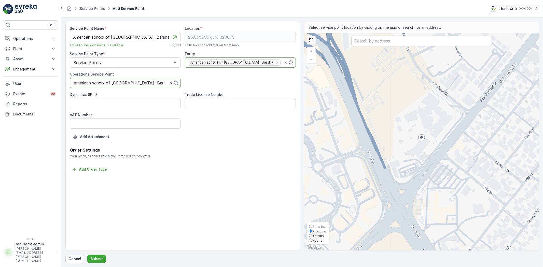
click at [324, 225] on span "Satellite" at bounding box center [318, 227] width 13 height 4
click at [312, 225] on input "Satellite" at bounding box center [310, 226] width 3 height 3
radio input "true"
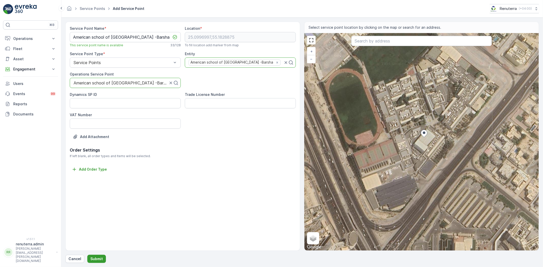
click at [93, 260] on p "Submit" at bounding box center [96, 259] width 12 height 5
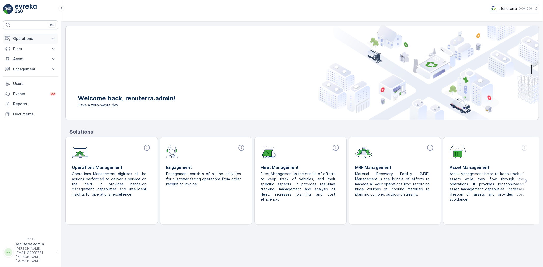
click at [29, 38] on p "Operations" at bounding box center [30, 38] width 35 height 5
click at [24, 52] on p "Planning" at bounding box center [20, 54] width 14 height 5
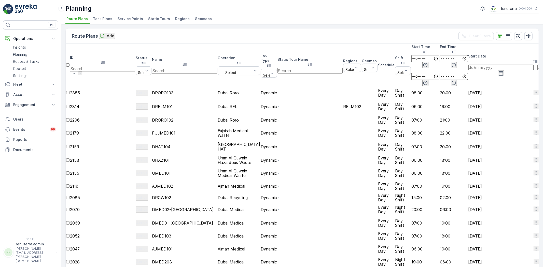
drag, startPoint x: 134, startPoint y: 21, endPoint x: 131, endPoint y: 21, distance: 2.6
click at [134, 21] on span "Service Points" at bounding box center [130, 18] width 26 height 5
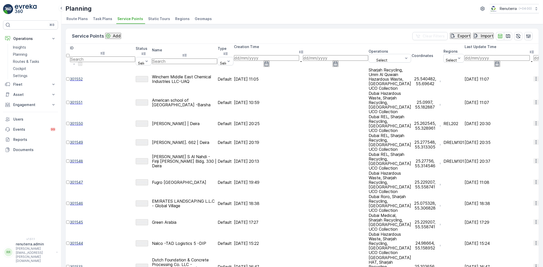
click at [187, 59] on input "text" at bounding box center [184, 62] width 65 height 6
type input "farhan"
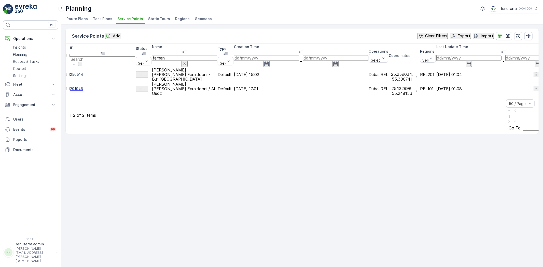
click at [102, 86] on span "201946" at bounding box center [102, 88] width 65 height 5
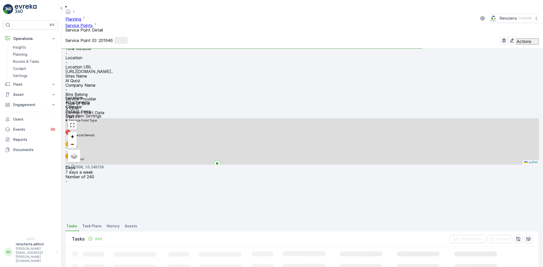
scroll to position [85, 0]
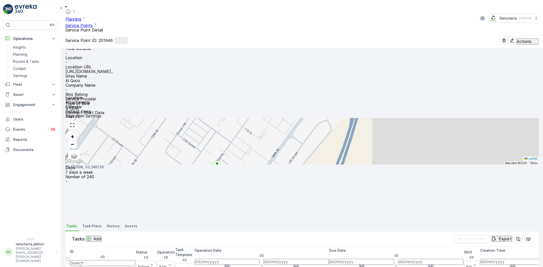
click at [99, 237] on p "Add" at bounding box center [97, 239] width 8 height 5
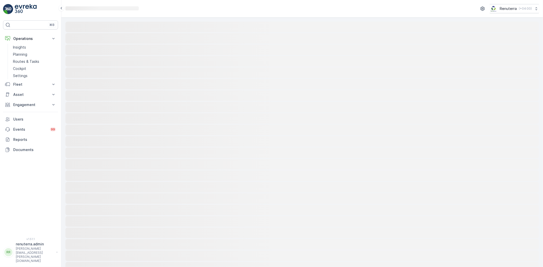
click at [109, 32] on rect at bounding box center [301, 27] width 473 height 11
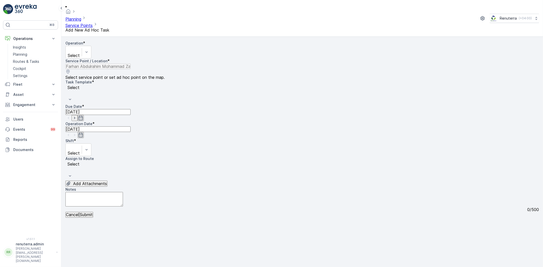
click at [91, 46] on div "Select" at bounding box center [78, 52] width 26 height 13
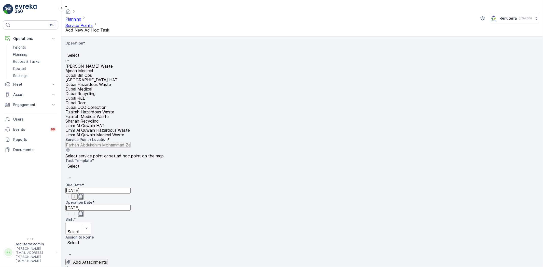
scroll to position [28, 0]
drag, startPoint x: 97, startPoint y: 82, endPoint x: 109, endPoint y: 81, distance: 12.1
click at [97, 96] on div "Dubai REL" at bounding box center [97, 98] width 64 height 5
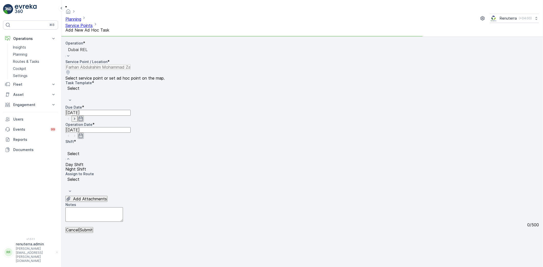
click at [86, 162] on div "Day Shift" at bounding box center [75, 164] width 21 height 5
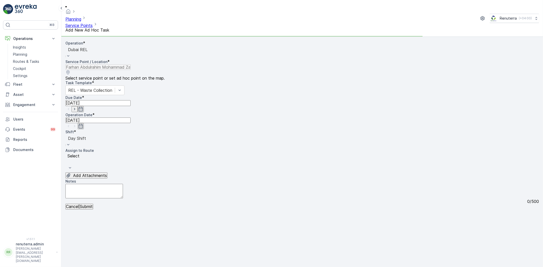
click at [134, 153] on div "Select" at bounding box center [99, 162] width 68 height 19
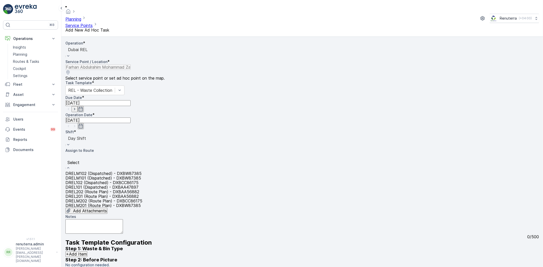
drag, startPoint x: 106, startPoint y: 142, endPoint x: 116, endPoint y: 156, distance: 17.2
click at [106, 185] on span "DREL101 (Dispatched) - DXBAA47897" at bounding box center [101, 187] width 73 height 5
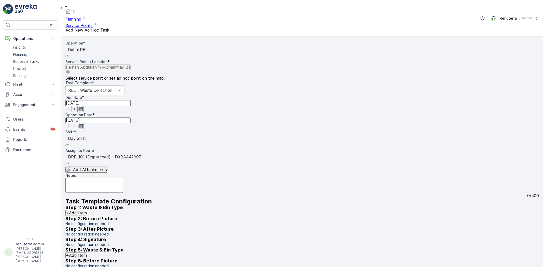
click at [101, 261] on form "Operation * option Dubai REL, selected. Dubai REL Service Point / Location * Se…" at bounding box center [302, 152] width 482 height 231
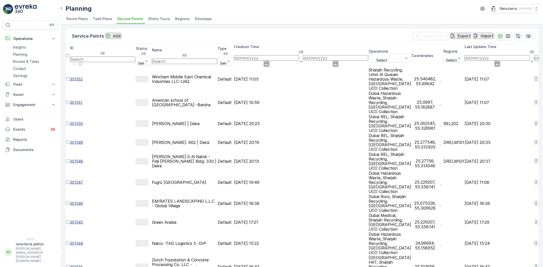
click at [368, 68] on td "27.09.2025 11:05" at bounding box center [301, 79] width 134 height 23
click at [299, 55] on input at bounding box center [266, 58] width 65 height 6
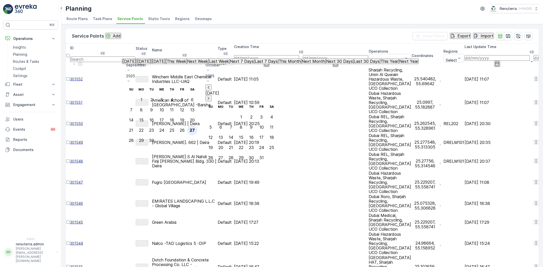
click at [195, 128] on div "27" at bounding box center [192, 130] width 5 height 5
type input "[DATE]"
click at [195, 128] on div "27" at bounding box center [192, 130] width 5 height 5
type input "[DATE]"
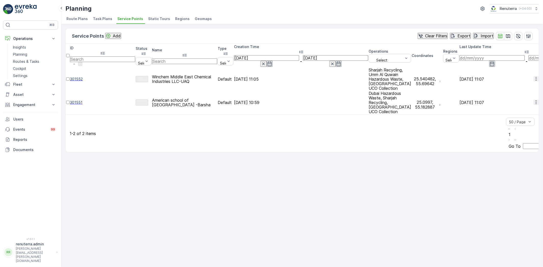
click at [299, 55] on input "[DATE]" at bounding box center [266, 58] width 65 height 6
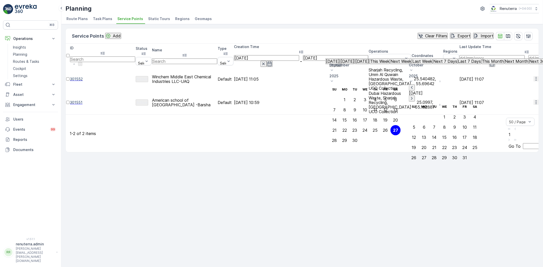
click at [340, 64] on p "[DATE]" at bounding box center [333, 61] width 14 height 5
type input "[DATE]"
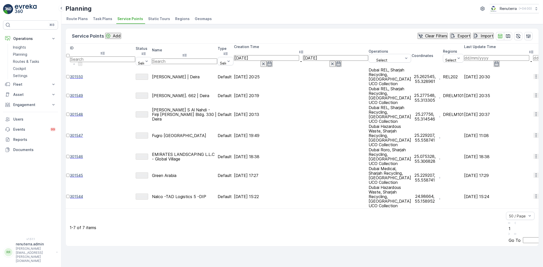
click at [266, 61] on icon "button" at bounding box center [263, 63] width 5 height 5
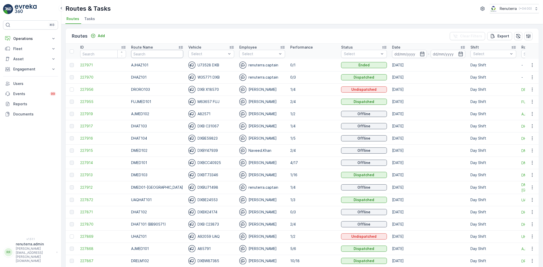
click at [146, 51] on input "text" at bounding box center [157, 54] width 52 height 8
type input "DREL"
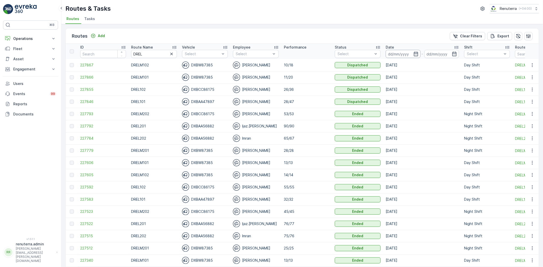
click at [392, 57] on input at bounding box center [403, 54] width 35 height 8
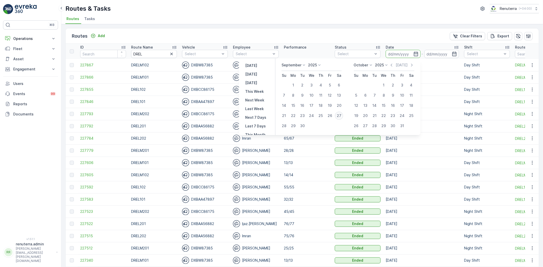
click at [342, 115] on div "27" at bounding box center [339, 116] width 8 height 8
type input "[DATE]"
click at [341, 115] on div "27" at bounding box center [339, 116] width 8 height 8
type input "[DATE]"
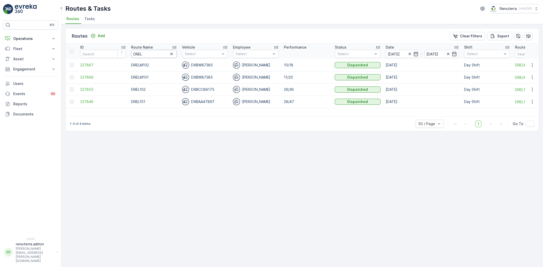
drag, startPoint x: 128, startPoint y: 53, endPoint x: 131, endPoint y: 57, distance: 4.5
click at [129, 54] on th "Route Name DREL" at bounding box center [154, 51] width 51 height 15
click at [95, 104] on span "227846" at bounding box center [103, 101] width 46 height 5
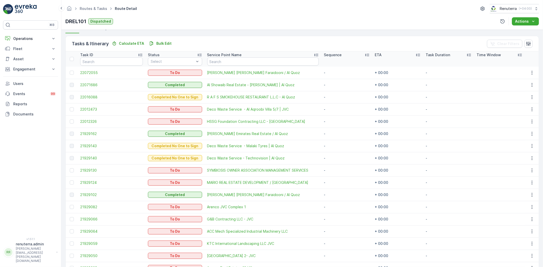
scroll to position [100, 0]
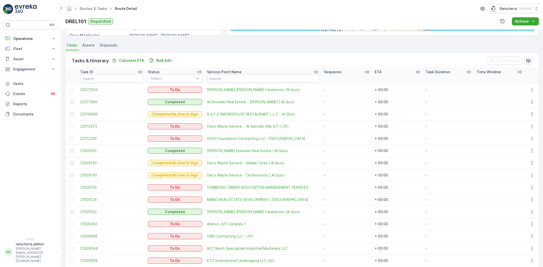
click at [74, 137] on div at bounding box center [72, 139] width 5 height 4
click at [70, 137] on input "checkbox" at bounding box center [70, 137] width 0 height 0
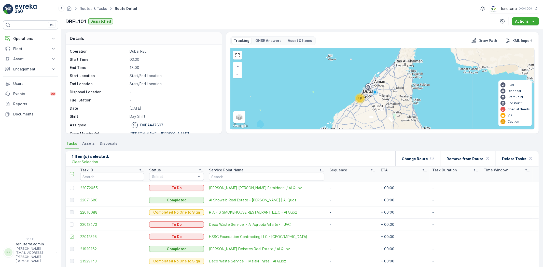
scroll to position [0, 0]
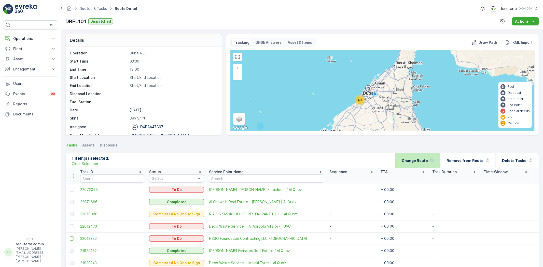
click at [420, 157] on div "Change Route" at bounding box center [418, 160] width 32 height 15
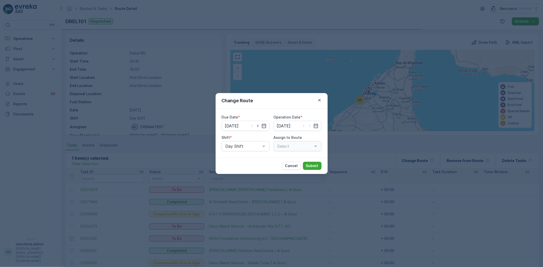
type input "[DATE]"
click at [290, 148] on div "Select" at bounding box center [298, 146] width 48 height 10
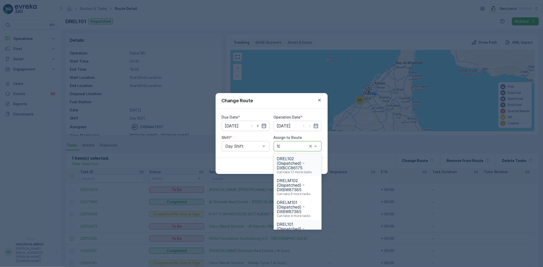
type input "102"
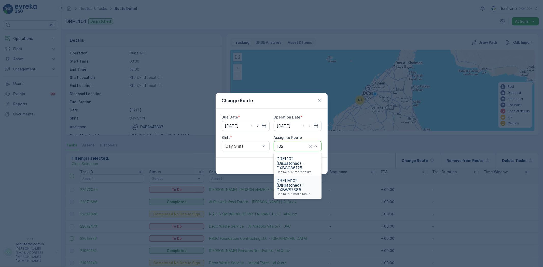
drag, startPoint x: 303, startPoint y: 187, endPoint x: 311, endPoint y: 177, distance: 12.2
click at [303, 187] on span "DRELM102 (Dispatched) - DXBW87385" at bounding box center [298, 185] width 42 height 14
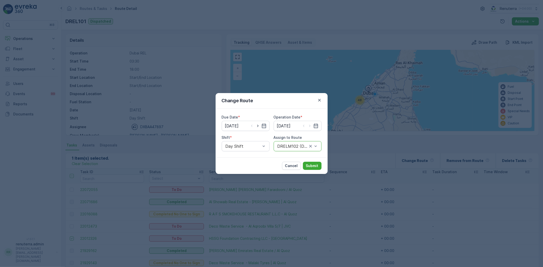
click at [313, 172] on div "Cancel Submit" at bounding box center [272, 166] width 112 height 17
click at [310, 167] on p "Submit" at bounding box center [312, 165] width 12 height 5
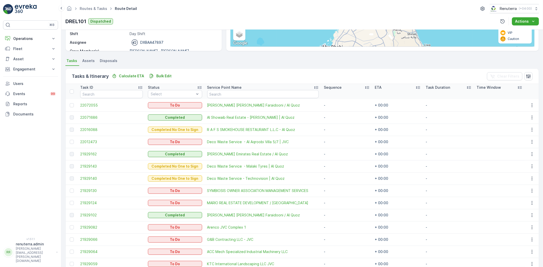
scroll to position [85, 0]
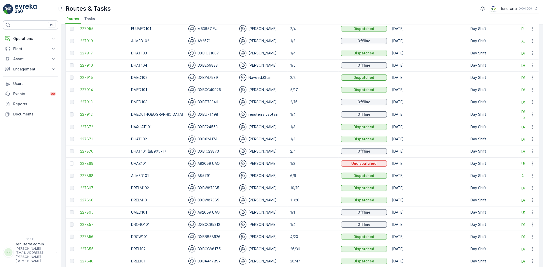
scroll to position [85, 0]
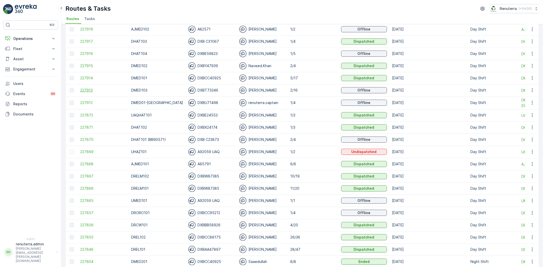
click at [97, 92] on span "227913" at bounding box center [103, 90] width 46 height 5
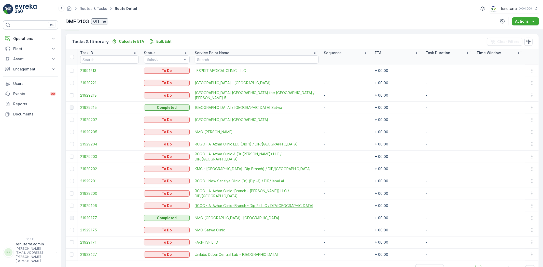
scroll to position [133, 0]
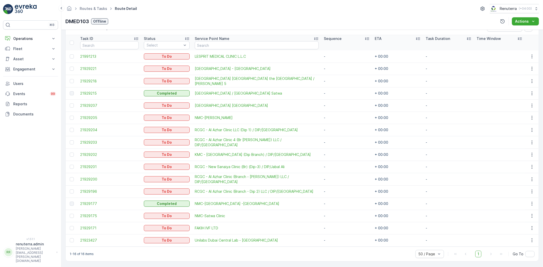
click at [97, 12] on ul "Routes & Tasks" at bounding box center [96, 8] width 35 height 7
drag, startPoint x: 97, startPoint y: 11, endPoint x: 95, endPoint y: 9, distance: 2.9
click at [95, 9] on ul "Routes & Tasks" at bounding box center [96, 8] width 35 height 7
click at [95, 9] on link "Routes & Tasks" at bounding box center [93, 8] width 27 height 4
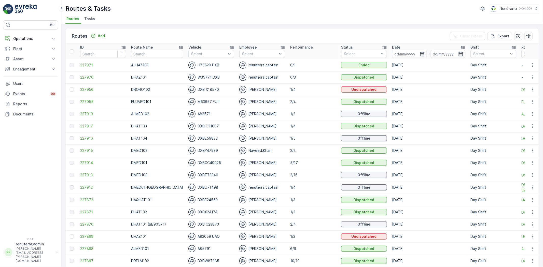
click at [148, 45] on p "Route Name" at bounding box center [142, 47] width 22 height 5
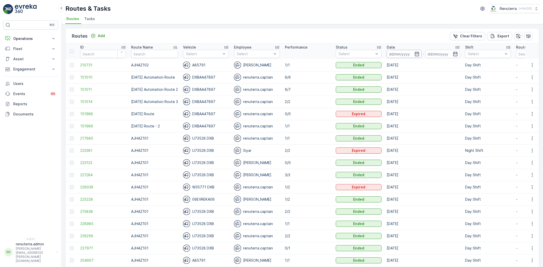
click at [409, 54] on input at bounding box center [404, 54] width 35 height 8
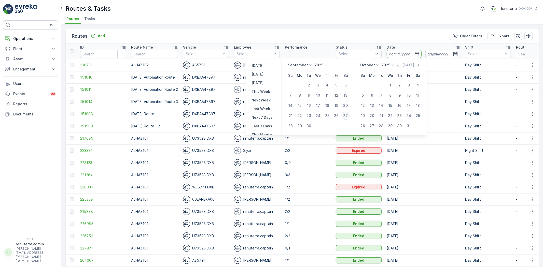
click at [342, 115] on div "27" at bounding box center [345, 116] width 8 height 8
type input "[DATE]"
click at [342, 115] on div "27" at bounding box center [345, 116] width 8 height 8
type input "[DATE]"
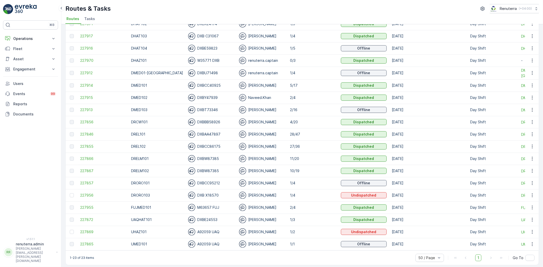
scroll to position [95, 0]
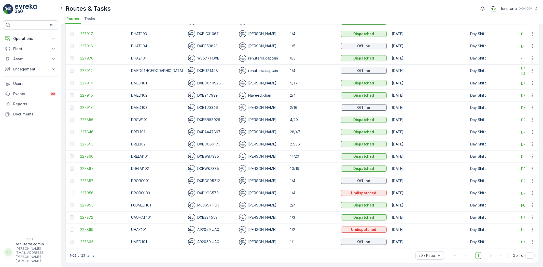
click at [95, 227] on span "227869" at bounding box center [103, 229] width 46 height 5
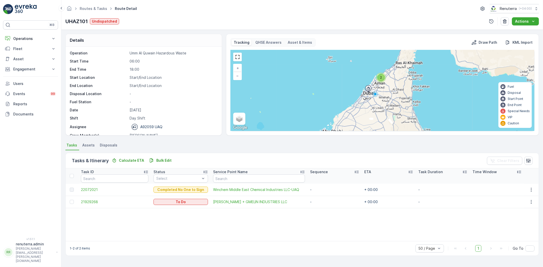
drag, startPoint x: 28, startPoint y: 41, endPoint x: 28, endPoint y: 45, distance: 3.3
click at [27, 40] on p "Operations" at bounding box center [30, 38] width 35 height 5
click at [103, 7] on link "Routes & Tasks" at bounding box center [93, 8] width 27 height 4
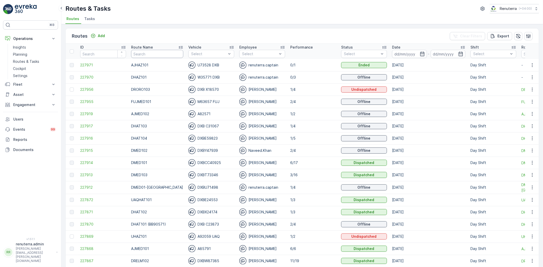
click at [136, 53] on input "text" at bounding box center [157, 54] width 52 height 8
type input "DREL101"
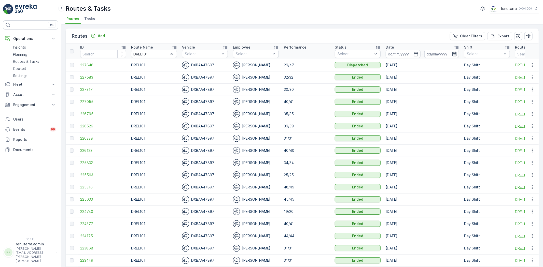
click at [90, 67] on td "227846" at bounding box center [103, 65] width 51 height 12
click at [91, 68] on td "227846" at bounding box center [103, 65] width 51 height 12
click at [153, 55] on input "DREL101" at bounding box center [154, 54] width 46 height 8
drag, startPoint x: 141, startPoint y: 54, endPoint x: 129, endPoint y: 54, distance: 11.7
click at [129, 54] on th "Route Name DREL101" at bounding box center [154, 51] width 51 height 15
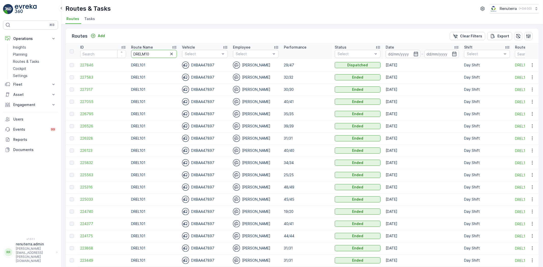
type input "DRELM102"
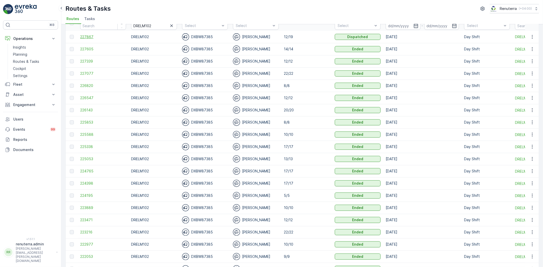
click at [96, 37] on span "227867" at bounding box center [103, 36] width 46 height 5
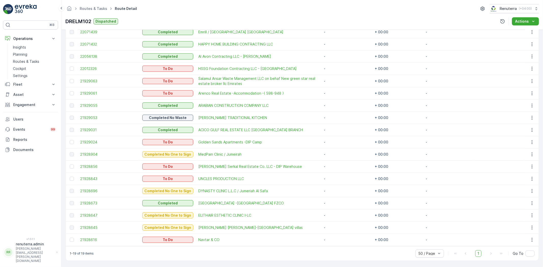
scroll to position [85, 0]
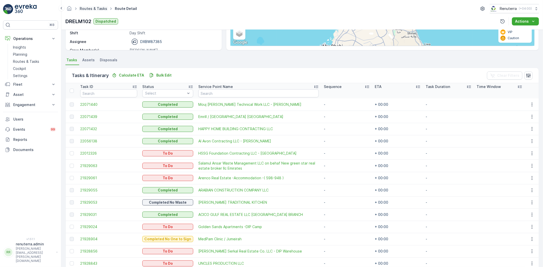
click at [93, 10] on link "Routes & Tasks" at bounding box center [93, 8] width 27 height 4
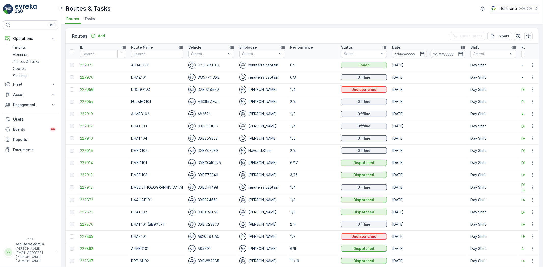
click at [144, 57] on th "Route Name" at bounding box center [157, 51] width 57 height 15
click at [392, 56] on input at bounding box center [409, 54] width 35 height 8
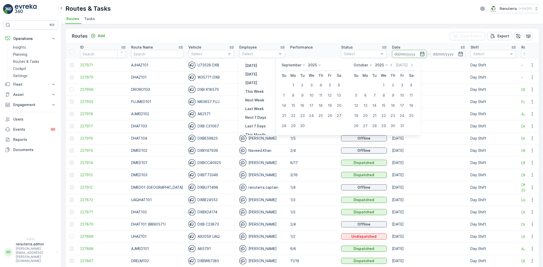
click at [341, 115] on div "27" at bounding box center [339, 116] width 8 height 8
type input "[DATE]"
click at [340, 115] on div "27" at bounding box center [339, 116] width 8 height 8
type input "[DATE]"
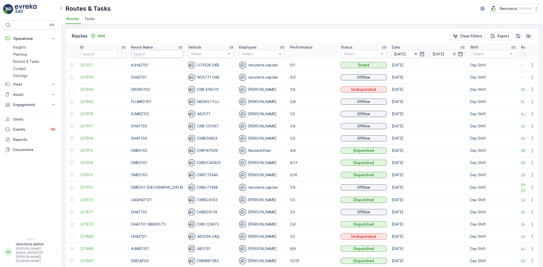
click at [171, 52] on input "text" at bounding box center [157, 54] width 52 height 8
type input "DREL"
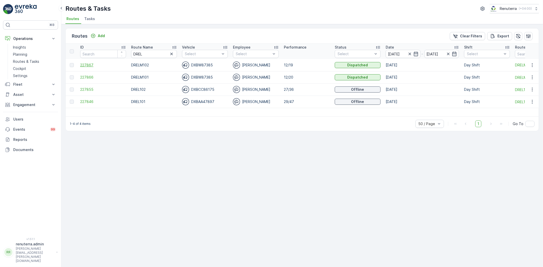
click at [93, 65] on span "227867" at bounding box center [103, 65] width 46 height 5
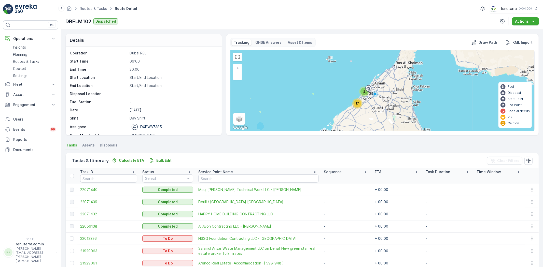
click at [357, 102] on span "17" at bounding box center [357, 104] width 3 height 4
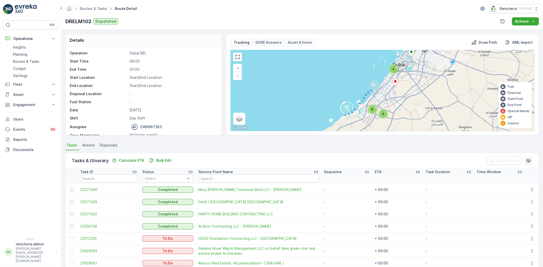
click at [395, 69] on div "4" at bounding box center [394, 69] width 8 height 8
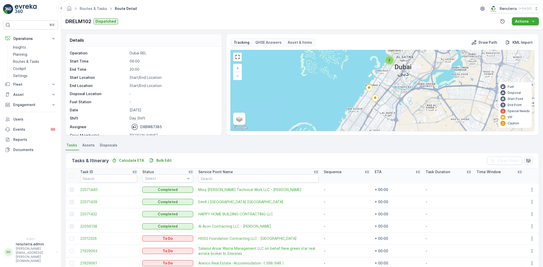
drag, startPoint x: 408, startPoint y: 94, endPoint x: 409, endPoint y: 49, distance: 45.8
click at [409, 49] on div "Tracking QHSE Answers Asset & Items Draw Path KML Import 3 2 2 2 + − Satellite …" at bounding box center [382, 84] width 304 height 93
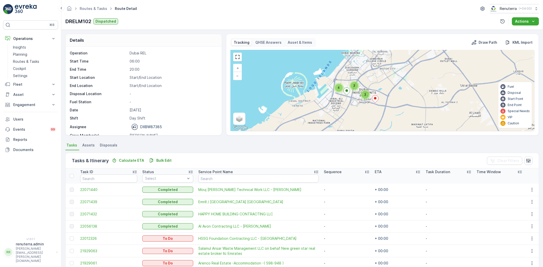
drag, startPoint x: 375, startPoint y: 118, endPoint x: 376, endPoint y: 76, distance: 41.2
click at [376, 76] on div "4 3 3 2 2 + − Satellite Roadmap Terrain Hybrid Leaflet Keyboard shortcuts Map D…" at bounding box center [383, 90] width 304 height 81
click at [354, 81] on div "3" at bounding box center [354, 85] width 10 height 10
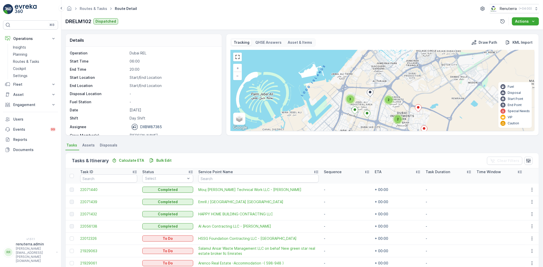
drag, startPoint x: 368, startPoint y: 106, endPoint x: 353, endPoint y: 100, distance: 15.7
click at [355, 101] on div "3 2 2 2 + − Satellite Roadmap Terrain Hybrid Leaflet Keyboard shortcuts Map Dat…" at bounding box center [383, 90] width 304 height 81
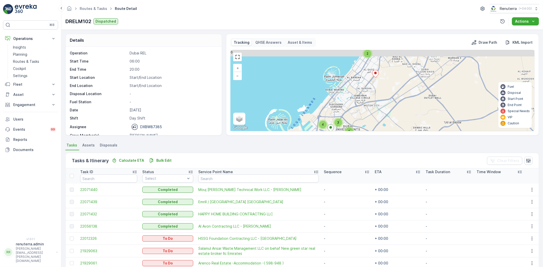
drag, startPoint x: 381, startPoint y: 71, endPoint x: 364, endPoint y: 106, distance: 39.4
click at [364, 106] on div "4 3 3 2 2 + − Satellite Roadmap Terrain Hybrid Leaflet Keyboard shortcuts Map D…" at bounding box center [383, 90] width 304 height 81
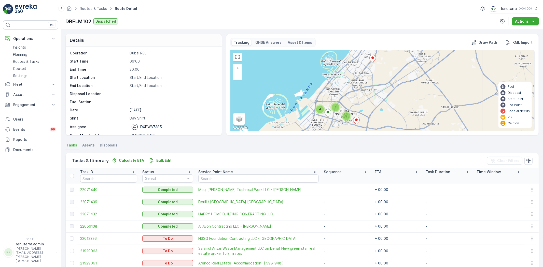
drag, startPoint x: 380, startPoint y: 86, endPoint x: 345, endPoint y: 81, distance: 34.4
click at [380, 75] on div "4 3 3 2 2 + − Satellite Roadmap Terrain Hybrid Leaflet Keyboard shortcuts Map D…" at bounding box center [383, 90] width 304 height 81
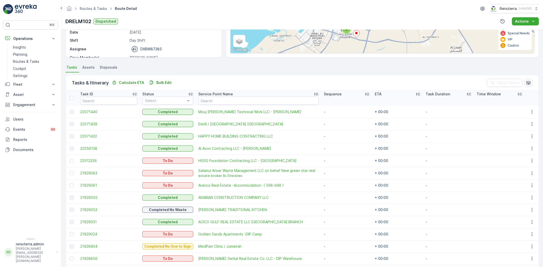
scroll to position [85, 0]
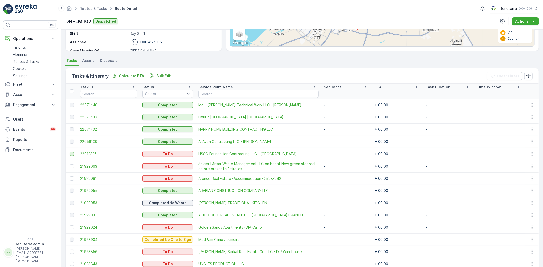
click at [72, 154] on div at bounding box center [72, 154] width 4 height 4
click at [70, 152] on input "checkbox" at bounding box center [70, 152] width 0 height 0
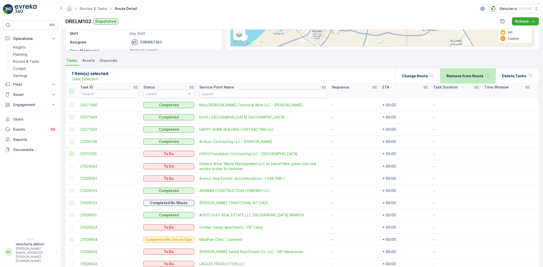
click at [461, 77] on p "Remove from Route" at bounding box center [464, 76] width 37 height 5
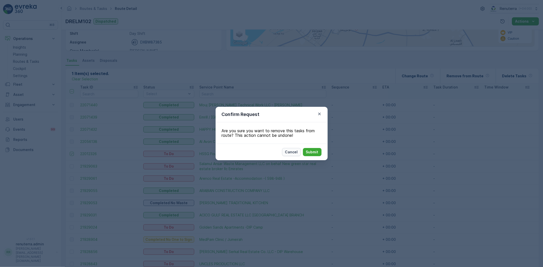
click at [296, 151] on p "Cancel" at bounding box center [291, 152] width 13 height 5
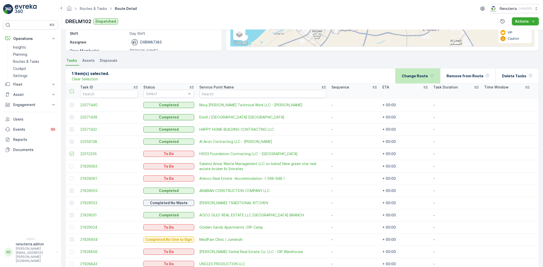
drag, startPoint x: 410, startPoint y: 92, endPoint x: 414, endPoint y: 81, distance: 11.4
click at [413, 85] on th "ETA" at bounding box center [405, 91] width 51 height 15
click at [414, 80] on div "Change Route" at bounding box center [418, 75] width 32 height 15
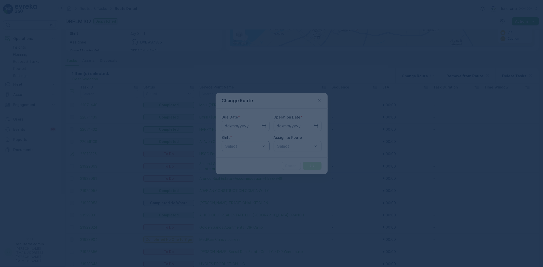
type input "[DATE]"
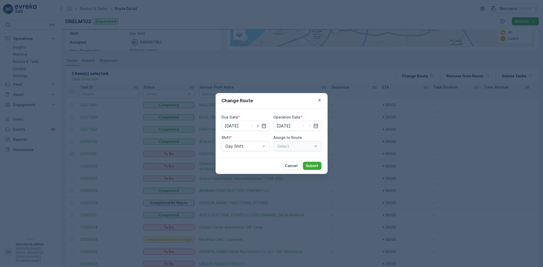
click at [284, 144] on div "Select" at bounding box center [298, 146] width 48 height 10
click at [289, 148] on div "Select" at bounding box center [298, 146] width 48 height 10
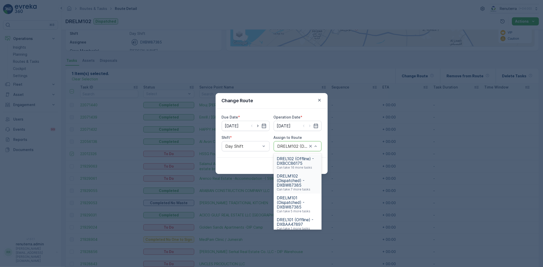
click at [294, 149] on div "DRELM102 (Dispatched) - DXBW87385" at bounding box center [298, 146] width 48 height 10
type input "101"
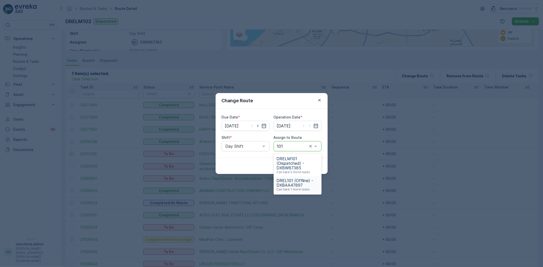
click at [289, 178] on span "DREL101 (Offline) - DXBAA47897" at bounding box center [298, 182] width 42 height 9
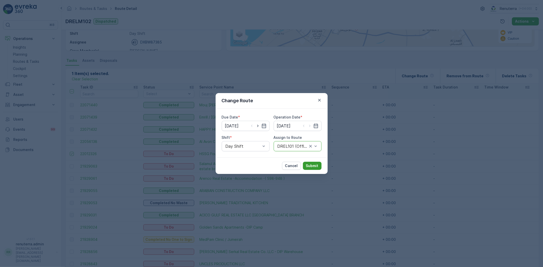
click at [308, 166] on p "Submit" at bounding box center [312, 165] width 12 height 5
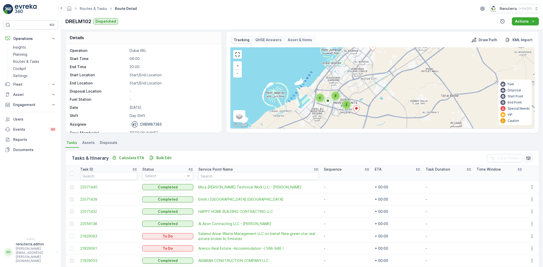
scroll to position [0, 0]
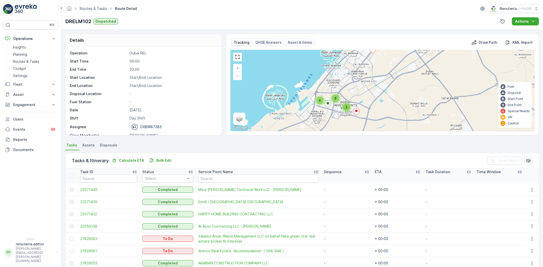
click at [102, 6] on span "Routes & Tasks" at bounding box center [94, 8] width 30 height 5
click at [101, 9] on link "Routes & Tasks" at bounding box center [93, 8] width 27 height 4
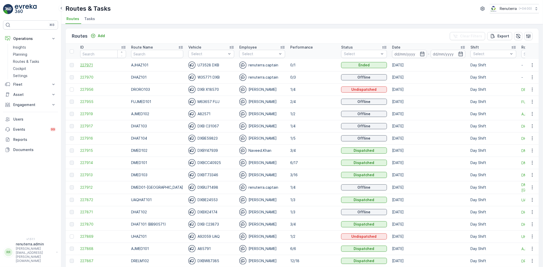
click at [102, 66] on span "227971" at bounding box center [103, 65] width 46 height 5
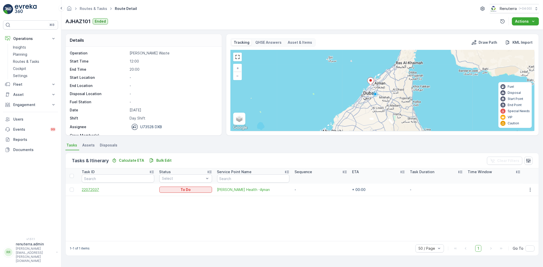
click at [93, 190] on span "22072037" at bounding box center [118, 189] width 72 height 5
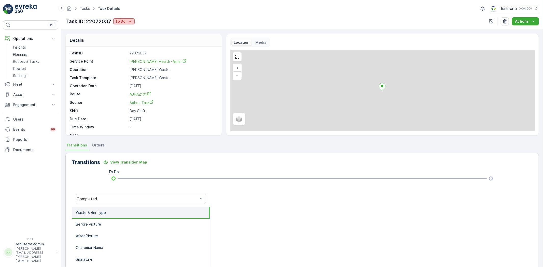
click at [128, 22] on icon "To Do" at bounding box center [130, 21] width 5 height 5
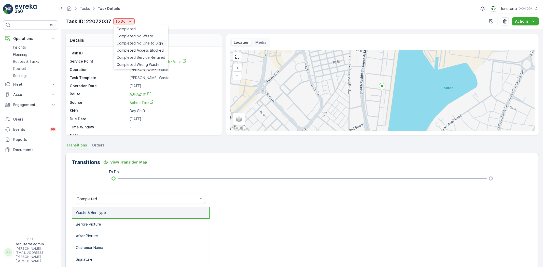
click at [137, 42] on span "Completed No One to Sign" at bounding box center [140, 43] width 46 height 5
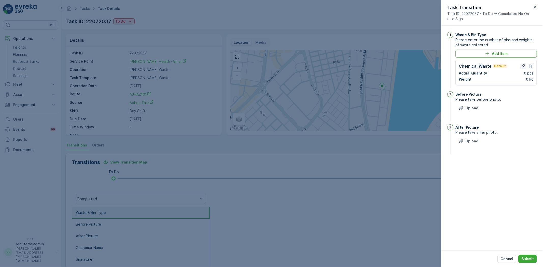
click at [521, 65] on icon "button" at bounding box center [523, 66] width 5 height 5
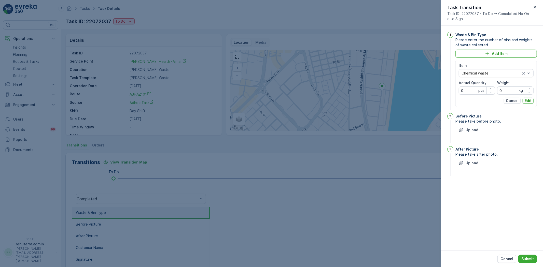
click at [470, 94] on Quantity "0" at bounding box center [477, 91] width 36 height 8
type Quantity "1"
click at [503, 93] on input "0" at bounding box center [515, 91] width 36 height 8
type input "1030"
click at [535, 101] on div "Item Chemical Waste Actual Quantity 1 pcs Weight 1030 kg Cancel Edit" at bounding box center [495, 83] width 81 height 47
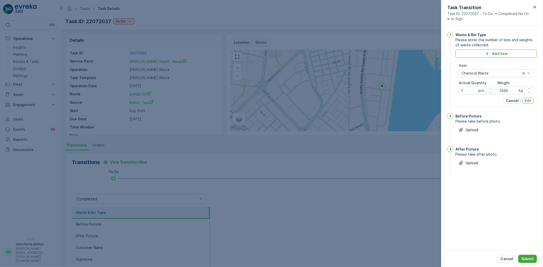
click at [530, 104] on div "Item Chemical Waste Actual Quantity 1 pcs Weight 1030 kg Cancel Edit" at bounding box center [495, 83] width 81 height 47
click at [530, 99] on p "Edit" at bounding box center [528, 100] width 7 height 5
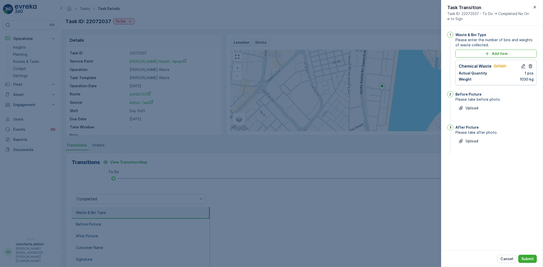
click at [473, 103] on div "Before Picture Please take before photo. Upload" at bounding box center [495, 106] width 81 height 31
click at [472, 108] on p "Upload" at bounding box center [472, 108] width 13 height 5
click at [407, 226] on div at bounding box center [271, 133] width 543 height 267
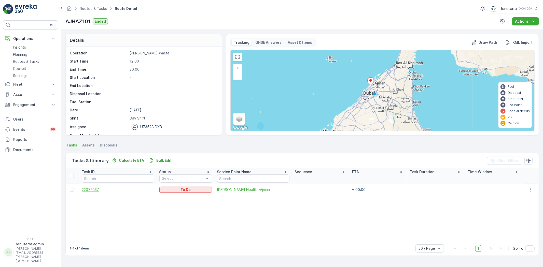
click at [97, 190] on span "22072037" at bounding box center [118, 189] width 72 height 5
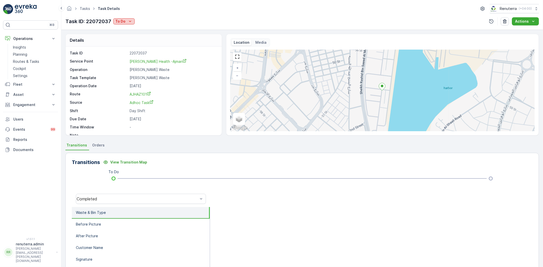
click at [122, 23] on p "To Do" at bounding box center [120, 21] width 10 height 5
click at [126, 27] on span "Completed" at bounding box center [126, 28] width 19 height 5
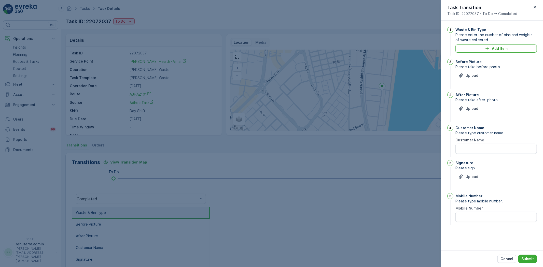
click at [495, 43] on div "Waste & Bin Type Please enter the number of bins and weights of waste collected…" at bounding box center [495, 42] width 81 height 30
click at [496, 48] on p "Add Item" at bounding box center [500, 48] width 16 height 5
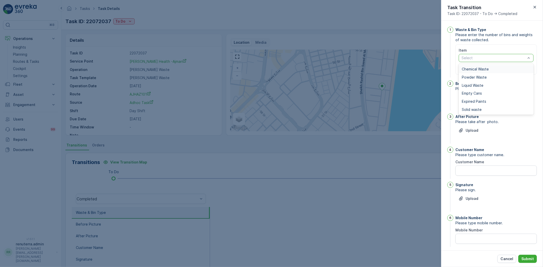
click at [471, 69] on span "Chemical Waste" at bounding box center [475, 69] width 27 height 4
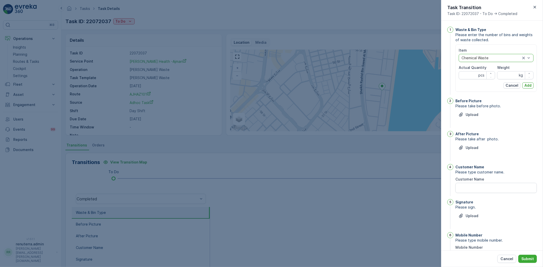
click at [468, 69] on label "Actual Quantity" at bounding box center [473, 67] width 28 height 4
click at [468, 71] on Quantity "Actual Quantity" at bounding box center [477, 75] width 36 height 8
type Quantity "1"
click at [508, 71] on input "Weight" at bounding box center [515, 75] width 36 height 8
type input "1030"
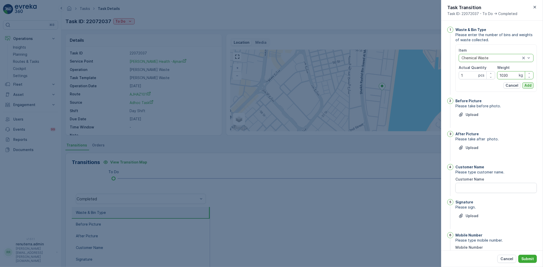
click at [523, 85] on button "Add" at bounding box center [527, 85] width 11 height 6
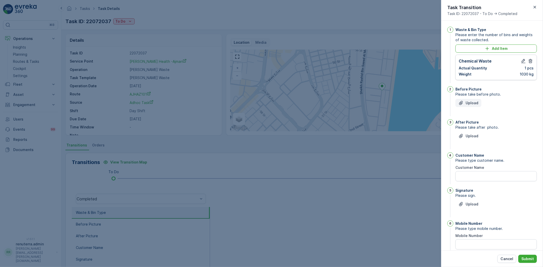
click at [470, 99] on button "Upload" at bounding box center [468, 103] width 26 height 8
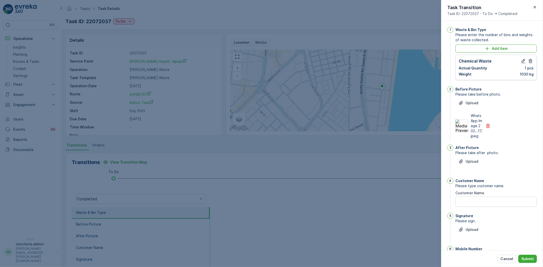
click at [469, 166] on div "Upload" at bounding box center [495, 165] width 81 height 14
click at [467, 157] on div "After Picture Please take after photo. Upload" at bounding box center [495, 160] width 81 height 31
click at [469, 160] on p "Upload" at bounding box center [472, 161] width 13 height 5
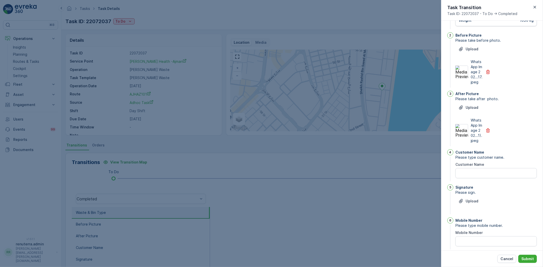
scroll to position [57, 0]
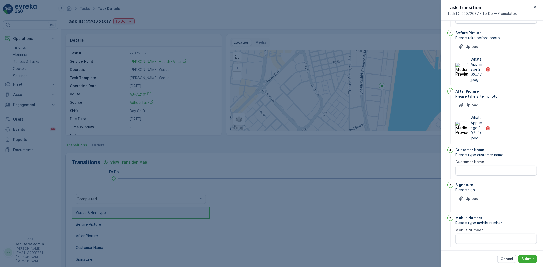
click at [481, 180] on div "Customer Name Please type customer name. Customer Name" at bounding box center [495, 163] width 81 height 33
click at [480, 176] on Name "Customer Name" at bounding box center [495, 171] width 81 height 10
type Name "Ajman free zone"
click at [467, 201] on p "Upload" at bounding box center [472, 198] width 13 height 5
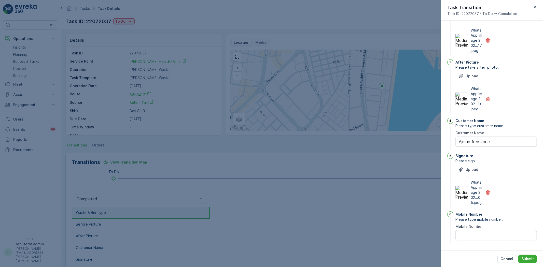
scroll to position [96, 0]
click at [481, 231] on Number "Mobile Number" at bounding box center [495, 235] width 81 height 10
type Number "0"
click at [528, 259] on p "Submit" at bounding box center [527, 259] width 12 height 5
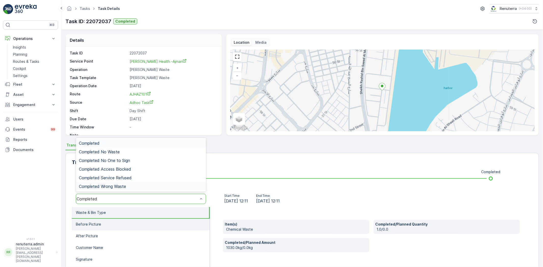
click at [119, 222] on li "Before Picture" at bounding box center [141, 225] width 138 height 12
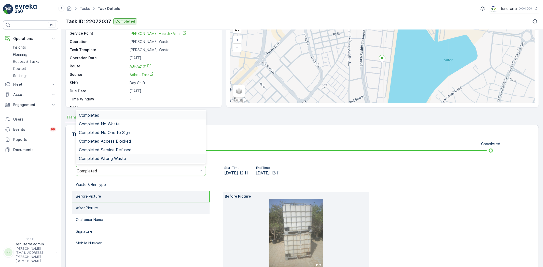
scroll to position [28, 0]
click at [120, 208] on li "After Picture" at bounding box center [141, 208] width 138 height 12
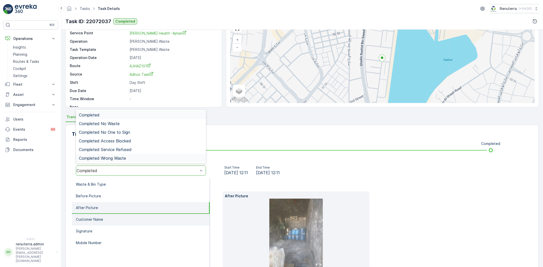
click at [119, 215] on li "Customer Name" at bounding box center [141, 220] width 138 height 12
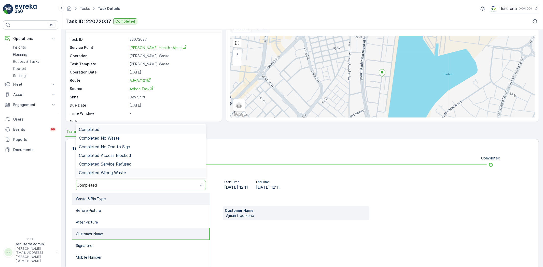
scroll to position [0, 0]
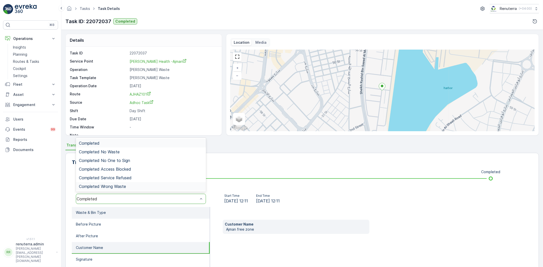
click at [116, 218] on li "Waste & Bin Type" at bounding box center [141, 213] width 138 height 12
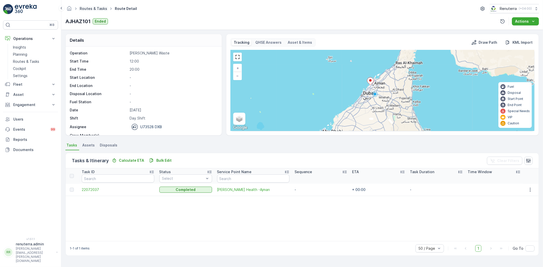
click at [91, 9] on link "Routes & Tasks" at bounding box center [93, 8] width 27 height 4
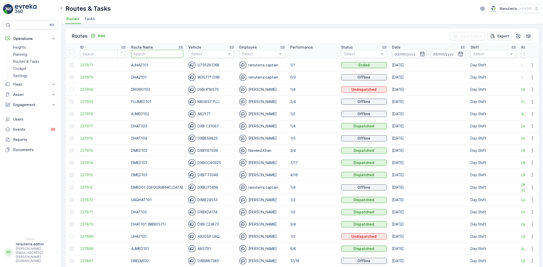
click at [153, 52] on input "text" at bounding box center [157, 54] width 52 height 8
type input "DHAT"
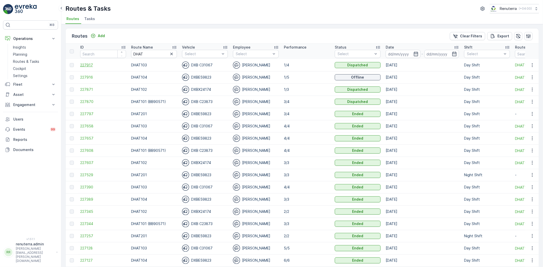
click at [94, 64] on span "227917" at bounding box center [103, 65] width 46 height 5
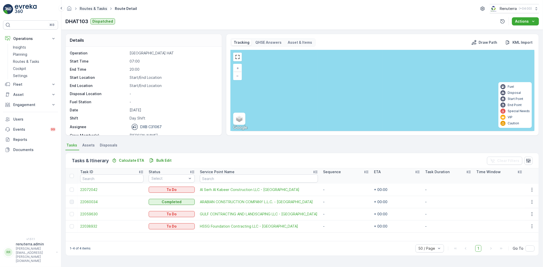
click at [104, 8] on link "Routes & Tasks" at bounding box center [93, 8] width 27 height 4
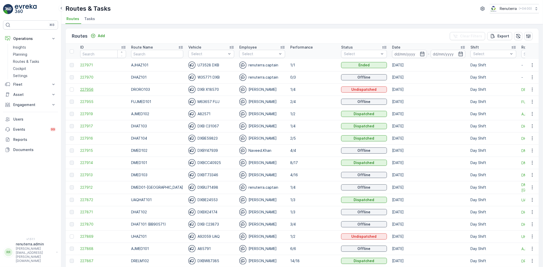
click at [92, 90] on span "227956" at bounding box center [103, 89] width 46 height 5
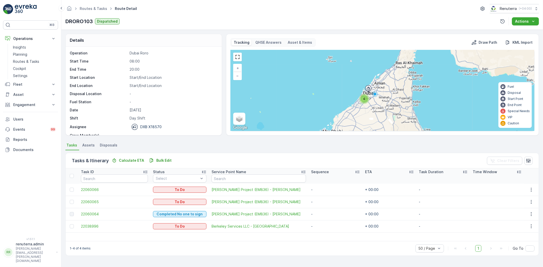
click at [98, 223] on td "22038996" at bounding box center [114, 226] width 72 height 12
click at [98, 224] on span "22038996" at bounding box center [114, 226] width 67 height 5
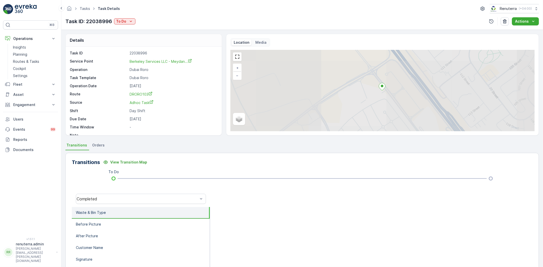
click at [156, 64] on div "Berkeley Services LLC - Meydan..." at bounding box center [161, 61] width 62 height 5
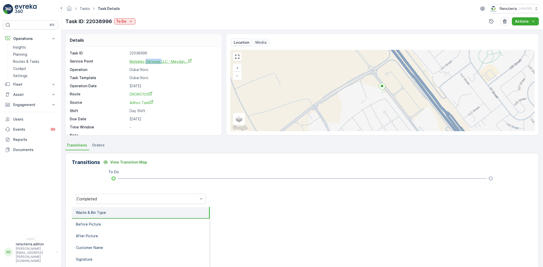
click at [156, 64] on div "Berkeley Services LLC - Meydan..." at bounding box center [161, 61] width 62 height 5
click at [155, 63] on span "Berkeley Services LLC - Meydan..." at bounding box center [161, 61] width 62 height 4
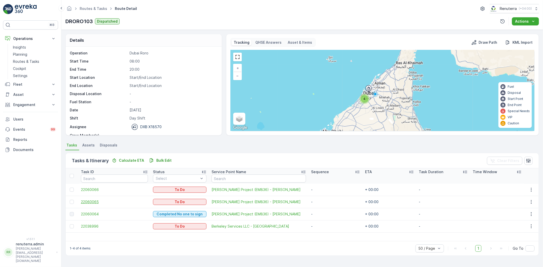
click at [97, 202] on span "22060065" at bounding box center [114, 202] width 67 height 5
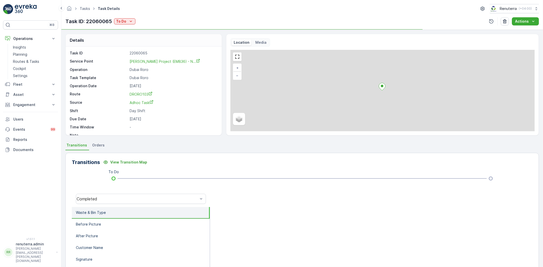
click at [129, 17] on div "Task ID: 22060065 To Do Actions" at bounding box center [301, 21] width 473 height 8
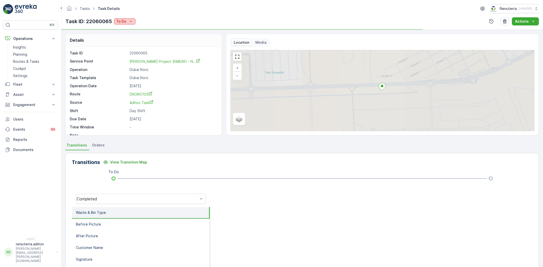
click at [130, 20] on icon "To Do" at bounding box center [130, 21] width 5 height 5
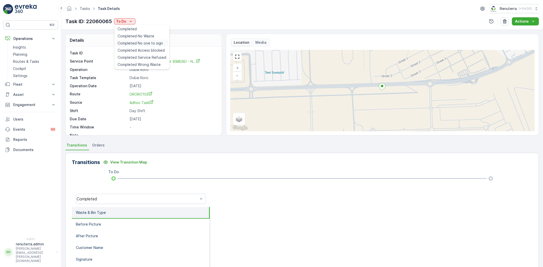
click at [142, 40] on div "Completed No one to sign" at bounding box center [142, 43] width 53 height 7
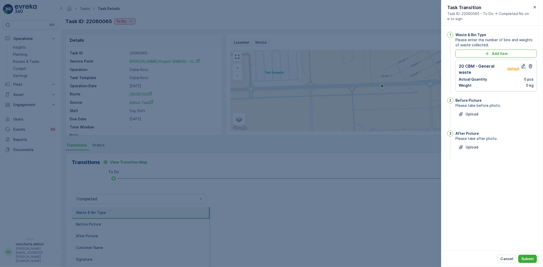
click at [524, 68] on icon "button" at bounding box center [523, 66] width 5 height 5
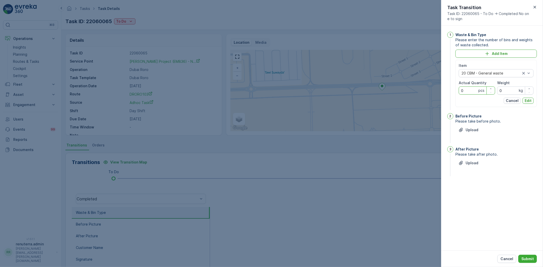
drag, startPoint x: 470, startPoint y: 91, endPoint x: 455, endPoint y: 91, distance: 14.8
click at [455, 91] on div "Item 20 CBM - General waste Actual Quantity 0 pcs Weight 0 kg Cancel Edit" at bounding box center [495, 83] width 81 height 47
type Quantity "1"
click at [527, 100] on p "Edit" at bounding box center [528, 100] width 7 height 5
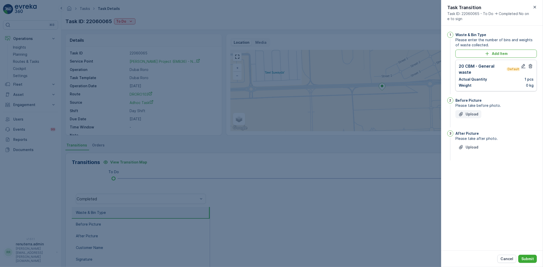
click at [462, 115] on icon "Upload File" at bounding box center [460, 114] width 5 height 5
click at [471, 178] on div "Upload" at bounding box center [495, 176] width 81 height 14
click at [471, 176] on button "Upload" at bounding box center [468, 173] width 26 height 8
click at [531, 257] on p "Submit" at bounding box center [527, 259] width 12 height 5
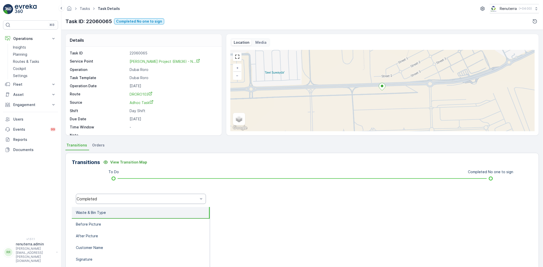
click at [169, 201] on div "Completed" at bounding box center [141, 199] width 130 height 10
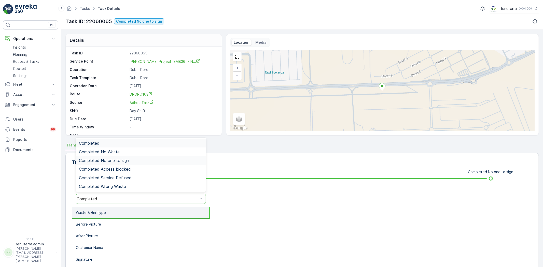
click at [134, 162] on div "Completed No one to sign" at bounding box center [141, 160] width 130 height 9
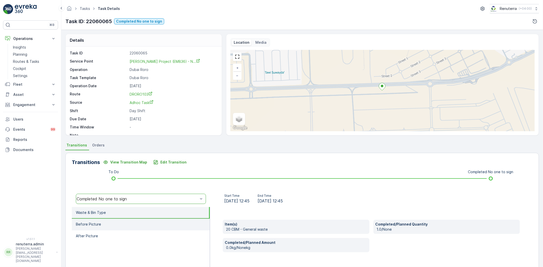
click at [134, 221] on li "Before Picture" at bounding box center [141, 225] width 138 height 12
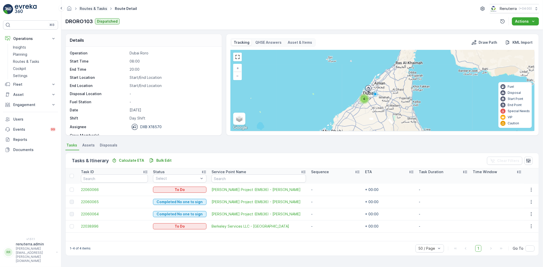
click at [87, 11] on ul "Routes & Tasks" at bounding box center [96, 8] width 35 height 7
click at [87, 9] on link "Routes & Tasks" at bounding box center [93, 8] width 27 height 4
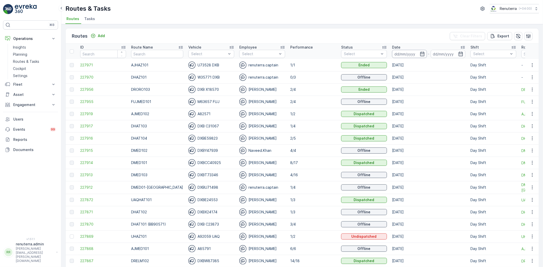
click at [405, 55] on input at bounding box center [409, 54] width 35 height 8
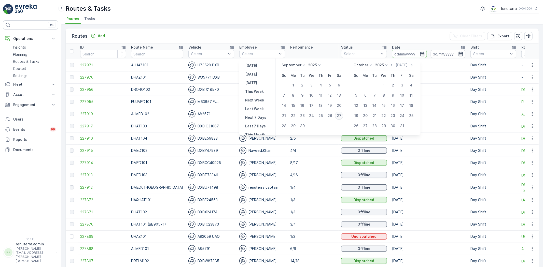
click at [337, 115] on div "27" at bounding box center [339, 116] width 8 height 8
type input "[DATE]"
click at [337, 115] on div "27" at bounding box center [339, 116] width 8 height 8
type input "[DATE]"
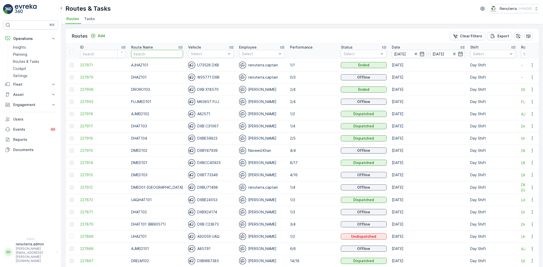
click at [147, 55] on input "text" at bounding box center [157, 54] width 52 height 8
type input "drop"
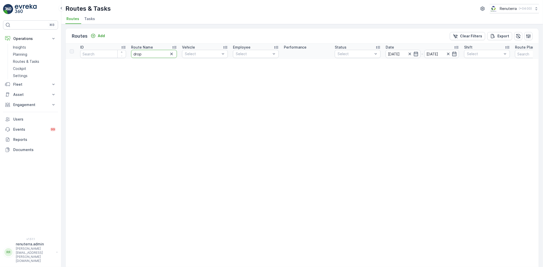
drag, startPoint x: 146, startPoint y: 55, endPoint x: 132, endPoint y: 49, distance: 15.3
click at [132, 49] on th "Route Name drop" at bounding box center [154, 51] width 51 height 15
type input "DHT"
click at [140, 52] on input "DHT" at bounding box center [154, 54] width 46 height 8
type input "DHAT"
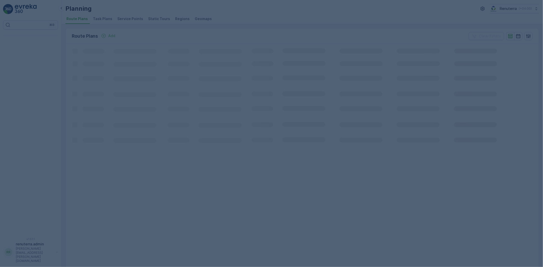
click at [119, 19] on div at bounding box center [271, 133] width 543 height 267
click at [121, 17] on div at bounding box center [271, 133] width 543 height 267
click at [120, 19] on div at bounding box center [271, 133] width 543 height 267
click at [120, 19] on span "Service Points" at bounding box center [130, 18] width 26 height 5
click at [120, 20] on span "Service Points" at bounding box center [130, 18] width 26 height 5
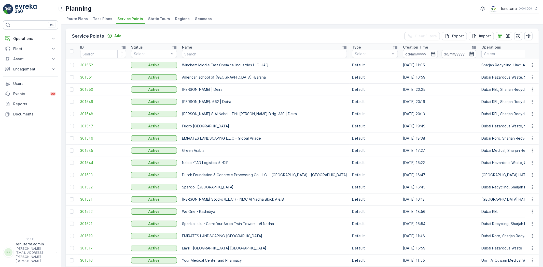
click at [164, 35] on div "Service Points Add Clear Filters Export Import" at bounding box center [302, 36] width 473 height 15
click at [199, 55] on input "text" at bounding box center [264, 54] width 165 height 8
type input "curo"
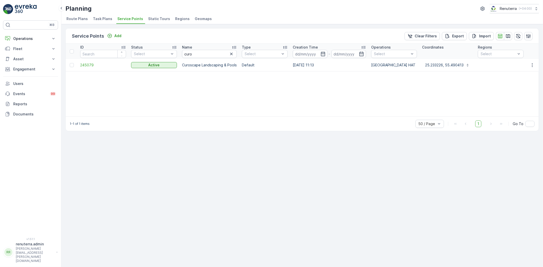
click at [101, 62] on td "245079" at bounding box center [103, 65] width 51 height 12
click at [101, 63] on span "245079" at bounding box center [103, 65] width 46 height 5
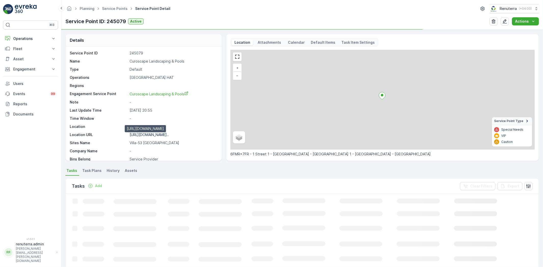
click at [164, 135] on p "[URL][DOMAIN_NAME].." at bounding box center [149, 135] width 39 height 4
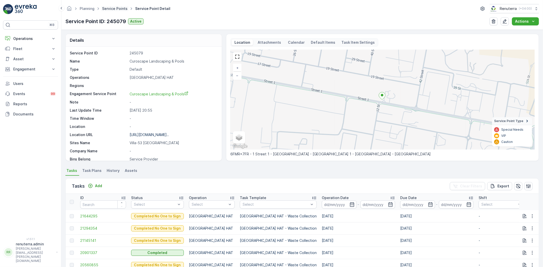
click at [120, 10] on link "Service Points" at bounding box center [114, 8] width 25 height 4
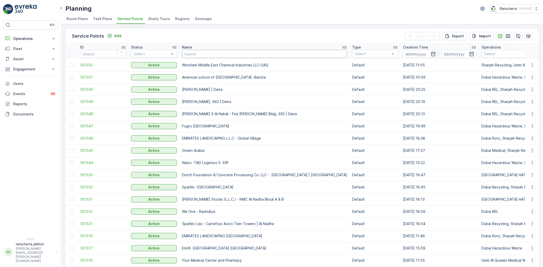
click at [195, 55] on input "text" at bounding box center [264, 54] width 165 height 8
type input "arj"
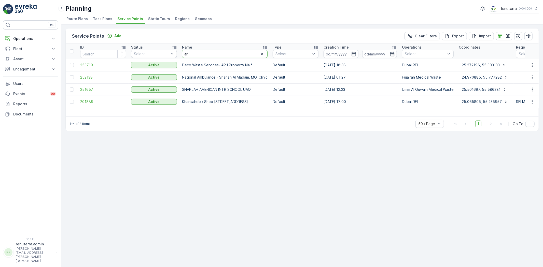
drag, startPoint x: 194, startPoint y: 52, endPoint x: 175, endPoint y: 53, distance: 18.6
type input "satwa"
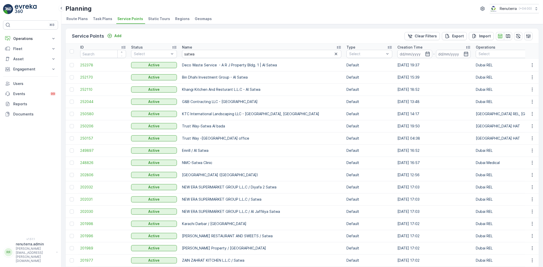
click at [79, 65] on td "252378" at bounding box center [103, 65] width 51 height 12
click at [89, 67] on span "252378" at bounding box center [103, 65] width 46 height 5
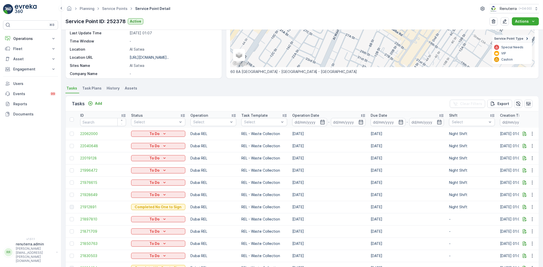
scroll to position [85, 0]
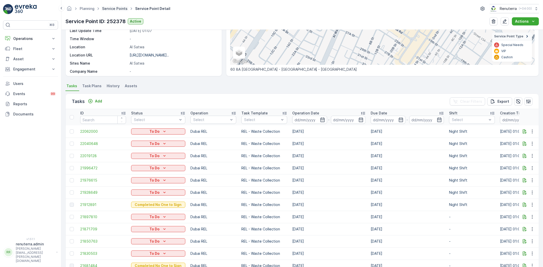
click at [106, 8] on link "Service Points" at bounding box center [114, 8] width 25 height 4
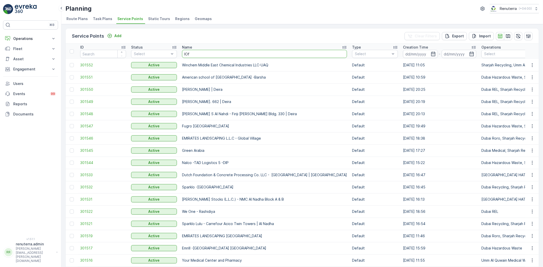
type input "IOff"
drag, startPoint x: 208, startPoint y: 56, endPoint x: 173, endPoint y: 50, distance: 36.1
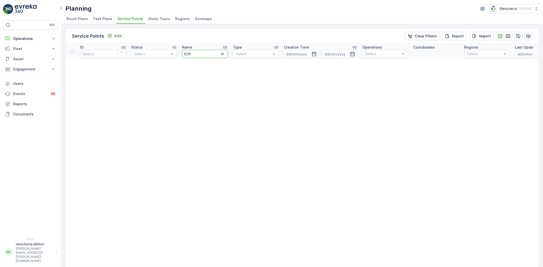
drag, startPoint x: 184, startPoint y: 50, endPoint x: 177, endPoint y: 50, distance: 6.6
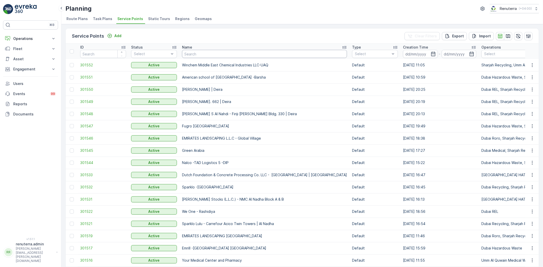
click at [185, 50] on input "text" at bounding box center [264, 54] width 165 height 8
type input "toranj"
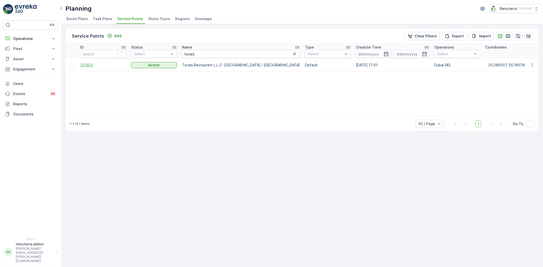
click at [97, 64] on span "201923" at bounding box center [103, 65] width 46 height 5
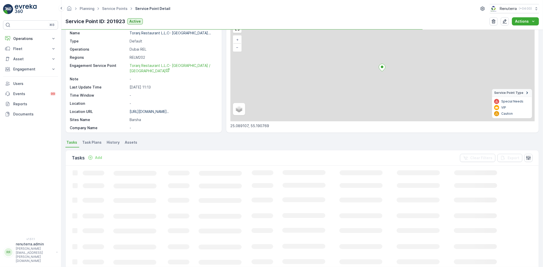
scroll to position [28, 0]
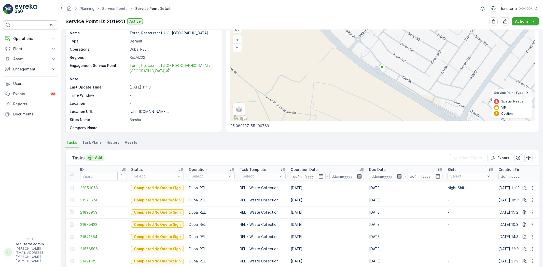
click at [100, 159] on p "Add" at bounding box center [98, 157] width 7 height 5
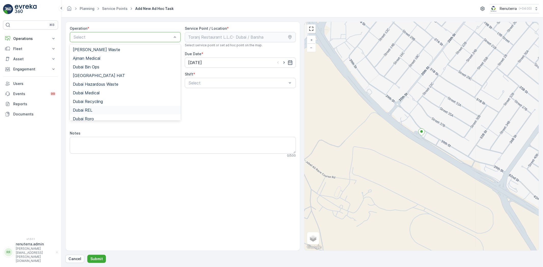
click at [100, 106] on div "Dubai REL" at bounding box center [125, 110] width 111 height 9
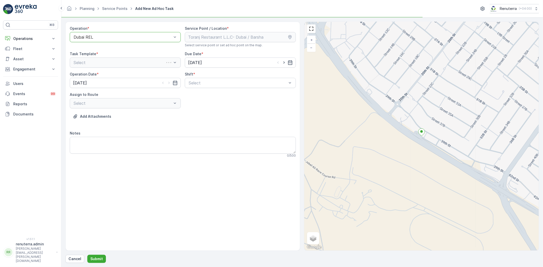
click at [227, 74] on div "Shift *" at bounding box center [240, 74] width 111 height 5
click at [217, 87] on div "Select" at bounding box center [240, 83] width 111 height 10
drag, startPoint x: 206, startPoint y: 104, endPoint x: 198, endPoint y: 105, distance: 8.3
click at [205, 104] on span "Night Shift" at bounding box center [198, 104] width 21 height 5
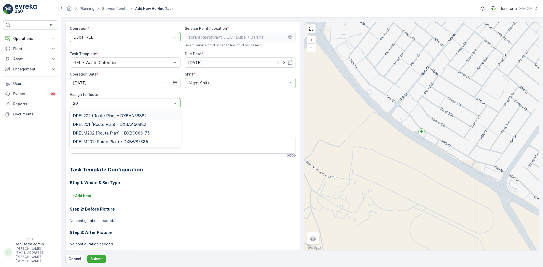
type input "202"
click at [123, 125] on span "DRELM202 (Route Plan) - DXBCC86175" at bounding box center [111, 124] width 77 height 5
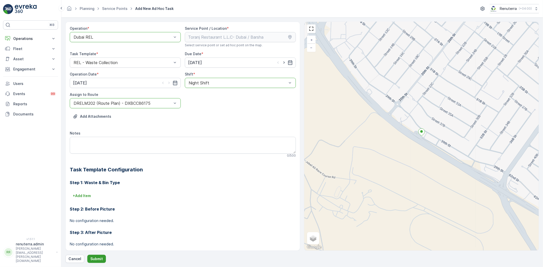
click at [95, 261] on p "Submit" at bounding box center [96, 259] width 12 height 5
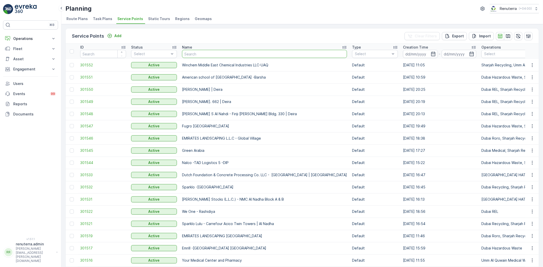
click at [199, 52] on input "text" at bounding box center [264, 54] width 165 height 8
type input "Bej"
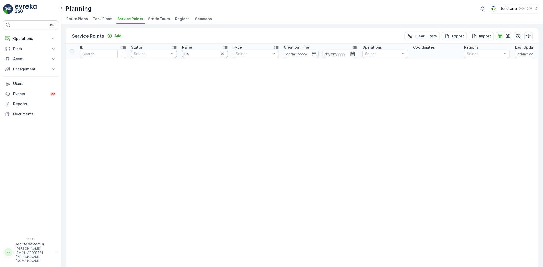
drag, startPoint x: 194, startPoint y: 55, endPoint x: 172, endPoint y: 53, distance: 22.7
type input "Terrac"
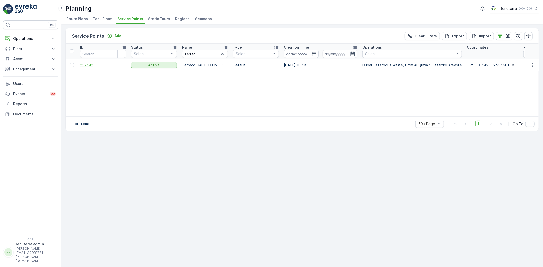
click at [92, 63] on span "252442" at bounding box center [103, 65] width 46 height 5
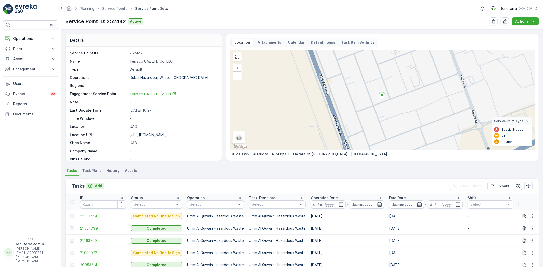
click at [96, 186] on p "Add" at bounding box center [98, 186] width 7 height 5
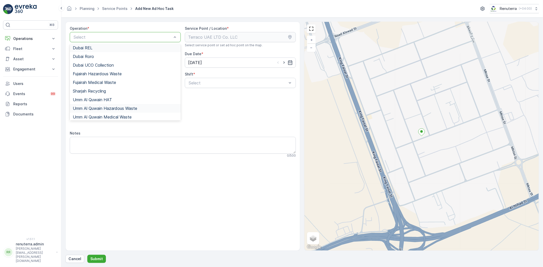
scroll to position [64, 0]
click at [107, 103] on div "Umm Al Quwain Hazardous Waste" at bounding box center [125, 107] width 111 height 9
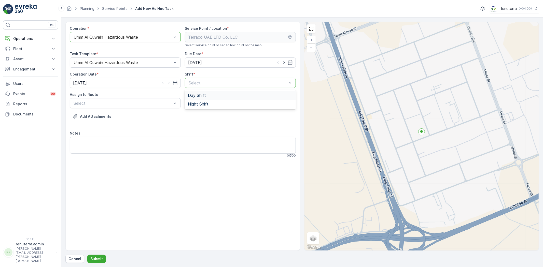
click at [193, 88] on div "Operation * option Umm Al Quwain Hazardous Waste, selected. Umm Al Quwain Hazar…" at bounding box center [183, 94] width 226 height 136
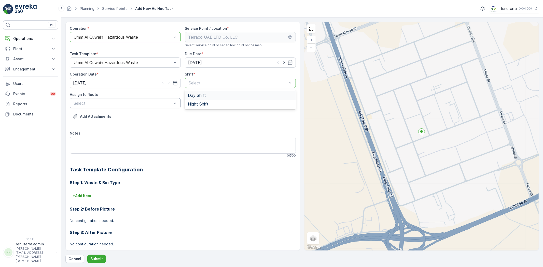
drag, startPoint x: 198, startPoint y: 92, endPoint x: 164, endPoint y: 100, distance: 34.7
click at [196, 93] on span "Day Shift" at bounding box center [197, 95] width 18 height 5
drag, startPoint x: 152, startPoint y: 110, endPoint x: 146, endPoint y: 122, distance: 13.9
click at [144, 111] on div "UHAZ101 (Undispatched ) - A92059 UAQ" at bounding box center [125, 115] width 111 height 9
click at [98, 256] on button "Submit" at bounding box center [96, 259] width 19 height 8
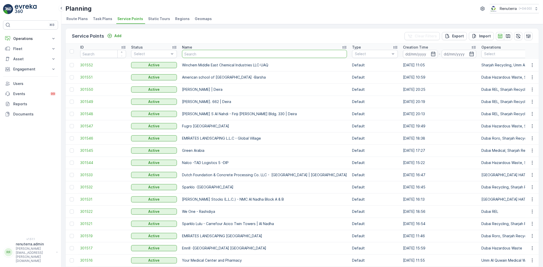
click at [202, 55] on input "text" at bounding box center [264, 54] width 165 height 8
type input "saudi"
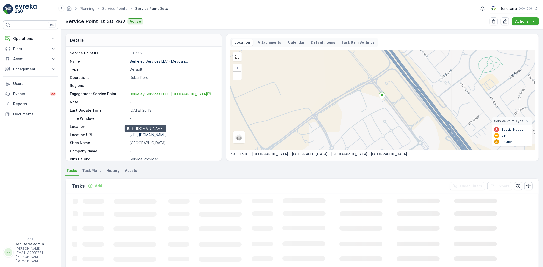
click at [166, 134] on p "[URL][DOMAIN_NAME].." at bounding box center [149, 135] width 39 height 4
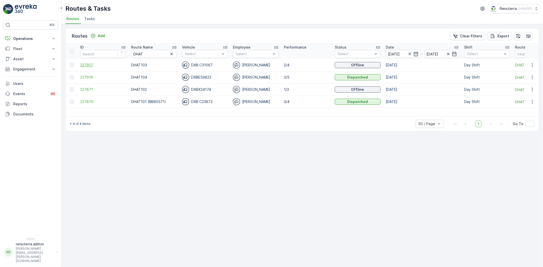
click at [100, 64] on span "227917" at bounding box center [103, 65] width 46 height 5
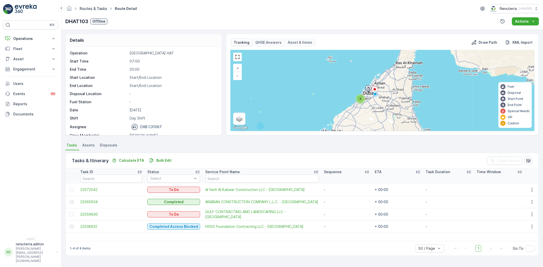
click at [97, 8] on link "Routes & Tasks" at bounding box center [93, 8] width 27 height 4
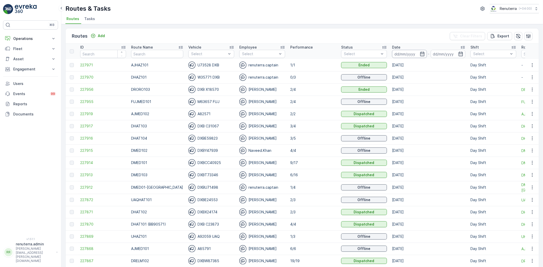
click at [403, 50] on input at bounding box center [409, 54] width 35 height 8
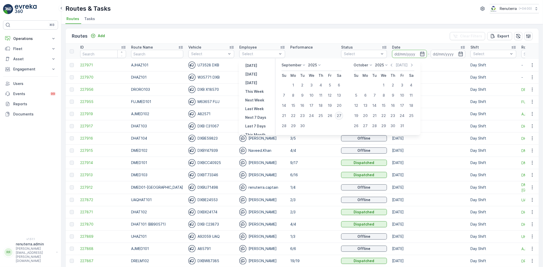
click at [336, 116] on div "27" at bounding box center [339, 116] width 8 height 8
type input "[DATE]"
click at [336, 116] on div "27" at bounding box center [339, 116] width 8 height 8
type input "[DATE]"
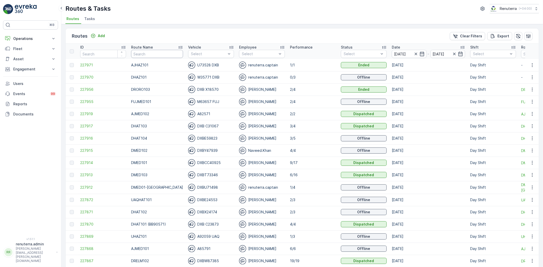
click at [162, 52] on input "text" at bounding box center [157, 54] width 52 height 8
type input "DHAT"
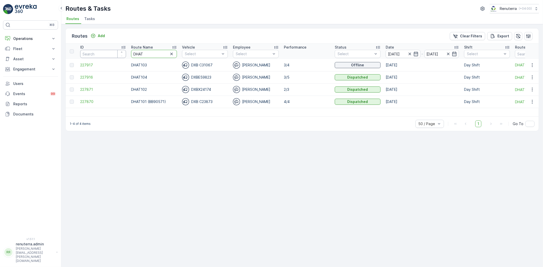
drag, startPoint x: 147, startPoint y: 54, endPoint x: 114, endPoint y: 53, distance: 33.1
click at [114, 53] on tr "ID Route Name DHAT Vehicle Select Employee Select Performance Status Select Dat…" at bounding box center [321, 51] width 511 height 15
type input "DRCW"
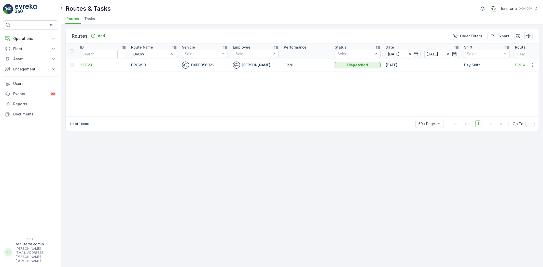
click at [90, 65] on span "227856" at bounding box center [103, 65] width 46 height 5
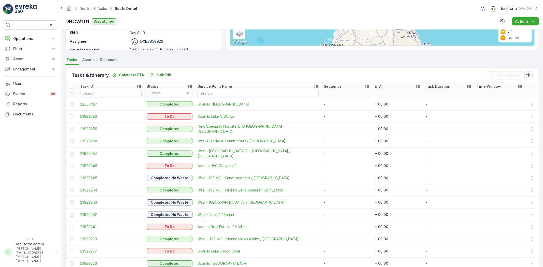
scroll to position [85, 0]
drag, startPoint x: 73, startPoint y: 116, endPoint x: 92, endPoint y: 132, distance: 25.1
click at [72, 116] on div at bounding box center [72, 117] width 4 height 4
click at [70, 115] on input "checkbox" at bounding box center [70, 115] width 0 height 0
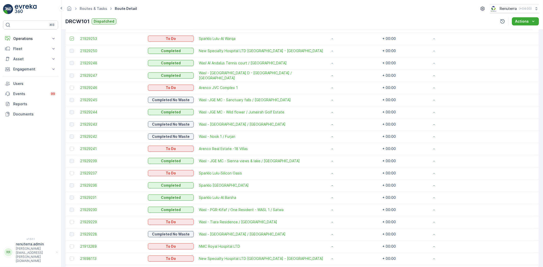
scroll to position [170, 0]
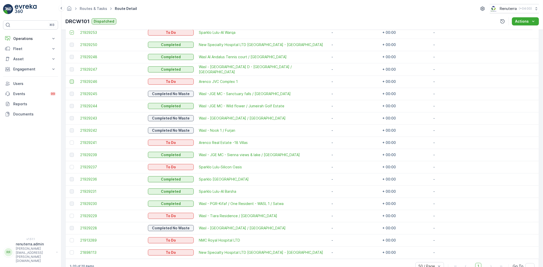
click at [69, 81] on td at bounding box center [72, 82] width 12 height 12
click at [71, 80] on div at bounding box center [72, 82] width 4 height 4
click at [70, 80] on input "checkbox" at bounding box center [70, 80] width 0 height 0
click at [72, 141] on div at bounding box center [72, 143] width 4 height 4
click at [70, 141] on input "checkbox" at bounding box center [70, 141] width 0 height 0
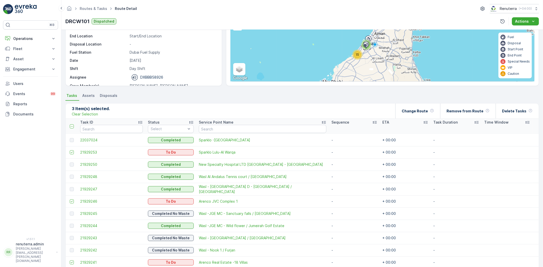
scroll to position [12, 0]
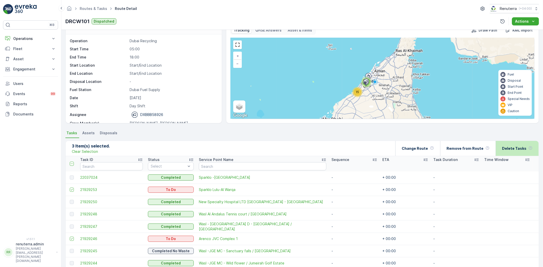
click at [531, 149] on div "Delete Tasks" at bounding box center [517, 148] width 43 height 15
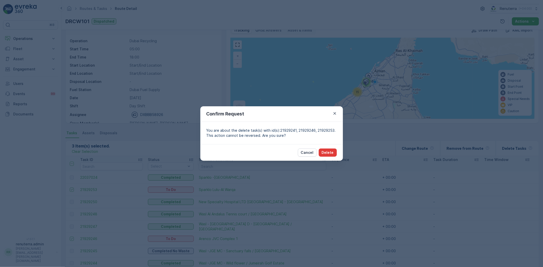
click at [334, 152] on button "Delete" at bounding box center [328, 153] width 18 height 8
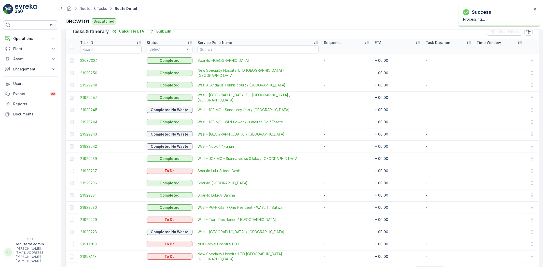
scroll to position [146, 0]
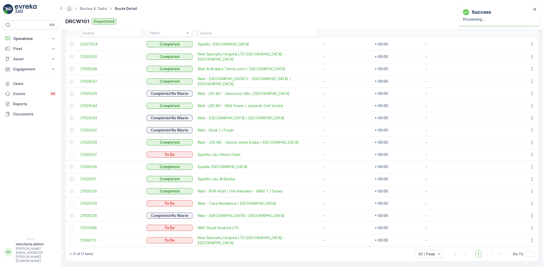
click at [71, 223] on td at bounding box center [72, 228] width 12 height 12
click at [72, 226] on div at bounding box center [72, 228] width 4 height 4
click at [70, 226] on input "checkbox" at bounding box center [70, 226] width 0 height 0
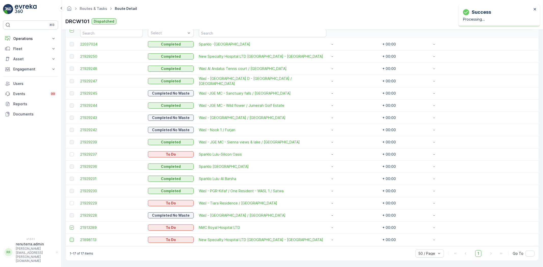
click at [73, 240] on div at bounding box center [72, 240] width 4 height 4
click at [70, 238] on input "checkbox" at bounding box center [70, 238] width 0 height 0
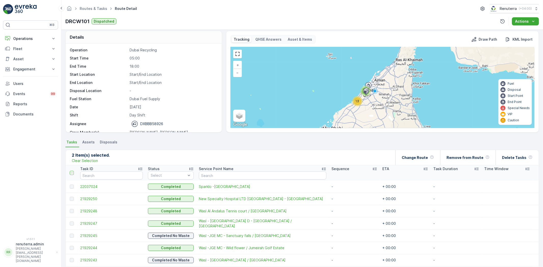
scroll to position [0, 0]
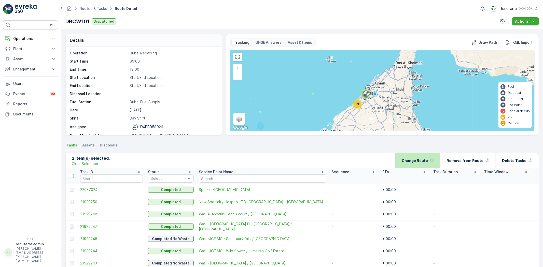
click at [425, 160] on p "Change Route" at bounding box center [415, 160] width 26 height 5
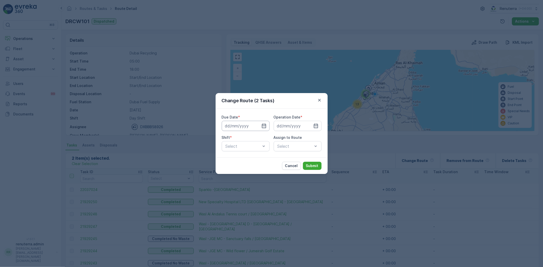
click at [258, 127] on input at bounding box center [246, 126] width 48 height 10
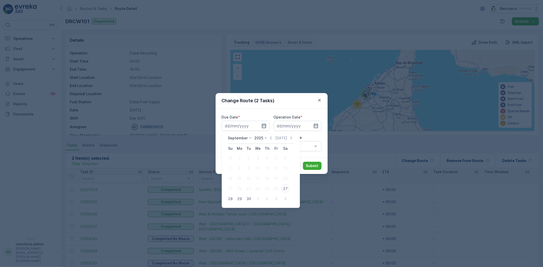
drag, startPoint x: 229, startPoint y: 201, endPoint x: 234, endPoint y: 196, distance: 7.9
click at [228, 202] on div "28" at bounding box center [230, 199] width 8 height 8
type input "[DATE]"
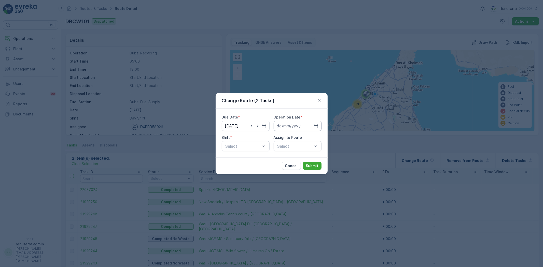
click at [291, 128] on input at bounding box center [298, 126] width 48 height 10
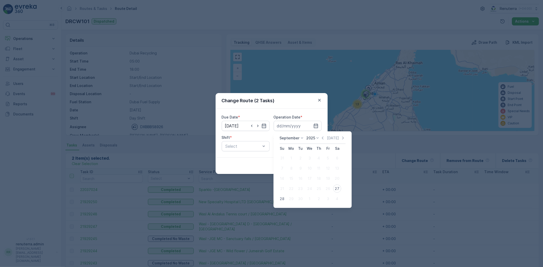
click at [279, 195] on button "28" at bounding box center [281, 198] width 9 height 9
type input "[DATE]"
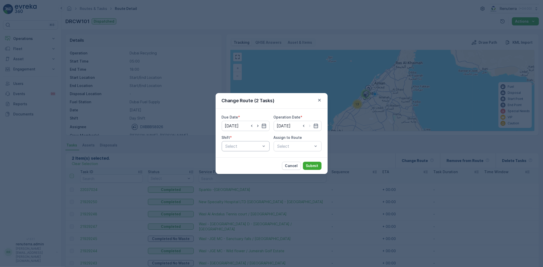
drag, startPoint x: 241, startPoint y: 138, endPoint x: 243, endPoint y: 142, distance: 4.3
click at [241, 137] on div "Shift *" at bounding box center [246, 137] width 48 height 5
drag, startPoint x: 243, startPoint y: 142, endPoint x: 244, endPoint y: 149, distance: 8.0
click at [243, 142] on div "Select" at bounding box center [246, 146] width 48 height 10
click at [244, 157] on div "Day Shift" at bounding box center [246, 159] width 42 height 5
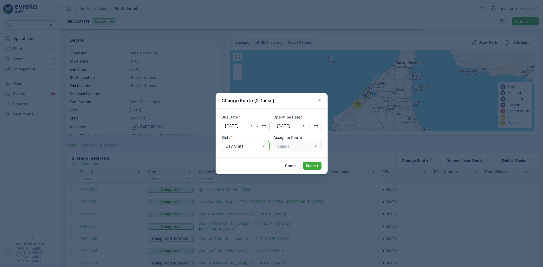
click at [291, 149] on div "Select" at bounding box center [298, 146] width 48 height 10
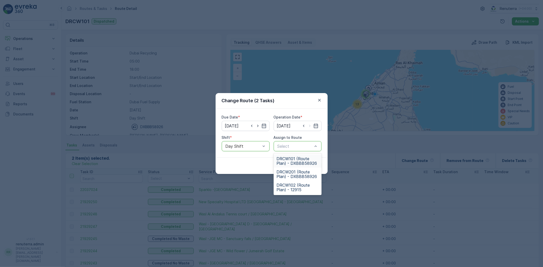
click at [301, 161] on span "DRCW101 (Route Plan) - DXBBB58926" at bounding box center [298, 161] width 42 height 9
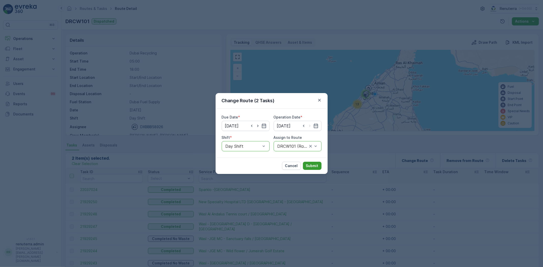
click at [319, 164] on button "Submit" at bounding box center [312, 166] width 19 height 8
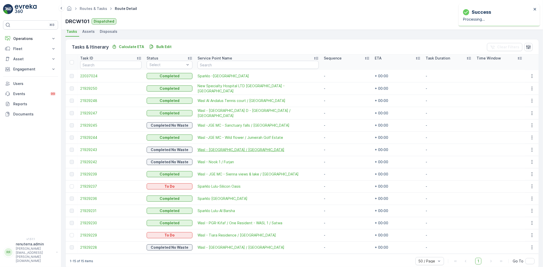
scroll to position [121, 0]
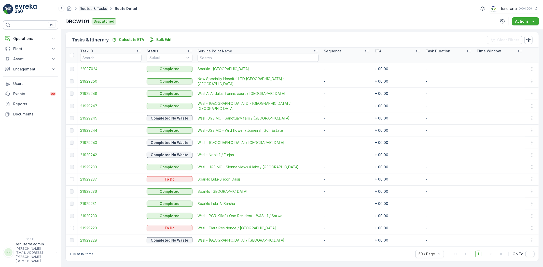
click at [87, 8] on link "Routes & Tasks" at bounding box center [93, 8] width 27 height 4
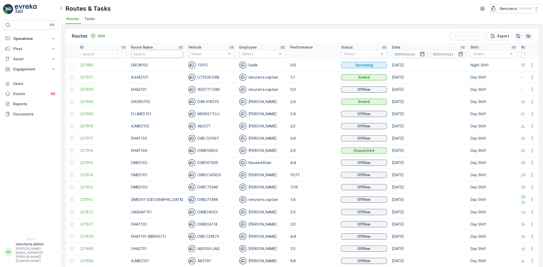
click at [146, 55] on input "text" at bounding box center [157, 54] width 52 height 8
type input "DHAT"
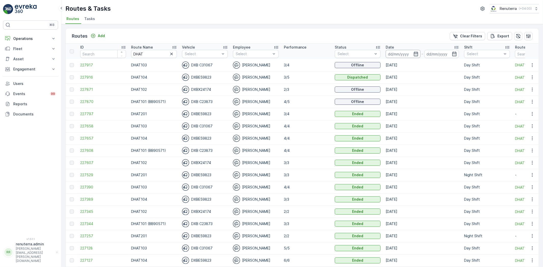
click at [418, 53] on input at bounding box center [403, 54] width 35 height 8
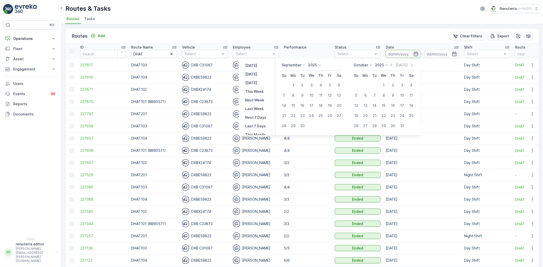
click at [342, 114] on div "27" at bounding box center [339, 116] width 8 height 8
type input "[DATE]"
click at [341, 114] on div "27" at bounding box center [339, 116] width 8 height 8
type input "[DATE]"
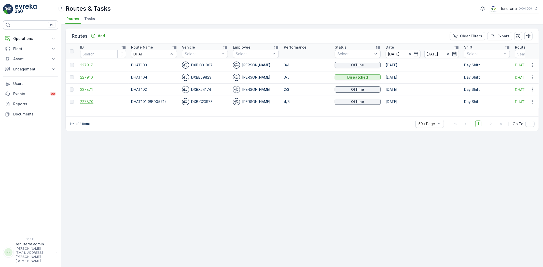
click at [102, 101] on span "227870" at bounding box center [103, 101] width 46 height 5
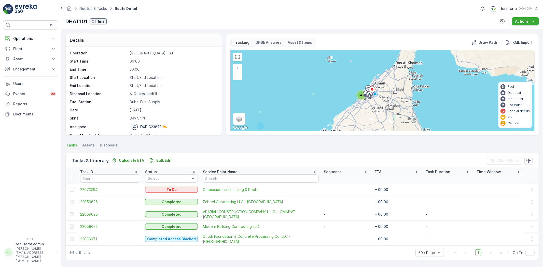
click at [86, 11] on ul "Routes & Tasks" at bounding box center [96, 8] width 35 height 7
click at [85, 10] on link "Routes & Tasks" at bounding box center [93, 8] width 27 height 4
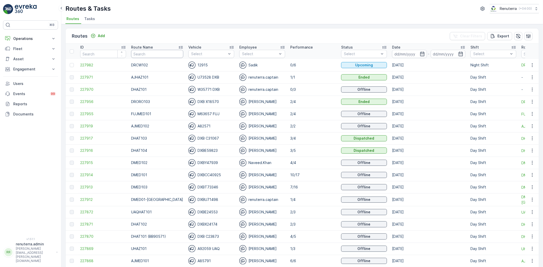
click at [159, 55] on input "text" at bounding box center [157, 54] width 52 height 8
click at [392, 55] on input at bounding box center [409, 54] width 35 height 8
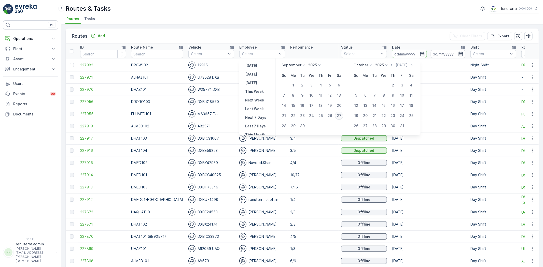
click at [339, 117] on div "27" at bounding box center [339, 116] width 8 height 8
type input "[DATE]"
click at [339, 117] on div "27" at bounding box center [339, 116] width 8 height 8
type input "[DATE]"
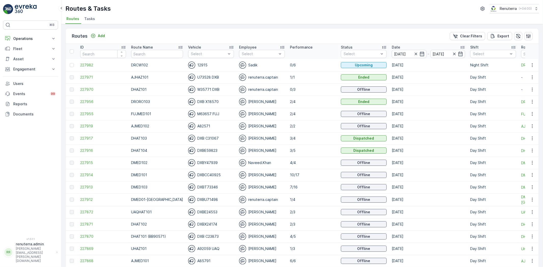
click at [152, 55] on input "text" at bounding box center [157, 54] width 52 height 8
type input "HAZ"
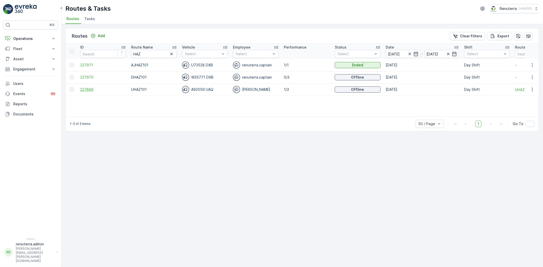
click at [85, 91] on span "227869" at bounding box center [103, 89] width 46 height 5
drag, startPoint x: 148, startPoint y: 54, endPoint x: 126, endPoint y: 50, distance: 22.9
click at [126, 50] on tr "ID Route Name HAZ Vehicle Select Employee Select Performance Status Select Date…" at bounding box center [321, 51] width 511 height 15
type input "dhat"
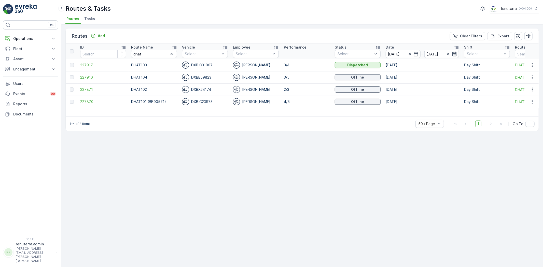
click at [93, 78] on span "227916" at bounding box center [103, 77] width 46 height 5
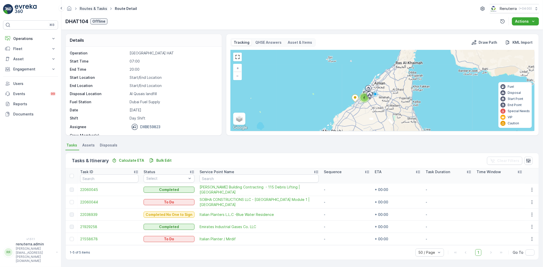
click at [81, 8] on link "Routes & Tasks" at bounding box center [93, 8] width 27 height 4
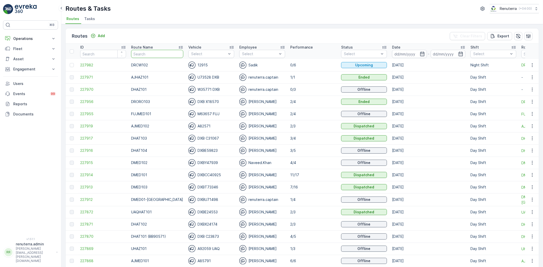
click at [148, 53] on input "text" at bounding box center [157, 54] width 52 height 8
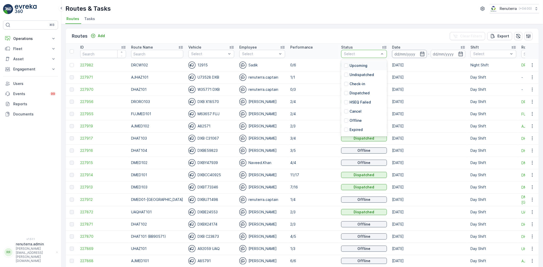
click at [397, 52] on input at bounding box center [409, 54] width 35 height 8
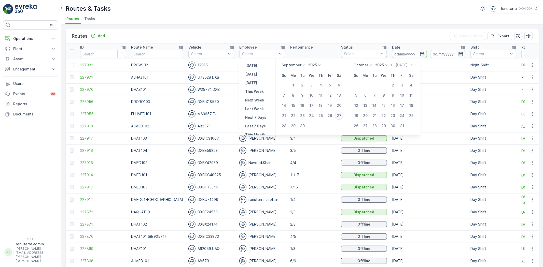
click at [340, 112] on div "27" at bounding box center [339, 116] width 8 height 8
type input "[DATE]"
click at [340, 112] on div "27" at bounding box center [339, 116] width 8 height 8
type input "[DATE]"
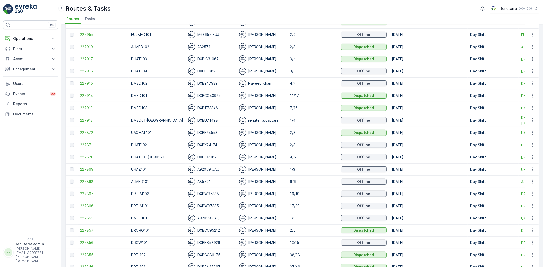
scroll to position [78, 0]
click at [80, 120] on span "227912" at bounding box center [103, 121] width 46 height 5
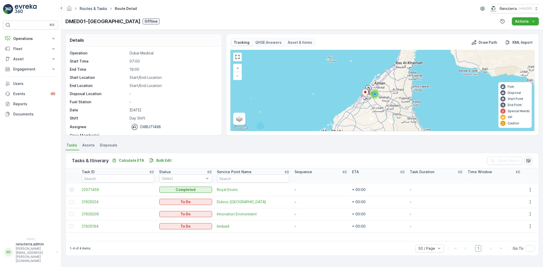
click at [98, 7] on link "Routes & Tasks" at bounding box center [93, 8] width 27 height 4
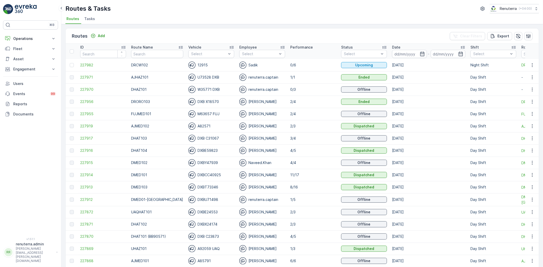
click at [150, 50] on input "text" at bounding box center [157, 54] width 52 height 8
type input "HAZ"
click at [392, 53] on input at bounding box center [409, 54] width 35 height 8
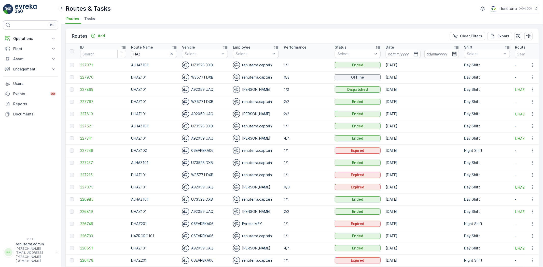
click at [405, 58] on th "Date -" at bounding box center [422, 51] width 78 height 15
click at [403, 56] on input at bounding box center [403, 54] width 35 height 8
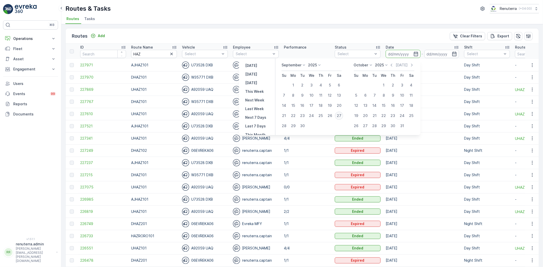
click at [340, 114] on div "27" at bounding box center [339, 116] width 8 height 8
type input "[DATE]"
click at [340, 114] on div "27" at bounding box center [339, 116] width 8 height 8
type input "[DATE]"
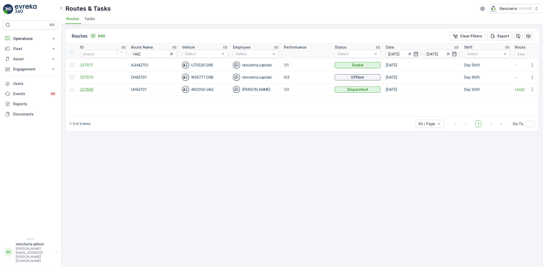
click at [90, 90] on span "227869" at bounding box center [103, 89] width 46 height 5
click at [91, 76] on span "227970" at bounding box center [103, 77] width 46 height 5
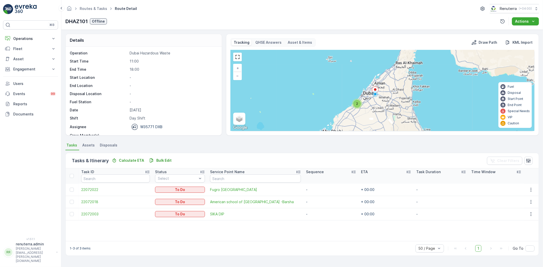
click at [90, 211] on td "22072003" at bounding box center [116, 214] width 74 height 12
click at [91, 213] on span "22072003" at bounding box center [115, 214] width 69 height 5
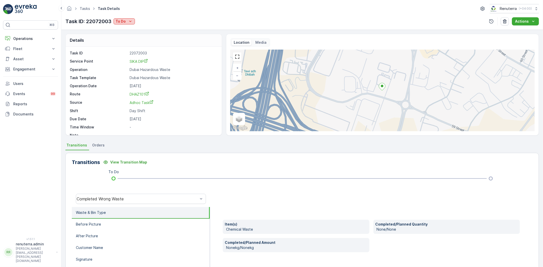
drag, startPoint x: 122, startPoint y: 19, endPoint x: 125, endPoint y: 24, distance: 6.0
click at [123, 21] on p "To Do" at bounding box center [121, 21] width 10 height 5
click at [134, 40] on div "Completed No one to sign" at bounding box center [141, 43] width 53 height 7
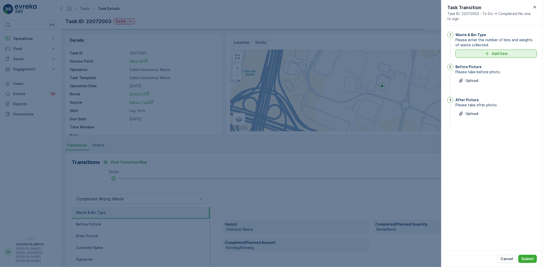
click at [495, 55] on p "Add Item" at bounding box center [500, 53] width 16 height 5
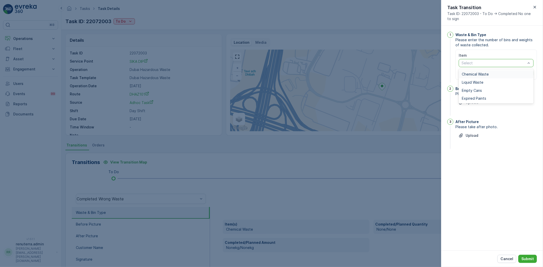
click at [473, 75] on span "Chemical Waste" at bounding box center [475, 74] width 27 height 4
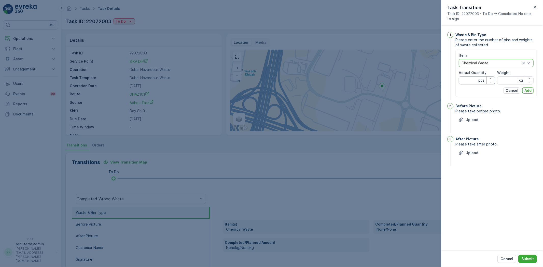
click at [468, 82] on Quantity "Actual Quantity" at bounding box center [477, 80] width 36 height 8
type Quantity "1"
click at [508, 77] on input "Weight" at bounding box center [515, 80] width 36 height 8
type input "8880"
click at [527, 94] on div "Item option Chemical Waste, selected. Chemical Waste Actual Quantity 1 pcs Weig…" at bounding box center [495, 73] width 81 height 47
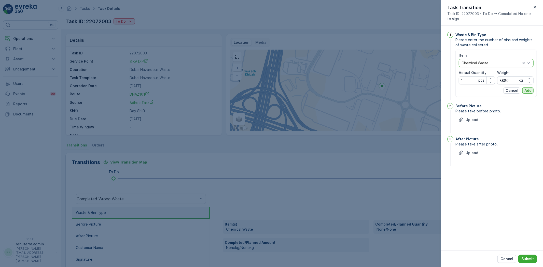
click at [526, 91] on p "Add" at bounding box center [527, 90] width 7 height 5
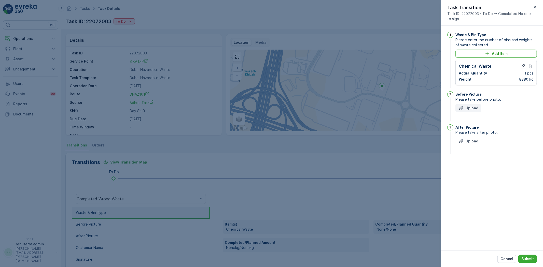
click at [472, 108] on p "Upload" at bounding box center [472, 108] width 13 height 5
click at [475, 167] on p "Upload" at bounding box center [472, 166] width 13 height 5
click at [514, 254] on div "Cancel Submit" at bounding box center [492, 259] width 102 height 17
click at [528, 257] on p "Submit" at bounding box center [527, 259] width 12 height 5
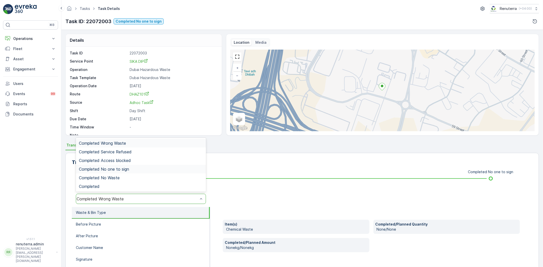
click at [126, 167] on span "Completed No one to sign" at bounding box center [104, 169] width 50 height 5
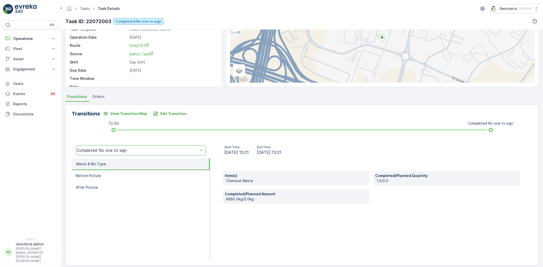
scroll to position [53, 0]
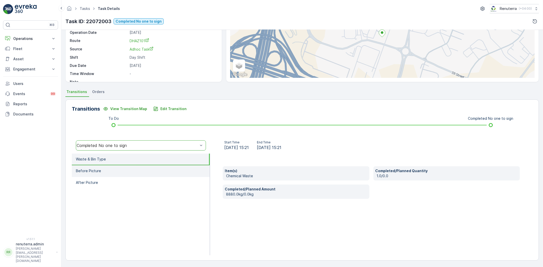
drag, startPoint x: 114, startPoint y: 165, endPoint x: 113, endPoint y: 169, distance: 4.4
click at [113, 165] on li "Before Picture" at bounding box center [141, 171] width 138 height 12
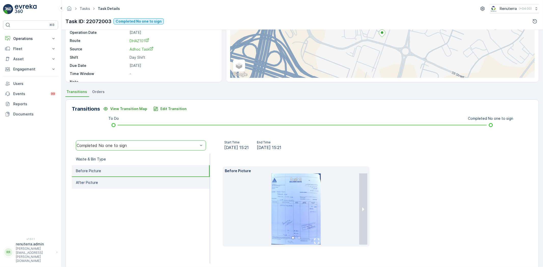
click at [113, 178] on li "After Picture" at bounding box center [141, 183] width 138 height 12
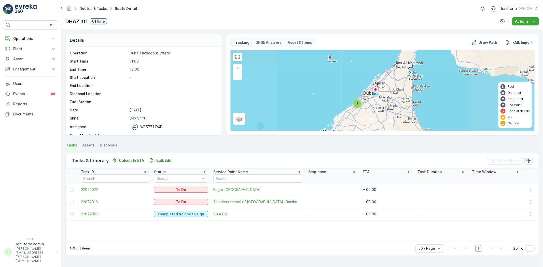
click at [93, 9] on link "Routes & Tasks" at bounding box center [93, 8] width 27 height 4
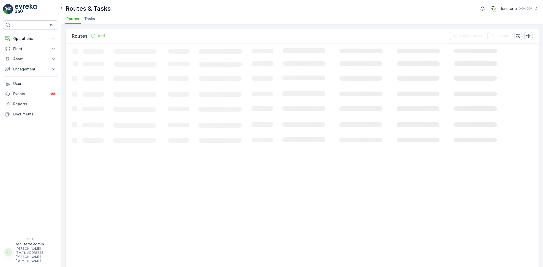
click at [104, 36] on p "Add" at bounding box center [101, 35] width 7 height 5
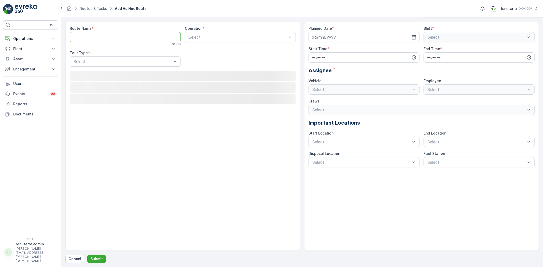
click at [104, 36] on Name "Route Name" at bounding box center [125, 37] width 111 height 10
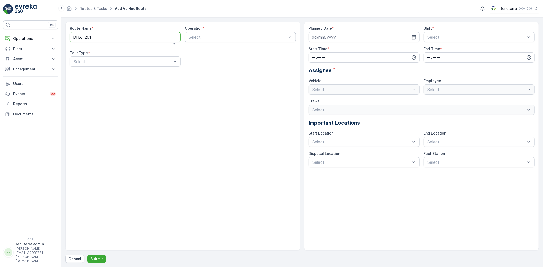
type Name "DHAT201"
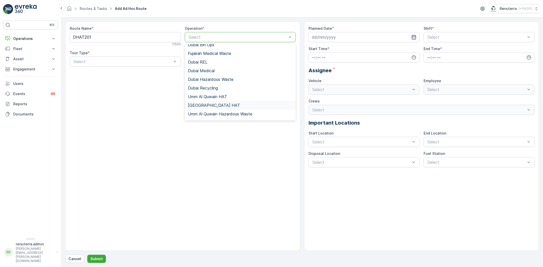
scroll to position [64, 0]
click at [202, 65] on span "Dubai HAT" at bounding box center [214, 63] width 52 height 5
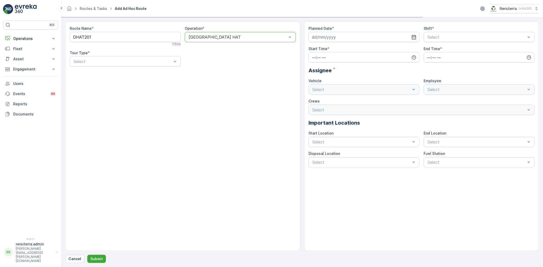
click at [144, 68] on div "Route Name * DHAT201 7 / 500 Operation * option Dubai HAT, selected. Dubai HAT …" at bounding box center [183, 48] width 226 height 45
click at [131, 83] on div "Dynamic" at bounding box center [125, 82] width 105 height 5
click at [351, 35] on input at bounding box center [363, 37] width 111 height 10
click at [370, 97] on div "27" at bounding box center [372, 100] width 8 height 8
type input "[DATE]"
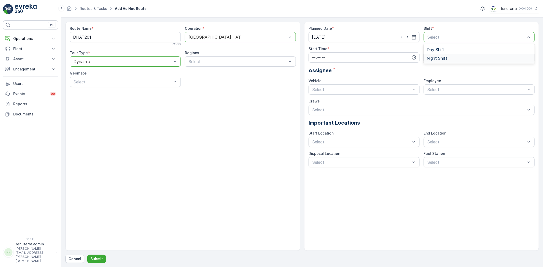
click at [435, 59] on span "Night Shift" at bounding box center [437, 58] width 21 height 5
click at [314, 60] on input "time" at bounding box center [363, 57] width 111 height 10
click at [314, 100] on span "05" at bounding box center [314, 101] width 5 height 5
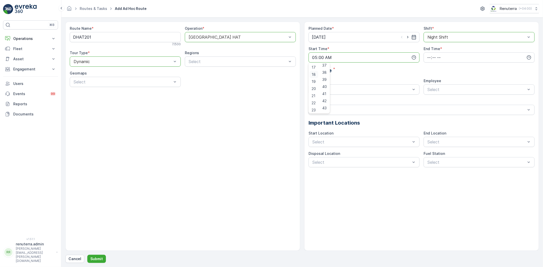
click at [313, 73] on span "18" at bounding box center [314, 74] width 4 height 5
click at [314, 80] on span "19" at bounding box center [314, 81] width 4 height 5
type input "19:00"
click at [428, 63] on div "Planned Date * 27.09.2025 Shift * option Night Shift, selected. Night Shift Sta…" at bounding box center [421, 97] width 226 height 142
click at [428, 58] on input "time" at bounding box center [479, 57] width 111 height 10
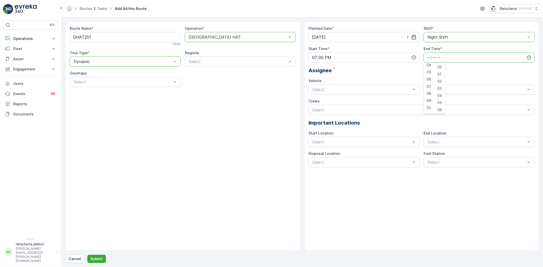
scroll to position [9, 0]
click at [429, 98] on div "06" at bounding box center [429, 100] width 9 height 7
type input "06:00"
click at [310, 87] on div "Select" at bounding box center [363, 90] width 111 height 10
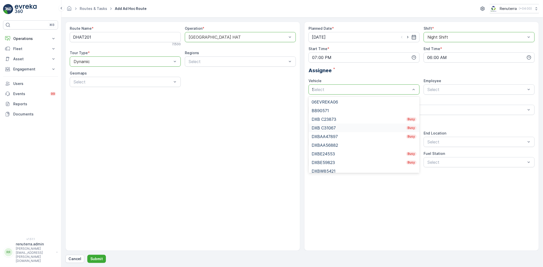
type input "59"
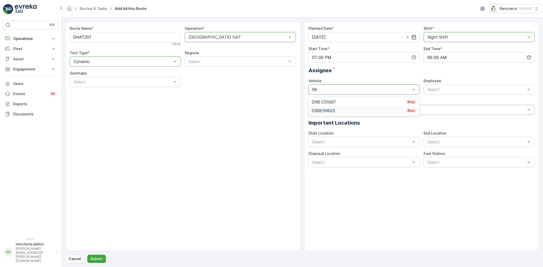
drag, startPoint x: 332, startPoint y: 111, endPoint x: 368, endPoint y: 111, distance: 35.9
click at [332, 111] on div "DXBE59823 Busy" at bounding box center [364, 110] width 105 height 5
drag, startPoint x: 423, startPoint y: 94, endPoint x: 426, endPoint y: 93, distance: 3.1
click at [425, 93] on div "Planned Date * 27.09.2025 Shift * option Night Shift, selected. Night Shift Sta…" at bounding box center [421, 97] width 226 height 142
type input "raz"
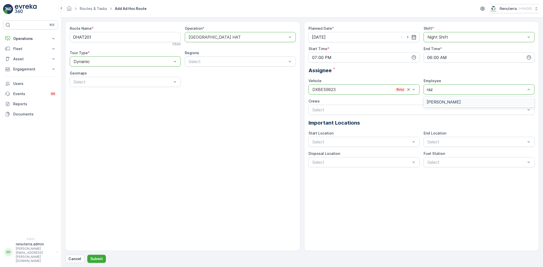
click at [434, 103] on span "[PERSON_NAME]" at bounding box center [444, 102] width 34 height 5
click at [101, 260] on p "Submit" at bounding box center [96, 259] width 12 height 5
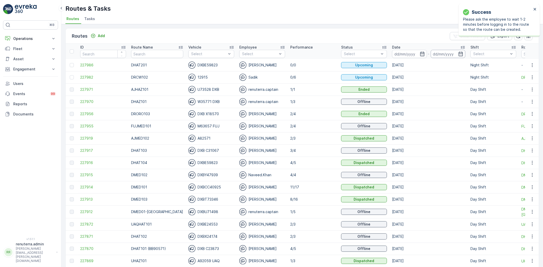
click at [431, 53] on input at bounding box center [448, 54] width 35 height 8
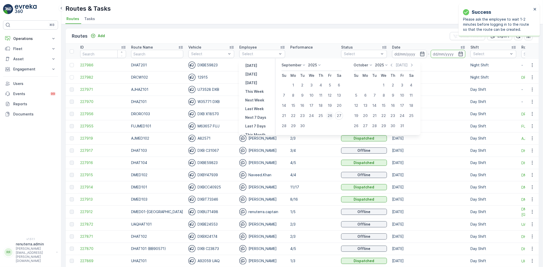
click at [330, 115] on div "26" at bounding box center [330, 116] width 8 height 8
type input "26.09.2025"
click at [330, 115] on div "26" at bounding box center [330, 116] width 8 height 8
type input "26.09.2025"
click at [330, 117] on div "26" at bounding box center [330, 116] width 8 height 8
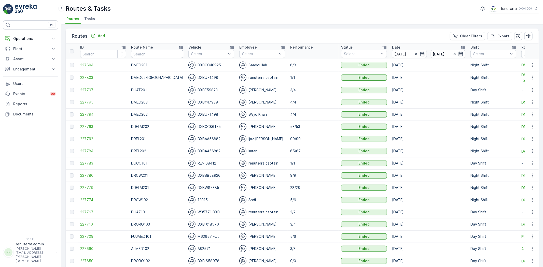
click at [147, 52] on input "text" at bounding box center [157, 54] width 52 height 8
type input "DHAT201"
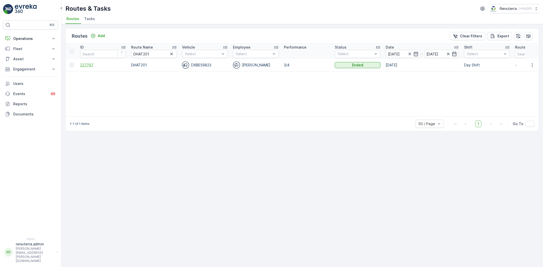
click at [92, 64] on span "227797" at bounding box center [103, 65] width 46 height 5
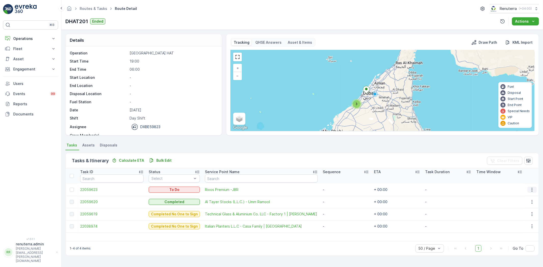
click at [530, 187] on icon "button" at bounding box center [531, 189] width 5 height 5
click at [513, 227] on span "Delete" at bounding box center [513, 228] width 12 height 5
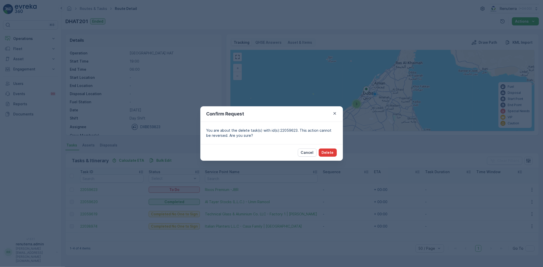
drag, startPoint x: 316, startPoint y: 147, endPoint x: 320, endPoint y: 149, distance: 4.4
click at [317, 147] on div "Cancel Delete" at bounding box center [271, 152] width 143 height 17
click at [324, 150] on button "Delete" at bounding box center [328, 153] width 18 height 8
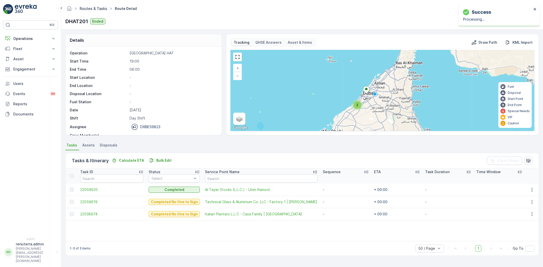
click at [93, 9] on link "Routes & Tasks" at bounding box center [93, 8] width 27 height 4
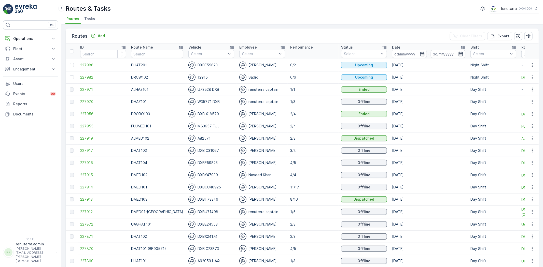
click at [144, 49] on p "Route Name" at bounding box center [142, 47] width 22 height 5
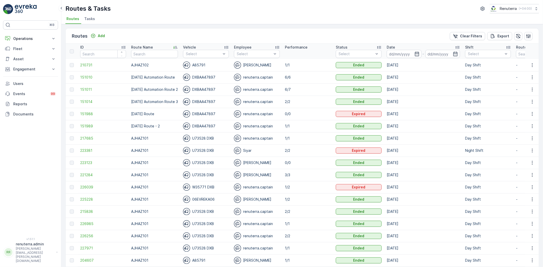
click at [395, 49] on p "Date" at bounding box center [391, 47] width 8 height 5
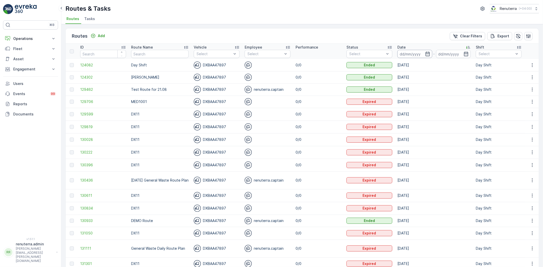
click at [406, 54] on input at bounding box center [414, 54] width 35 height 8
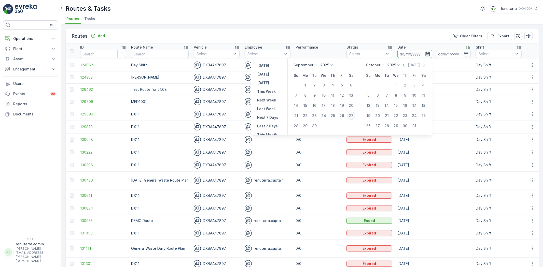
click at [352, 116] on div "27" at bounding box center [351, 116] width 8 height 8
type input "[DATE]"
click at [352, 116] on div "27" at bounding box center [351, 116] width 8 height 8
type input "[DATE]"
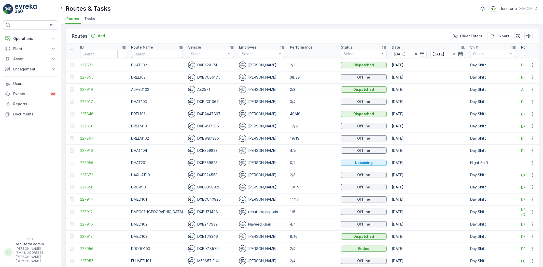
click at [146, 57] on input "text" at bounding box center [157, 54] width 52 height 8
type input "DHAT"
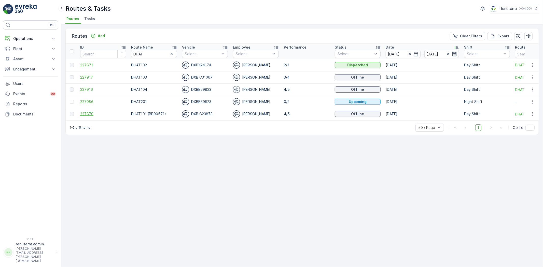
click at [82, 112] on span "227870" at bounding box center [103, 113] width 46 height 5
click at [144, 55] on input "DHAT" at bounding box center [154, 54] width 46 height 8
click at [85, 88] on span "227916" at bounding box center [103, 89] width 46 height 5
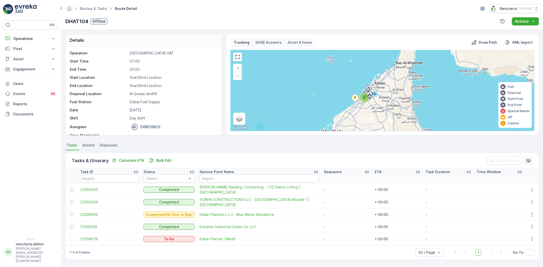
click at [98, 12] on div "Routes & Tasks Route Detail Renuterra ( +04:00 )" at bounding box center [301, 8] width 473 height 9
click at [97, 10] on link "Routes & Tasks" at bounding box center [93, 8] width 27 height 4
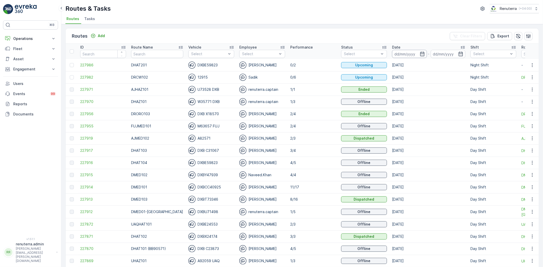
click at [392, 57] on input at bounding box center [409, 54] width 35 height 8
click at [147, 60] on td "DHAT201" at bounding box center [157, 65] width 57 height 12
click at [146, 54] on input "text" at bounding box center [157, 54] width 52 height 8
type input "DHAT"
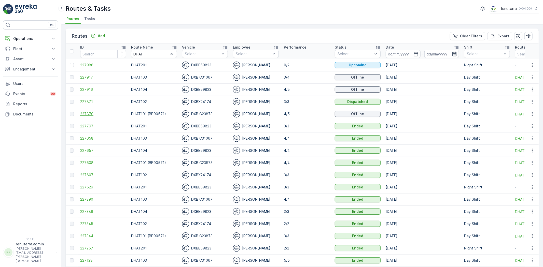
click at [91, 112] on span "227870" at bounding box center [103, 113] width 46 height 5
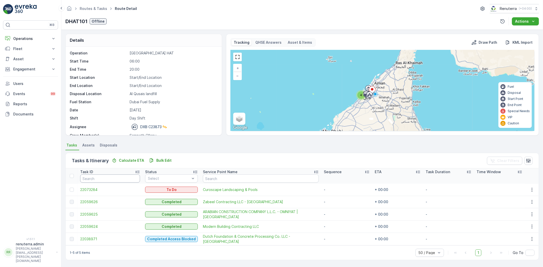
click at [85, 193] on td "22073284" at bounding box center [110, 190] width 65 height 12
click at [86, 188] on span "22073284" at bounding box center [110, 189] width 60 height 5
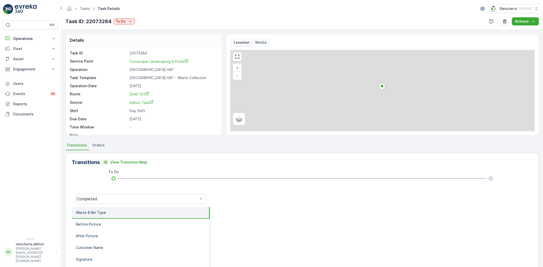
click at [127, 25] on div "Task ID: 22073284 To Do" at bounding box center [99, 22] width 69 height 8
click at [127, 22] on div "To Do" at bounding box center [124, 21] width 17 height 5
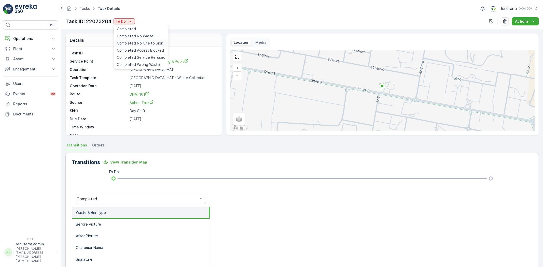
click at [136, 43] on span "Completed No One to Sign" at bounding box center [140, 43] width 46 height 5
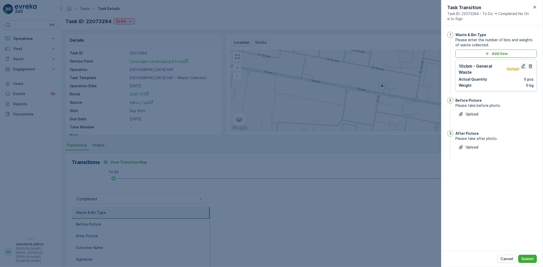
click at [525, 63] on button "button" at bounding box center [523, 66] width 6 height 6
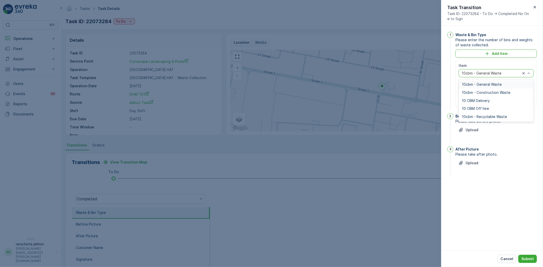
click at [490, 83] on span "10cbm - General Waste" at bounding box center [482, 84] width 40 height 4
click at [477, 89] on Quantity "0" at bounding box center [477, 91] width 36 height 8
type Quantity "1"
click at [526, 99] on p "Edit" at bounding box center [528, 100] width 7 height 5
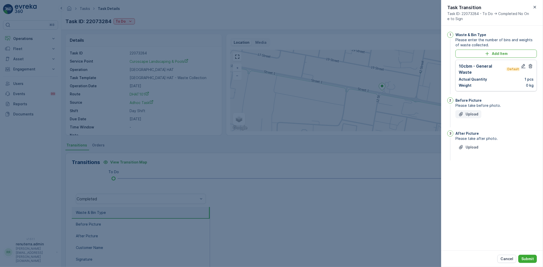
click at [475, 112] on button "Upload" at bounding box center [468, 114] width 26 height 8
click at [476, 169] on button "Upload" at bounding box center [468, 173] width 26 height 8
click at [534, 261] on button "Submit" at bounding box center [527, 259] width 19 height 8
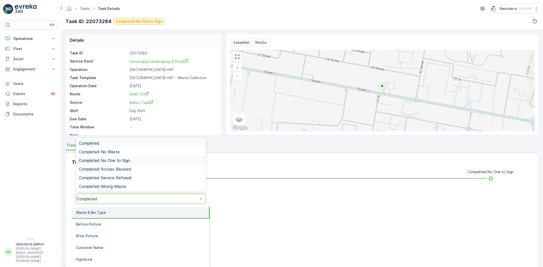
click at [120, 159] on span "Completed No One to Sign" at bounding box center [104, 160] width 51 height 5
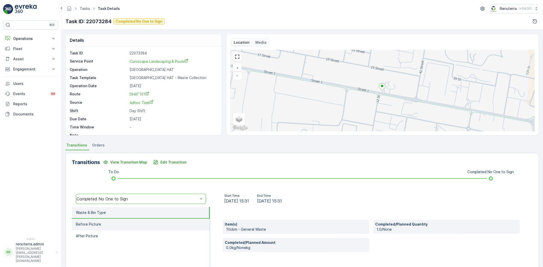
click at [129, 220] on li "Before Picture" at bounding box center [141, 225] width 138 height 12
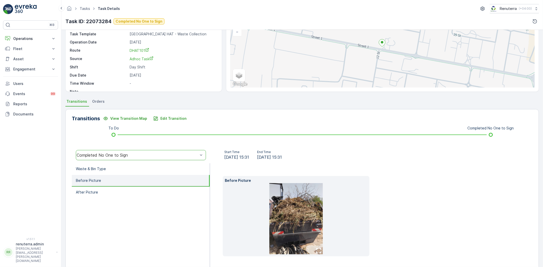
scroll to position [53, 0]
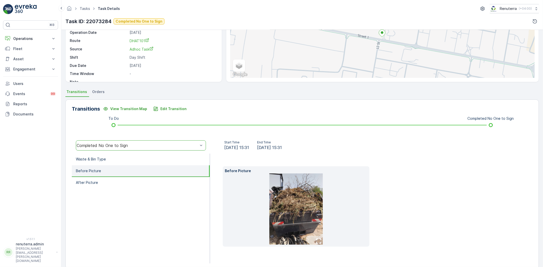
click at [113, 175] on li "Before Picture" at bounding box center [141, 171] width 138 height 12
click at [144, 188] on ul "Waste & Bin Type Before Picture After Picture" at bounding box center [141, 209] width 138 height 110
click at [141, 184] on li "After Picture" at bounding box center [141, 183] width 138 height 12
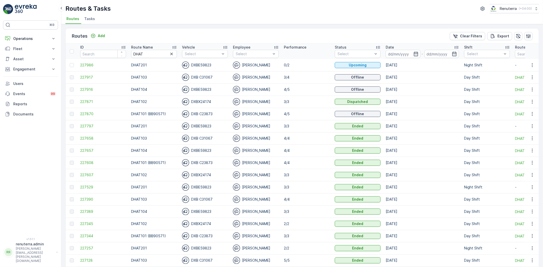
drag, startPoint x: 426, startPoint y: 56, endPoint x: 422, endPoint y: 55, distance: 4.7
click at [425, 55] on input at bounding box center [441, 54] width 35 height 8
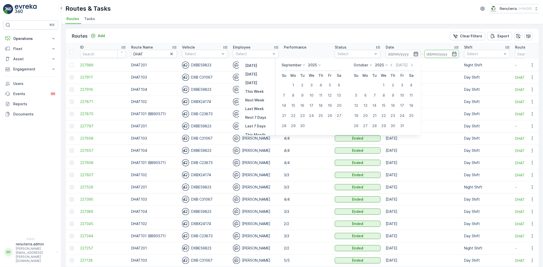
click at [418, 54] on icon "button" at bounding box center [416, 54] width 4 height 5
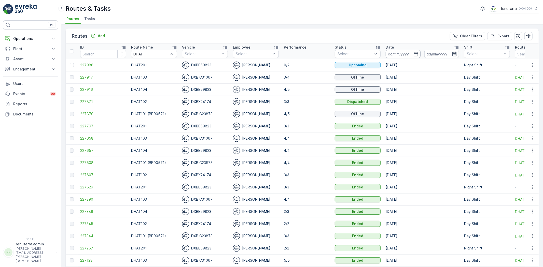
click at [412, 53] on input at bounding box center [403, 54] width 35 height 8
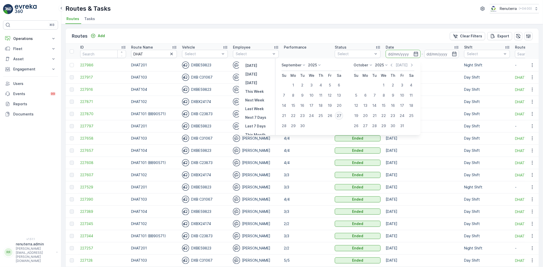
click at [340, 115] on div "27" at bounding box center [339, 116] width 8 height 8
type input "[DATE]"
click at [339, 115] on div "27" at bounding box center [339, 116] width 8 height 8
type input "[DATE]"
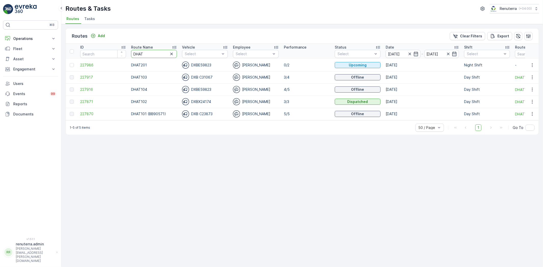
drag, startPoint x: 151, startPoint y: 52, endPoint x: 134, endPoint y: 52, distance: 17.1
click at [134, 52] on input "DHAT" at bounding box center [154, 54] width 46 height 8
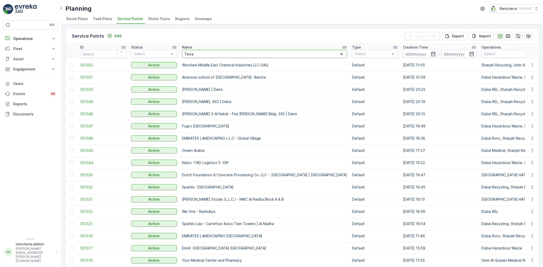
type input "Terraz"
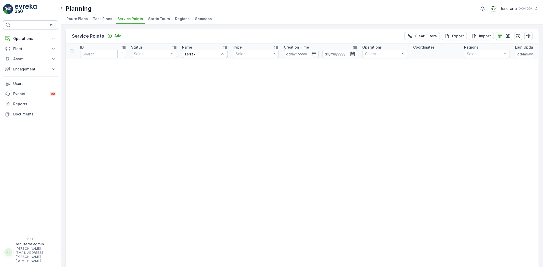
click at [198, 54] on input "Terrax" at bounding box center [205, 54] width 46 height 8
type input "Terrac"
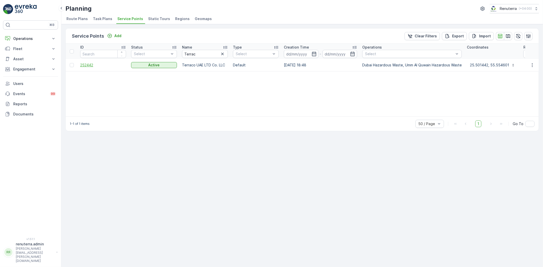
click at [97, 67] on span "252442" at bounding box center [103, 65] width 46 height 5
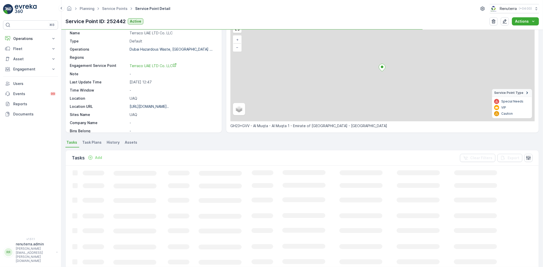
scroll to position [28, 0]
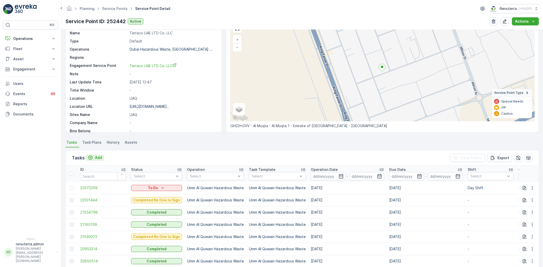
click at [102, 160] on button "Add" at bounding box center [95, 158] width 18 height 6
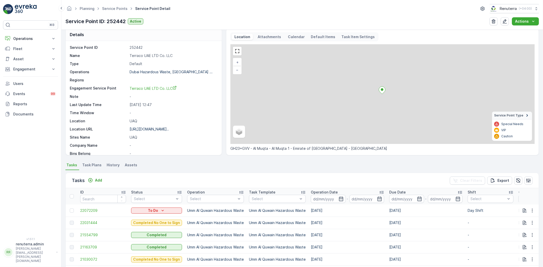
scroll to position [28, 0]
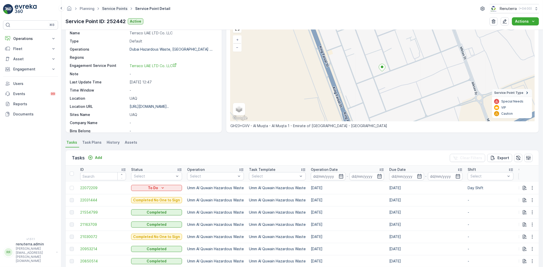
click at [122, 9] on link "Service Points" at bounding box center [114, 8] width 25 height 4
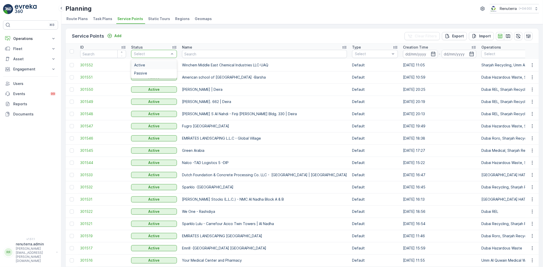
drag, startPoint x: 175, startPoint y: 50, endPoint x: 188, endPoint y: 49, distance: 13.6
click at [195, 51] on input "text" at bounding box center [264, 54] width 165 height 8
type input "Saudi"
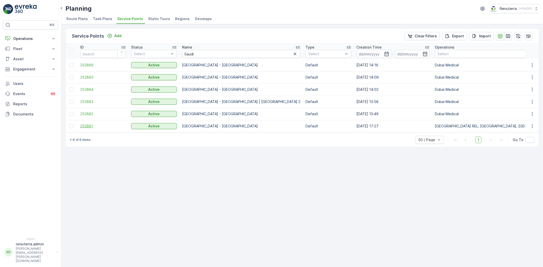
click at [94, 125] on span "252881" at bounding box center [103, 126] width 46 height 5
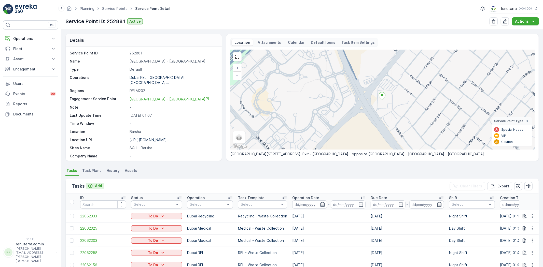
click at [97, 187] on p "Add" at bounding box center [98, 186] width 7 height 5
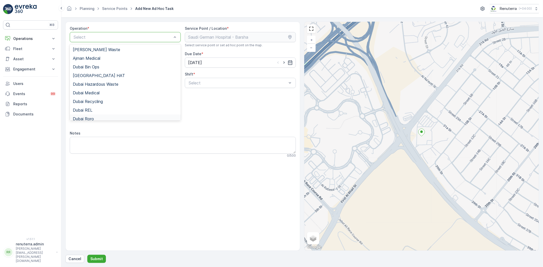
drag, startPoint x: 93, startPoint y: 119, endPoint x: 114, endPoint y: 109, distance: 22.6
click at [93, 119] on span "Dubai Roro" at bounding box center [83, 119] width 21 height 5
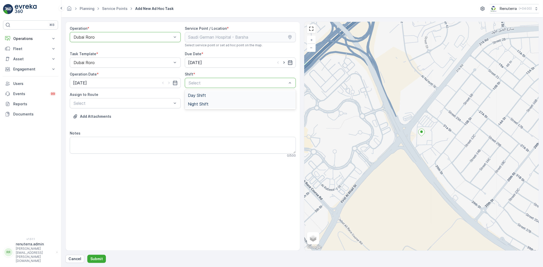
click at [199, 100] on div "Night Shift" at bounding box center [240, 104] width 111 height 9
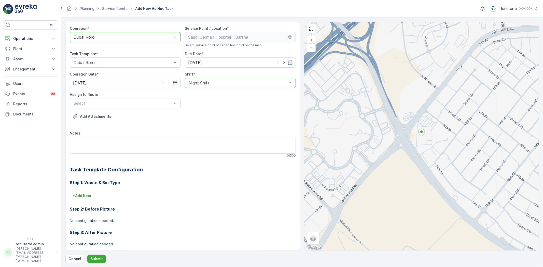
click at [195, 85] on div at bounding box center [237, 83] width 99 height 5
click at [196, 99] on div "Day Shift" at bounding box center [240, 95] width 111 height 9
click at [156, 116] on div "DRORO103 (Ended) - DXB X18570" at bounding box center [125, 116] width 105 height 5
click at [132, 100] on div "DRORO103 (Ended) - DXB X18570" at bounding box center [125, 103] width 111 height 10
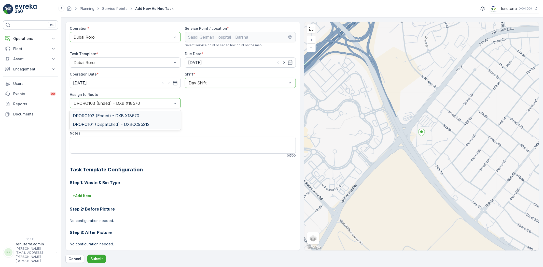
click at [115, 123] on span "DRORO101 (Dispatched) - DXBCC95212" at bounding box center [111, 124] width 77 height 5
drag, startPoint x: 93, startPoint y: 257, endPoint x: 90, endPoint y: 237, distance: 19.8
click at [92, 253] on div "Operation * option Dubai Roro, selected. [GEOGRAPHIC_DATA] Roro Service Point /…" at bounding box center [301, 143] width 473 height 242
click at [93, 265] on form "Operation * option Dubai Roro, selected. [GEOGRAPHIC_DATA] Roro Service Point /…" at bounding box center [302, 143] width 482 height 250
drag, startPoint x: 93, startPoint y: 264, endPoint x: 94, endPoint y: 261, distance: 3.1
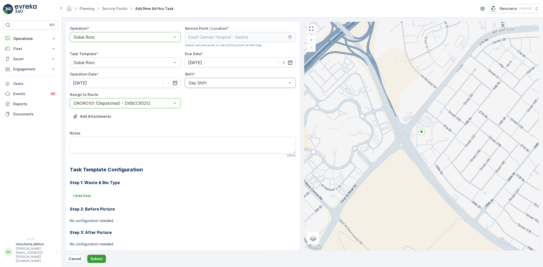
click at [94, 261] on form "Operation * option Dubai Roro, selected. [GEOGRAPHIC_DATA] Roro Service Point /…" at bounding box center [302, 143] width 482 height 250
click at [94, 261] on p "Submit" at bounding box center [96, 259] width 12 height 5
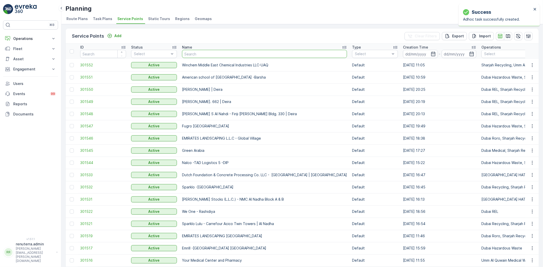
click at [207, 55] on input "text" at bounding box center [264, 54] width 165 height 8
type input "Curo"
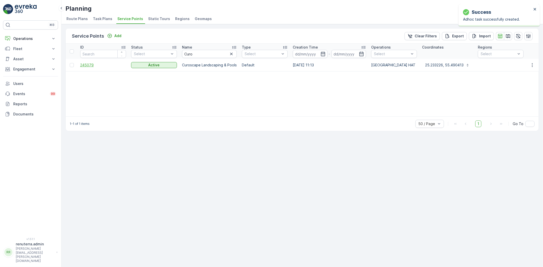
click at [102, 64] on span "245079" at bounding box center [103, 65] width 46 height 5
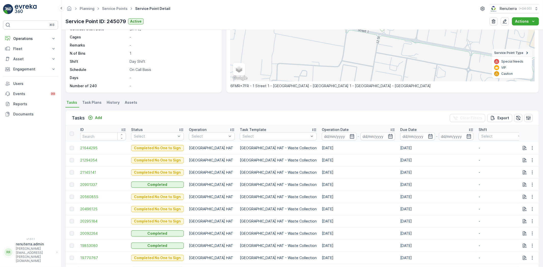
scroll to position [113, 0]
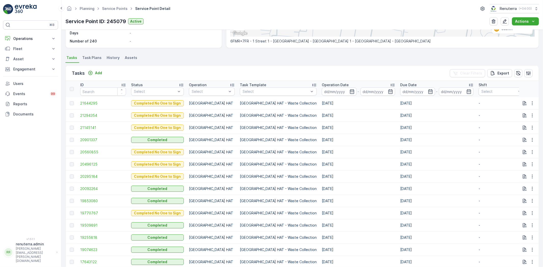
click at [99, 111] on td "21294354" at bounding box center [103, 115] width 51 height 12
click at [92, 75] on icon "Add" at bounding box center [90, 73] width 5 height 5
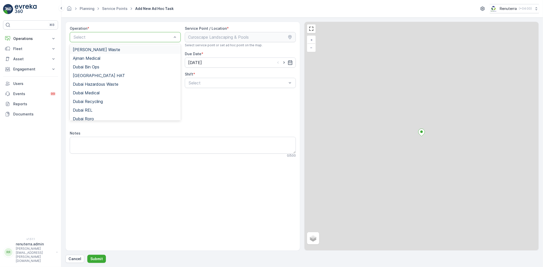
click at [91, 32] on div "Select" at bounding box center [125, 37] width 111 height 10
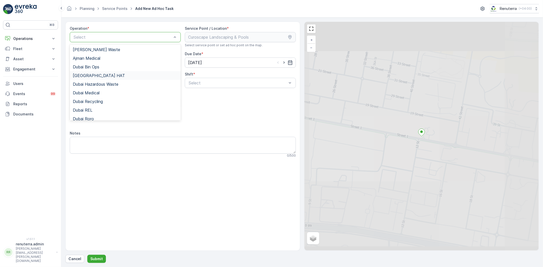
click at [94, 75] on div "[GEOGRAPHIC_DATA] HAT" at bounding box center [125, 75] width 105 height 5
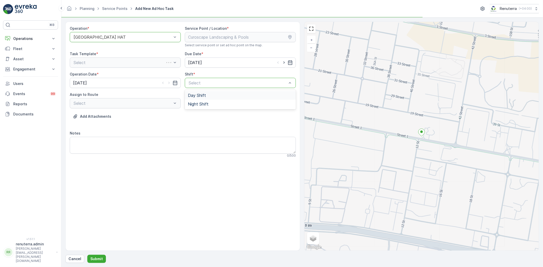
drag, startPoint x: 213, startPoint y: 84, endPoint x: 210, endPoint y: 96, distance: 12.1
click at [210, 96] on div "Day Shift" at bounding box center [240, 95] width 105 height 5
drag, startPoint x: 164, startPoint y: 107, endPoint x: 164, endPoint y: 110, distance: 2.6
click at [164, 107] on div "Select" at bounding box center [125, 103] width 111 height 10
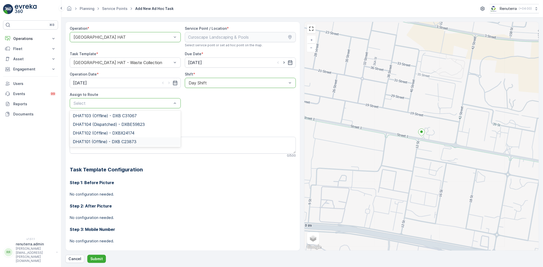
click at [125, 143] on span "DHAT101 (Offline) - DXB C23873" at bounding box center [105, 141] width 64 height 5
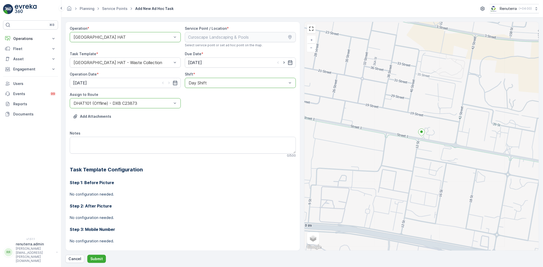
click at [162, 106] on div "DHAT101 (Offline) - DXB C23873" at bounding box center [125, 103] width 111 height 10
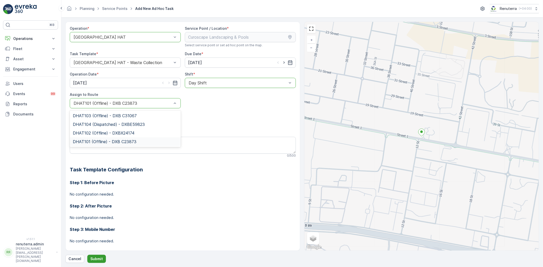
click at [104, 259] on button "Submit" at bounding box center [96, 259] width 19 height 8
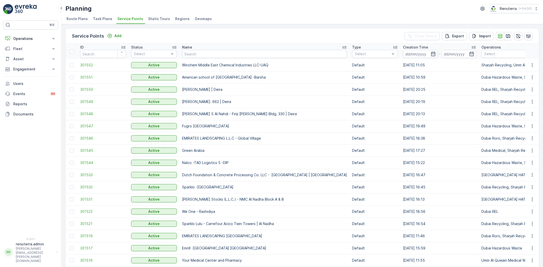
click at [201, 55] on input "text" at bounding box center [264, 54] width 165 height 8
type input "Masfoot"
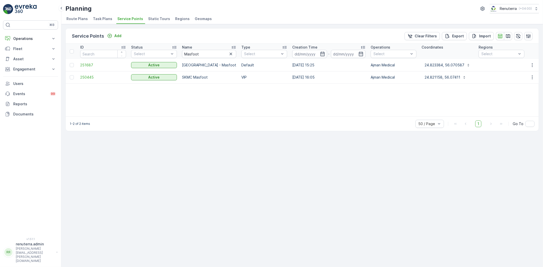
click at [102, 80] on td "250445" at bounding box center [103, 77] width 51 height 12
click at [99, 77] on span "250445" at bounding box center [103, 77] width 46 height 5
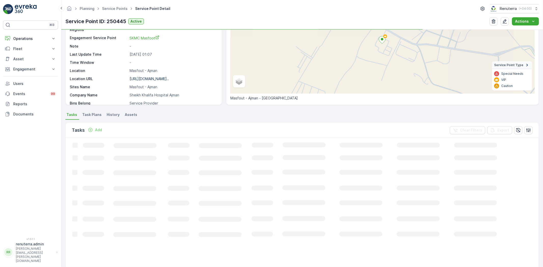
scroll to position [113, 0]
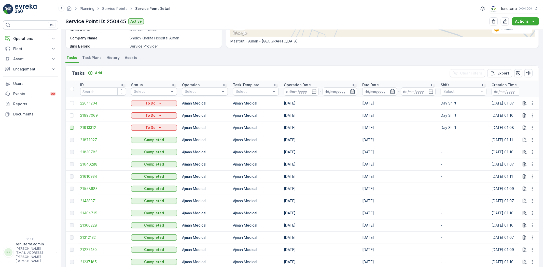
click at [74, 127] on div at bounding box center [72, 128] width 4 height 4
click at [70, 126] on input "checkbox" at bounding box center [70, 126] width 0 height 0
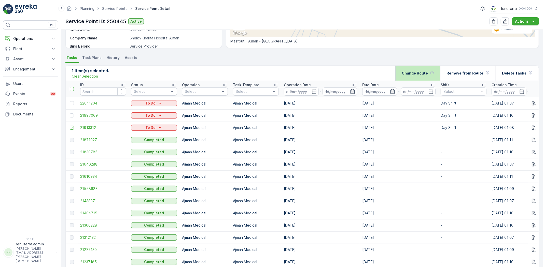
click at [424, 72] on p "Change Route" at bounding box center [415, 73] width 26 height 5
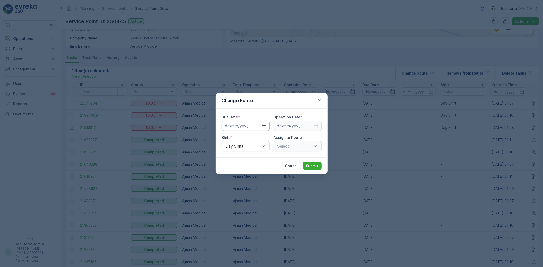
type input "[DATE]"
drag, startPoint x: 256, startPoint y: 126, endPoint x: 278, endPoint y: 131, distance: 22.8
click at [256, 126] on icon "button" at bounding box center [257, 125] width 5 height 5
type input "[DATE]"
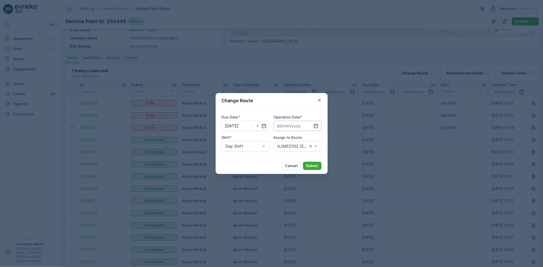
click at [299, 126] on input at bounding box center [298, 126] width 48 height 10
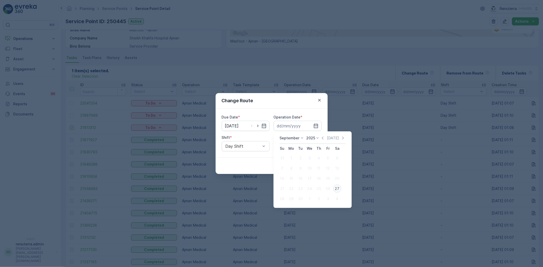
click at [337, 187] on div "27" at bounding box center [337, 189] width 8 height 8
type input "[DATE]"
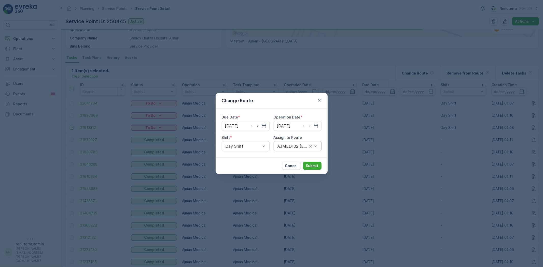
click at [287, 143] on div "AJMED102 (Ended) - A82571" at bounding box center [298, 146] width 48 height 10
click at [297, 164] on span "AJMED101 (Offline) - A85791" at bounding box center [298, 161] width 42 height 9
click at [289, 145] on div at bounding box center [292, 146] width 31 height 5
click at [296, 176] on span "AJMED102 (Offline) - A82571" at bounding box center [298, 178] width 42 height 9
click at [309, 166] on p "Submit" at bounding box center [312, 165] width 12 height 5
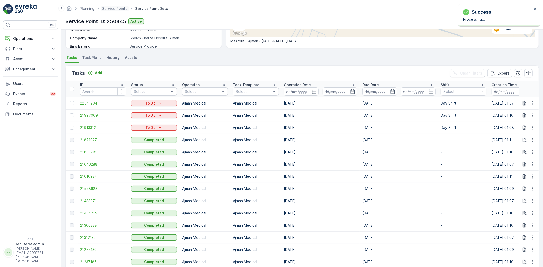
click at [113, 6] on span "Service Points" at bounding box center [114, 8] width 27 height 5
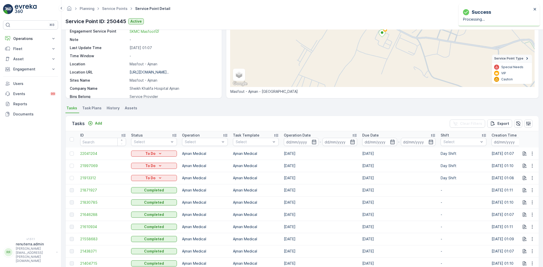
scroll to position [57, 0]
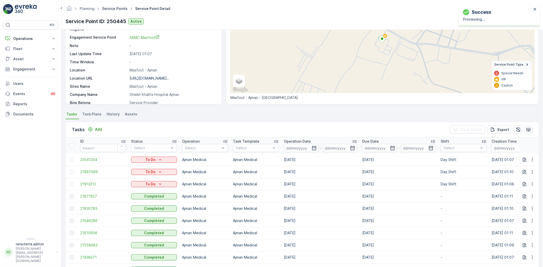
click at [120, 9] on link "Service Points" at bounding box center [114, 8] width 25 height 4
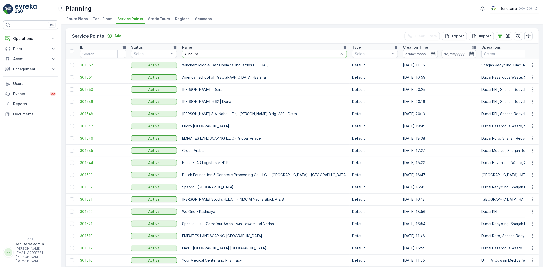
type input "Al nouras"
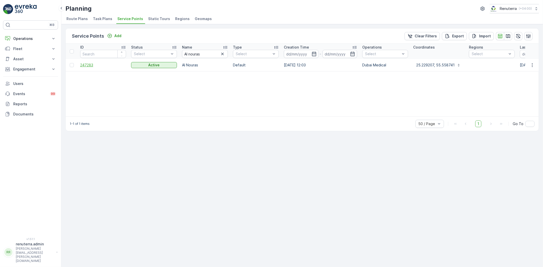
click at [105, 64] on span "247283" at bounding box center [103, 65] width 46 height 5
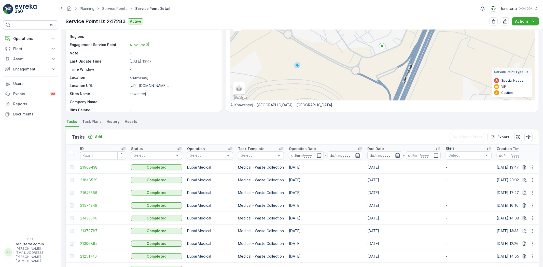
scroll to position [57, 0]
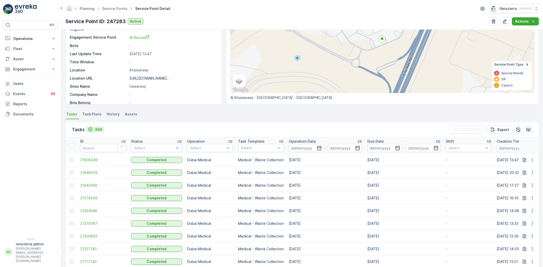
click at [93, 131] on div "Add" at bounding box center [95, 129] width 14 height 5
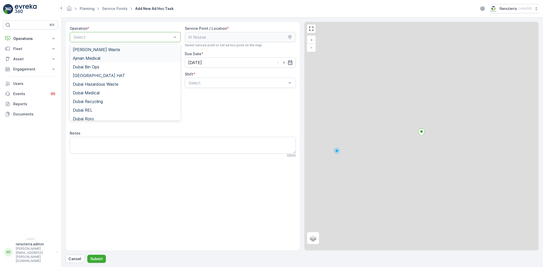
drag, startPoint x: 90, startPoint y: 35, endPoint x: 100, endPoint y: 54, distance: 22.5
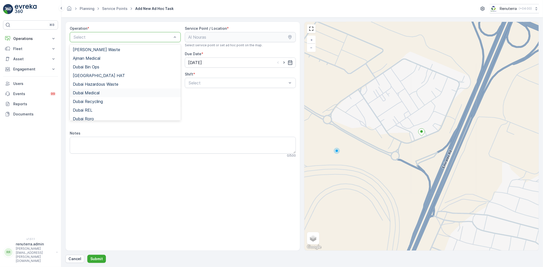
click at [92, 93] on span "Dubai Medical" at bounding box center [86, 93] width 27 height 5
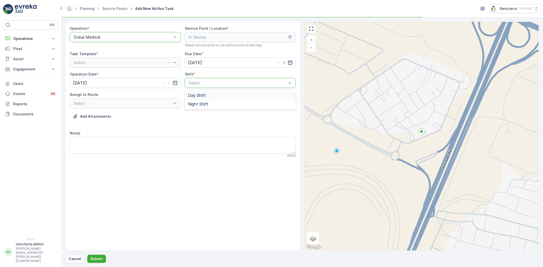
drag, startPoint x: 217, startPoint y: 87, endPoint x: 214, endPoint y: 99, distance: 12.4
click at [217, 87] on div "Select" at bounding box center [240, 83] width 111 height 10
click at [211, 96] on div "Day Shift" at bounding box center [240, 95] width 105 height 5
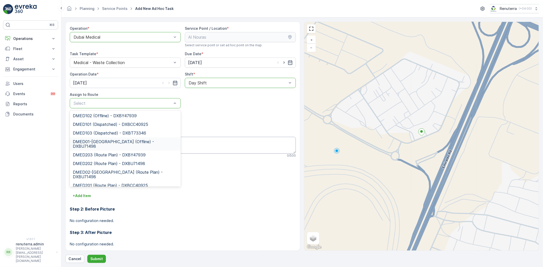
drag, startPoint x: 107, startPoint y: 141, endPoint x: 107, endPoint y: 150, distance: 8.7
click at [106, 141] on span "DMED01-Khawaneej Yard (Offline) - DXBU71498" at bounding box center [125, 143] width 105 height 9
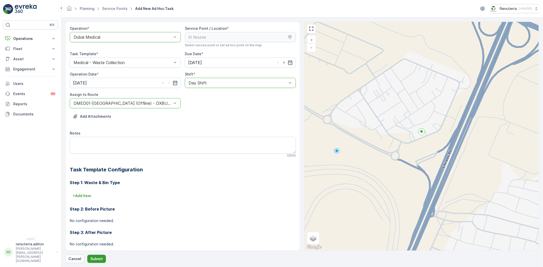
click at [98, 255] on button "Submit" at bounding box center [96, 259] width 19 height 8
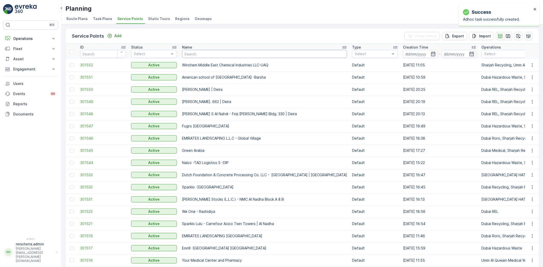
click at [200, 53] on input "text" at bounding box center [264, 54] width 165 height 8
type input "gb"
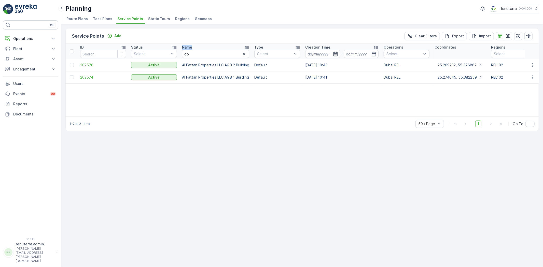
drag, startPoint x: 199, startPoint y: 57, endPoint x: 178, endPoint y: 51, distance: 22.0
drag, startPoint x: 190, startPoint y: 52, endPoint x: 178, endPoint y: 52, distance: 12.0
type input "satwa"
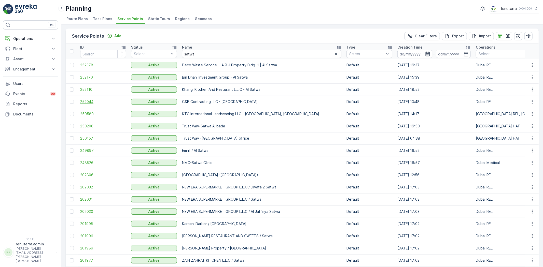
click at [89, 102] on span "252044" at bounding box center [103, 101] width 46 height 5
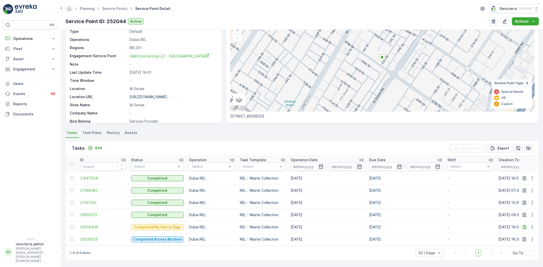
scroll to position [40, 0]
click at [93, 150] on div "Tasks Add Clear Filters Export" at bounding box center [302, 148] width 473 height 15
click at [93, 146] on div "Add" at bounding box center [95, 148] width 14 height 5
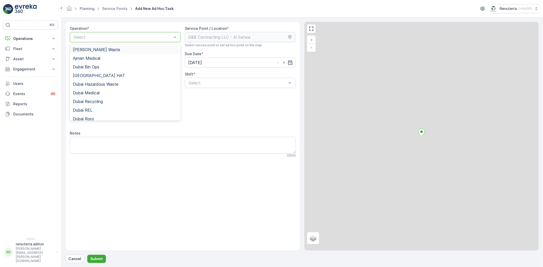
click at [100, 40] on div "Select" at bounding box center [125, 37] width 111 height 10
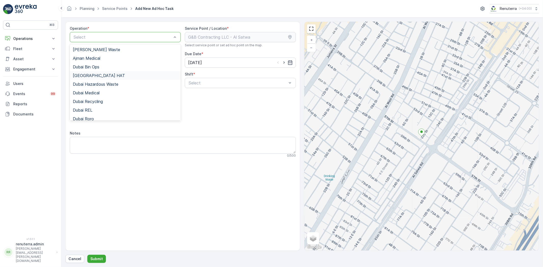
click at [92, 73] on span "Dubai HAT" at bounding box center [99, 75] width 52 height 5
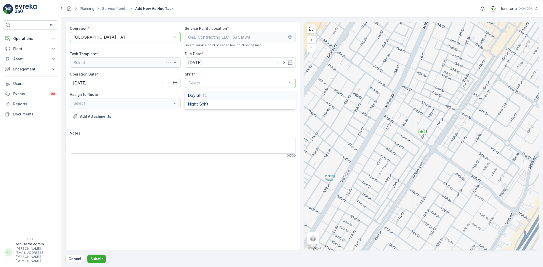
drag, startPoint x: 214, startPoint y: 83, endPoint x: 205, endPoint y: 93, distance: 13.2
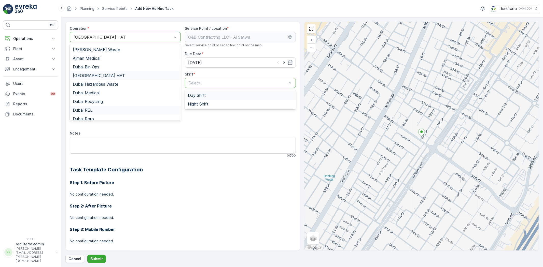
click at [91, 110] on span "Dubai REL" at bounding box center [83, 110] width 20 height 5
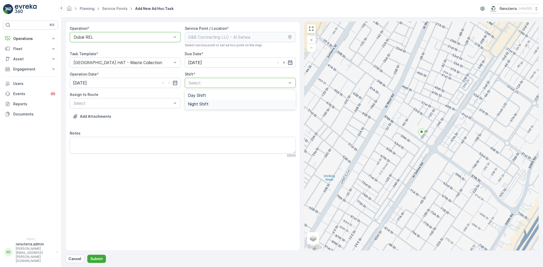
click at [208, 102] on div "Night Shift" at bounding box center [240, 104] width 105 height 5
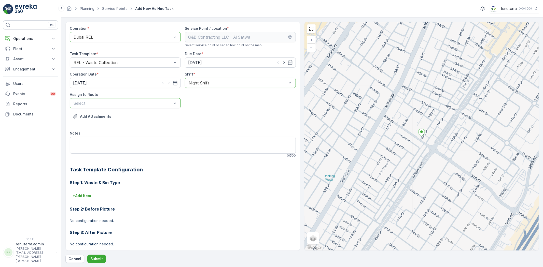
click at [129, 98] on div "Select" at bounding box center [125, 103] width 111 height 10
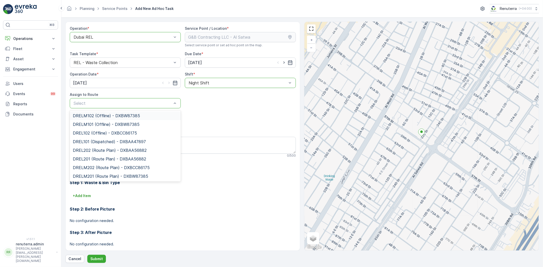
click at [131, 108] on div "Select" at bounding box center [125, 103] width 111 height 10
type input "201"
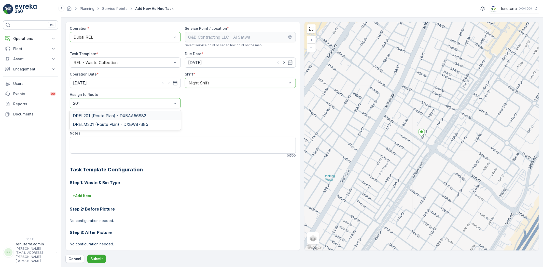
click at [115, 114] on span "DREL201 (Route Plan) - DXBAA56882" at bounding box center [109, 116] width 73 height 5
click at [105, 257] on button "Submit" at bounding box center [96, 259] width 19 height 8
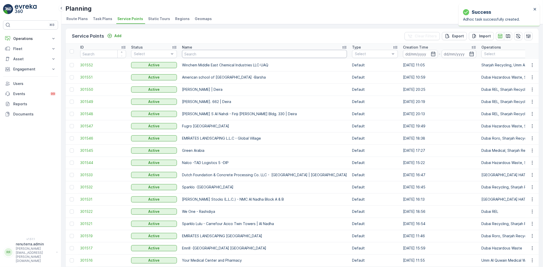
click at [210, 52] on input "text" at bounding box center [264, 54] width 165 height 8
type input "HMS"
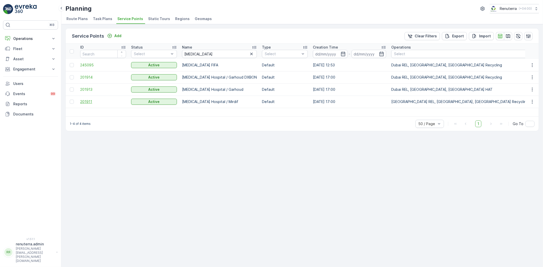
click at [88, 100] on span "201911" at bounding box center [103, 101] width 46 height 5
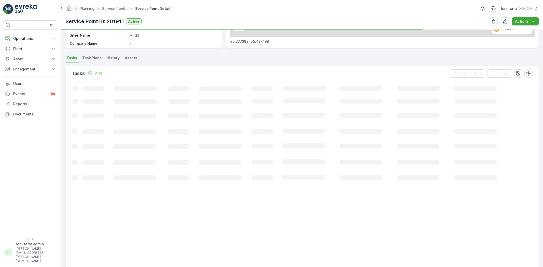
scroll to position [113, 0]
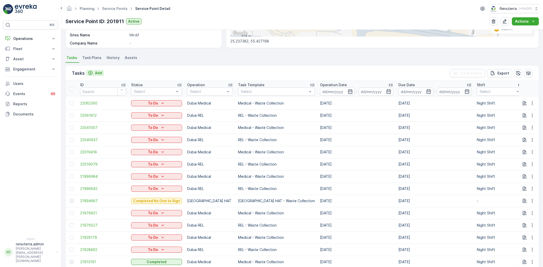
click at [95, 74] on p "Add" at bounding box center [98, 73] width 7 height 5
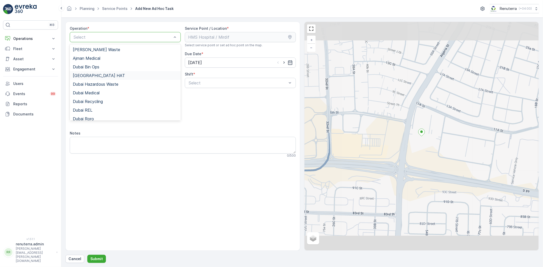
click at [95, 77] on div "Dubai HAT" at bounding box center [125, 75] width 105 height 5
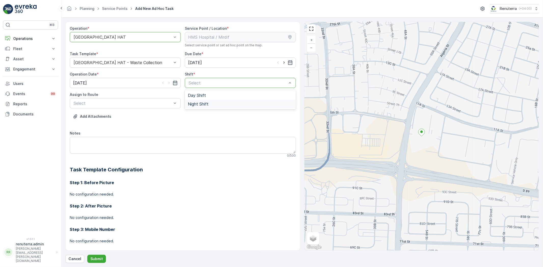
click at [195, 106] on div "Night Shift" at bounding box center [240, 104] width 111 height 9
type input "0"
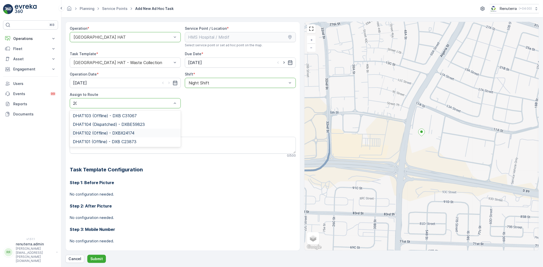
type input "201"
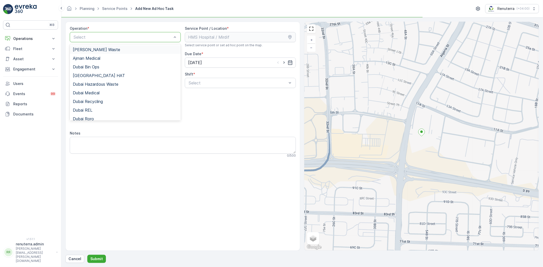
click at [138, 38] on div at bounding box center [122, 37] width 99 height 5
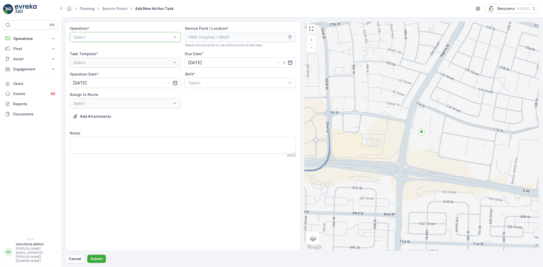
click at [107, 41] on div "Select" at bounding box center [125, 37] width 111 height 10
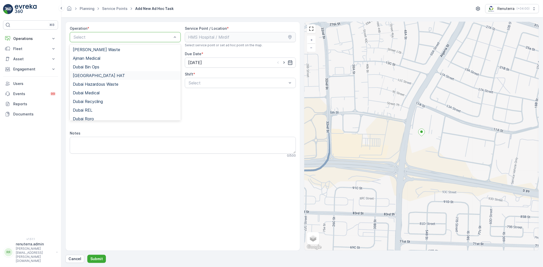
click at [90, 77] on span "[GEOGRAPHIC_DATA] HAT" at bounding box center [99, 75] width 52 height 5
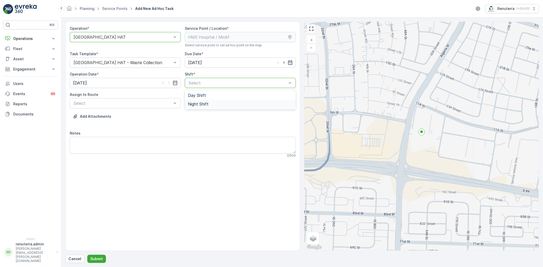
drag, startPoint x: 219, startPoint y: 82, endPoint x: 203, endPoint y: 99, distance: 23.2
click at [202, 101] on div "Night Shift" at bounding box center [240, 104] width 111 height 9
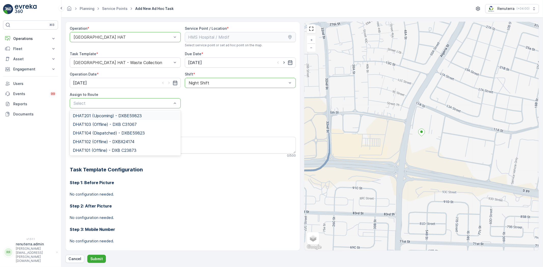
click at [103, 116] on span "DHAT201 (Upcoming) - DXBE59823" at bounding box center [107, 116] width 69 height 5
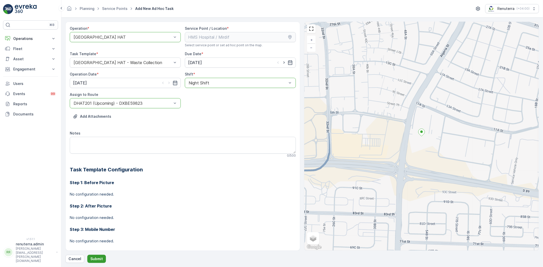
click at [95, 259] on p "Submit" at bounding box center [96, 259] width 12 height 5
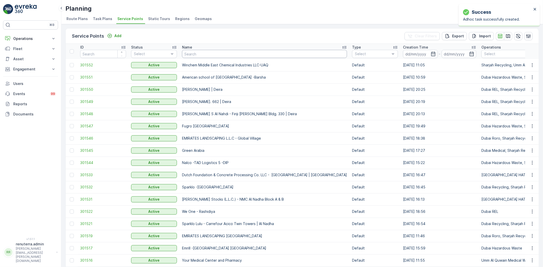
click at [208, 54] on input "text" at bounding box center [264, 54] width 165 height 8
type input "Casa"
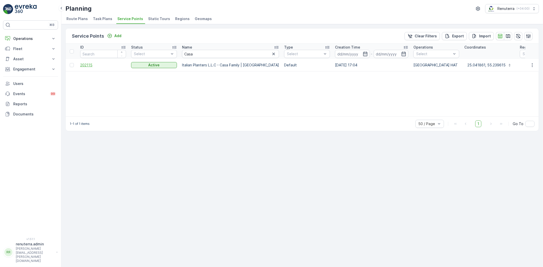
click at [100, 66] on span "202115" at bounding box center [103, 65] width 46 height 5
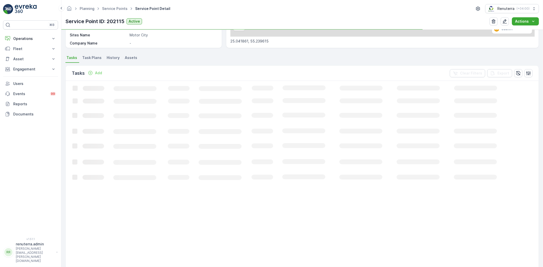
scroll to position [113, 0]
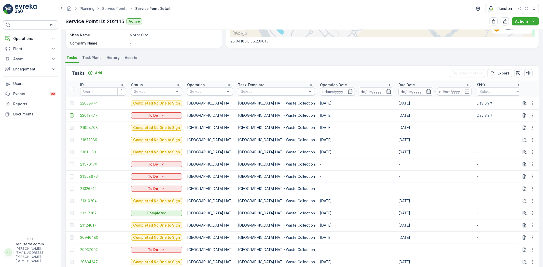
click at [70, 115] on div at bounding box center [72, 116] width 4 height 4
click at [70, 114] on input "checkbox" at bounding box center [70, 114] width 0 height 0
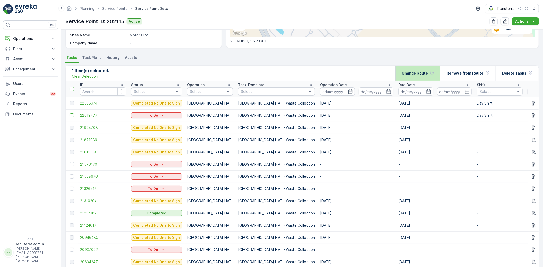
click at [418, 76] on div "Change Route" at bounding box center [418, 73] width 32 height 15
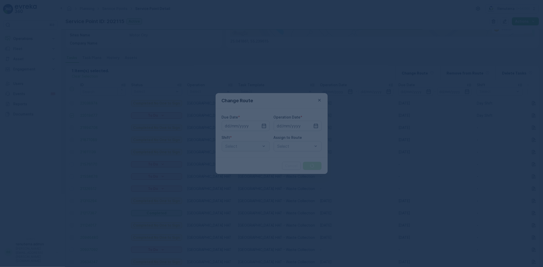
click at [253, 123] on div at bounding box center [246, 126] width 48 height 10
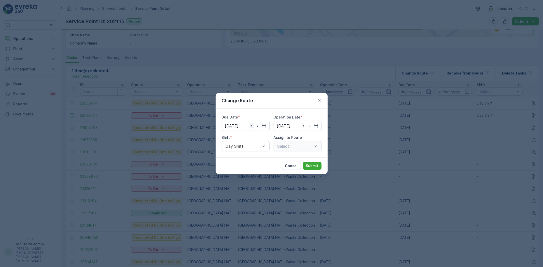
type input "[DATE]"
click at [261, 126] on icon "button" at bounding box center [263, 125] width 5 height 5
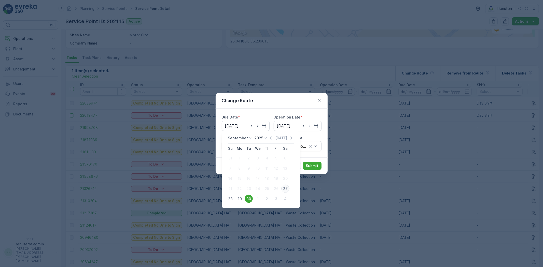
click at [284, 188] on div "27" at bounding box center [285, 189] width 8 height 8
type input "[DATE]"
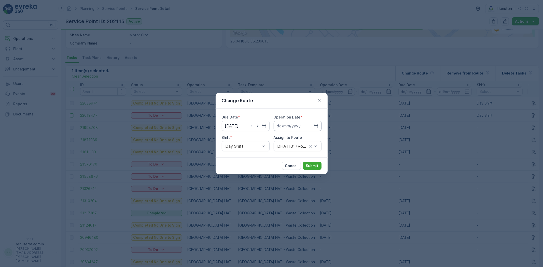
click at [296, 129] on input at bounding box center [298, 126] width 48 height 10
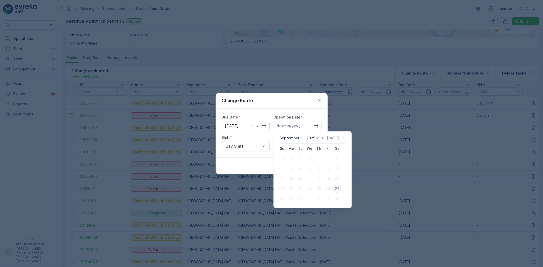
click at [338, 189] on div "27" at bounding box center [337, 189] width 8 height 8
type input "[DATE]"
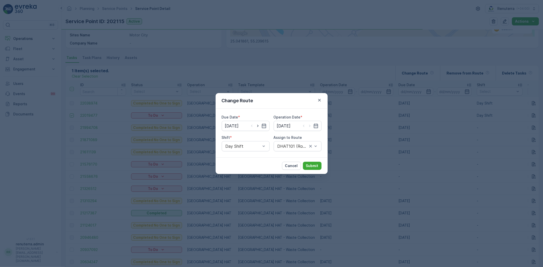
click at [251, 141] on div "Shift * Day Shift" at bounding box center [246, 143] width 48 height 16
click at [248, 149] on div "Day Shift" at bounding box center [246, 146] width 48 height 10
click at [246, 167] on div "Night Shift" at bounding box center [246, 167] width 42 height 5
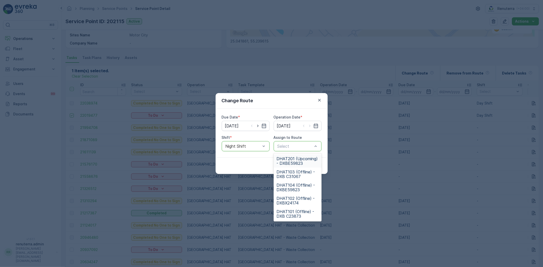
click at [297, 160] on span "DHAT201 (Upcoming) - DXBE59823" at bounding box center [298, 161] width 42 height 9
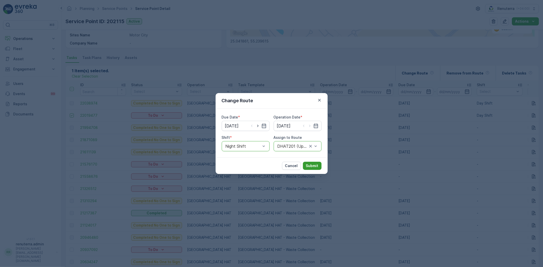
click at [310, 169] on button "Submit" at bounding box center [312, 166] width 19 height 8
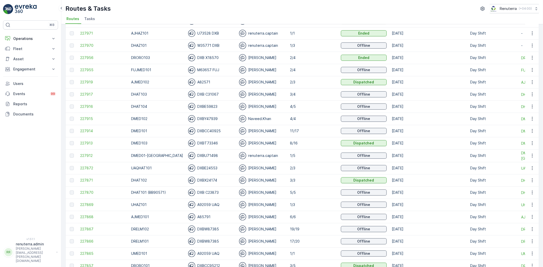
scroll to position [57, 0]
